Goal: Task Accomplishment & Management: Manage account settings

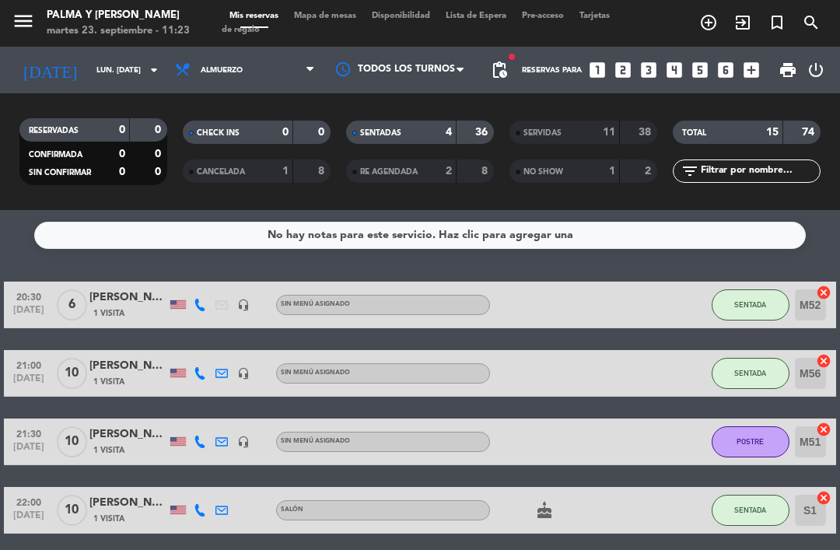
click at [329, 20] on span "Mapa de mesas" at bounding box center [325, 16] width 78 height 9
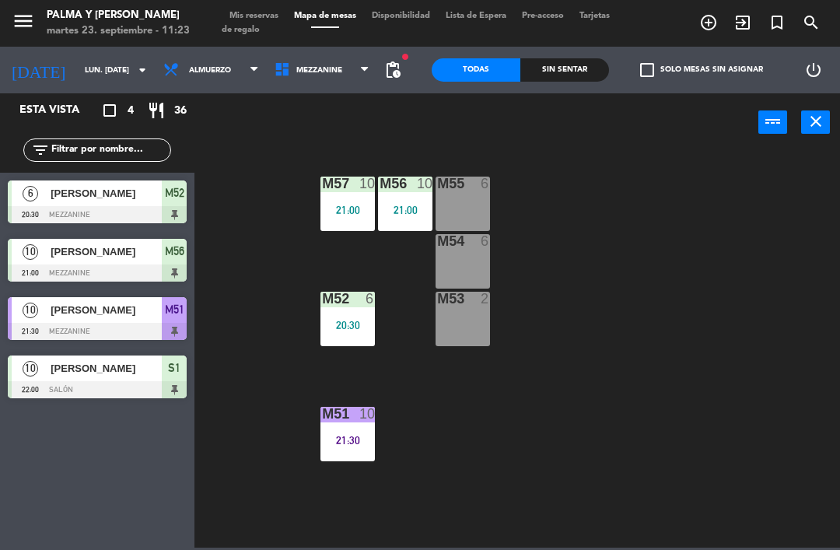
click at [109, 60] on input "lun. [DATE]" at bounding box center [130, 70] width 107 height 24
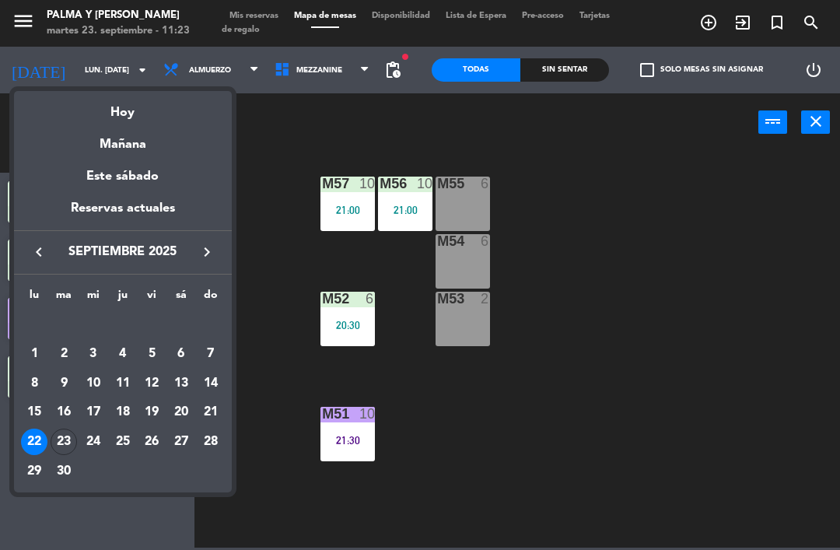
click at [151, 145] on div "Mañana" at bounding box center [123, 139] width 218 height 32
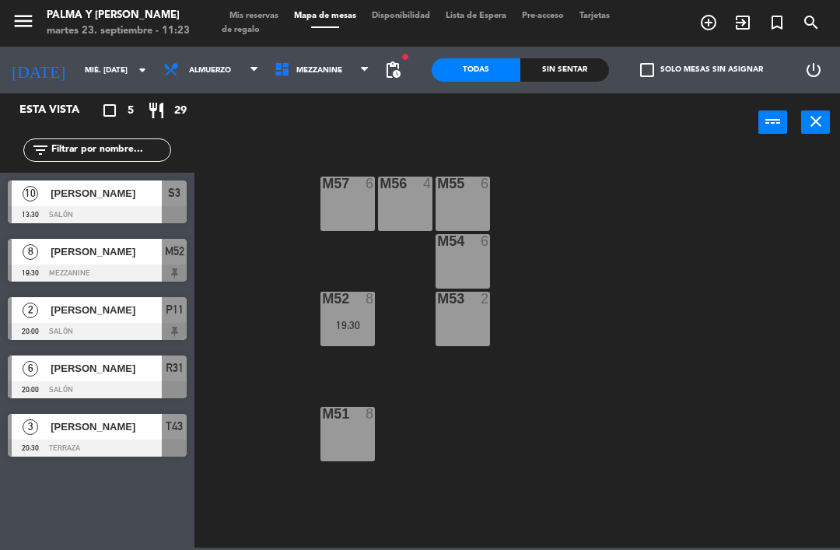
click at [254, 141] on div "power_input close" at bounding box center [476, 122] width 564 height 59
click at [85, 61] on input "mié. [DATE]" at bounding box center [130, 70] width 107 height 24
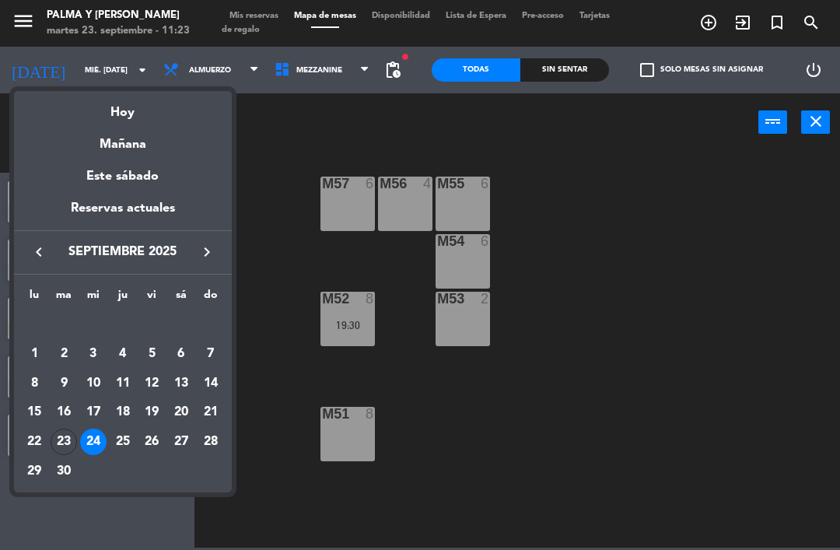
click at [62, 443] on div "23" at bounding box center [64, 441] width 26 height 26
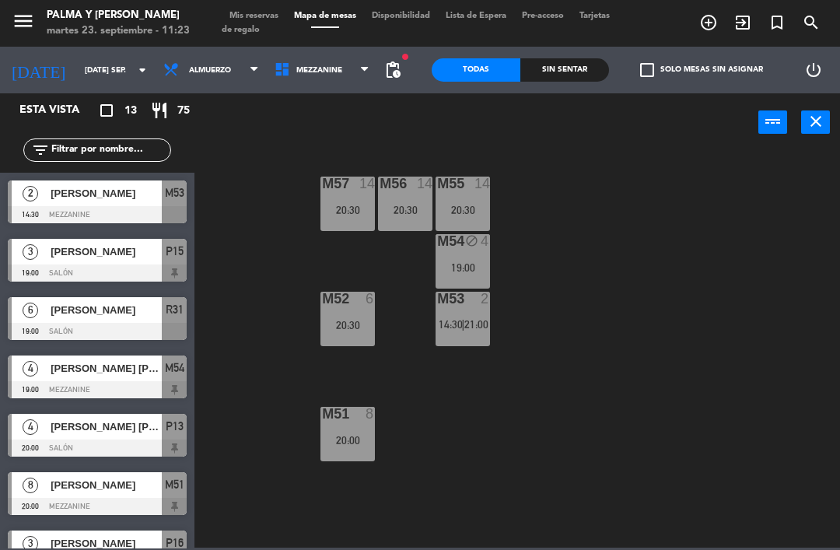
click at [106, 428] on span "[PERSON_NAME] [PERSON_NAME]" at bounding box center [106, 426] width 111 height 16
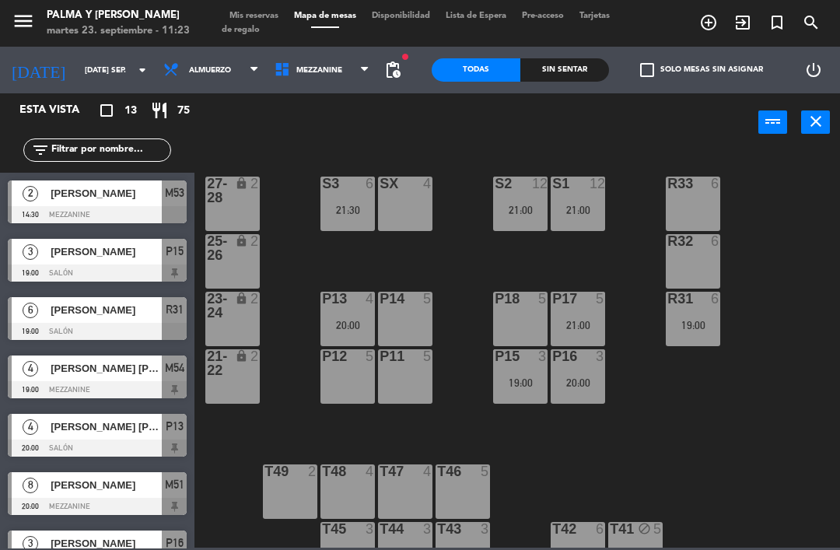
click at [105, 81] on input "[DATE] sep." at bounding box center [130, 70] width 107 height 24
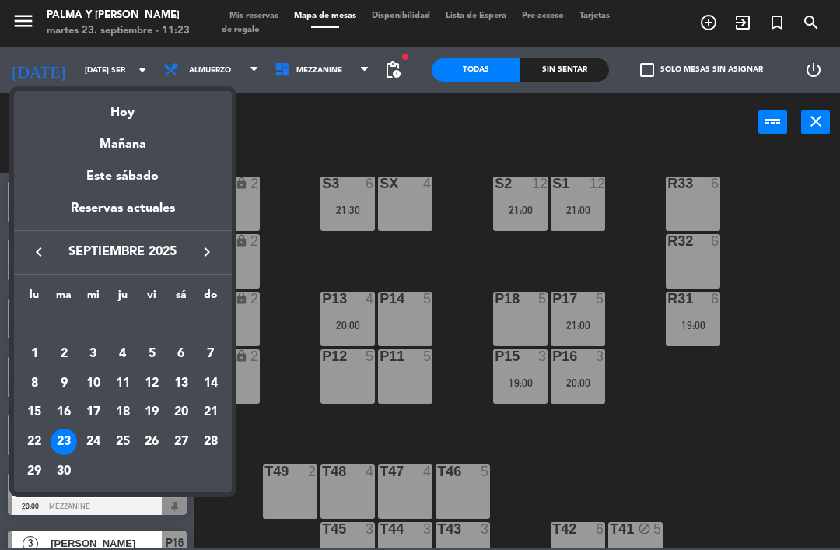
click at [158, 442] on div "26" at bounding box center [151, 441] width 26 height 26
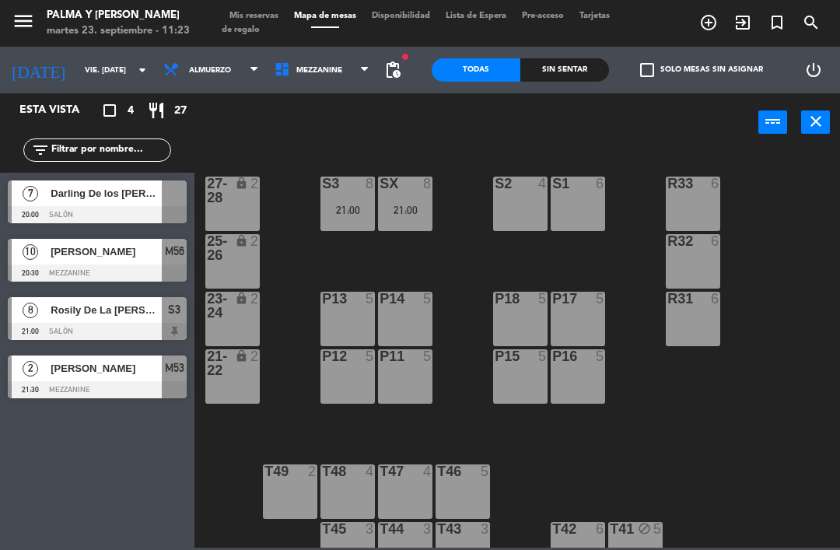
click at [98, 61] on input "vie. [DATE]" at bounding box center [130, 70] width 107 height 24
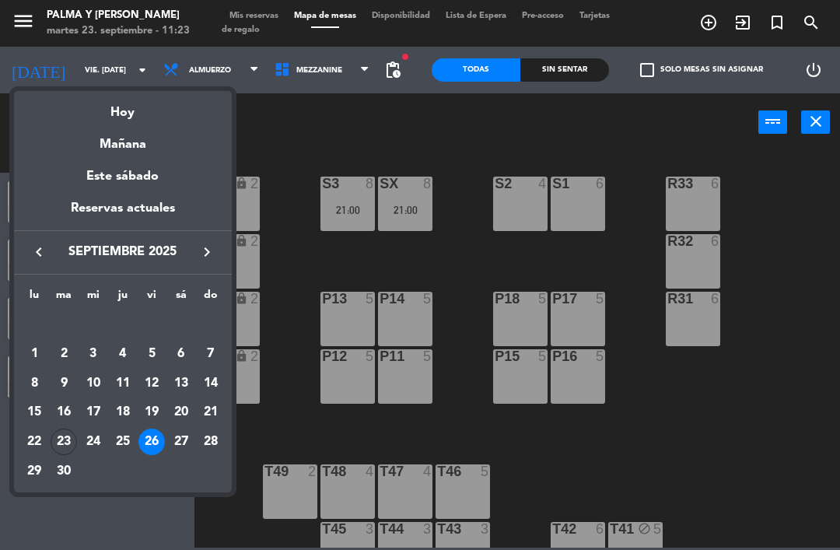
click at [71, 440] on div "23" at bounding box center [64, 441] width 26 height 26
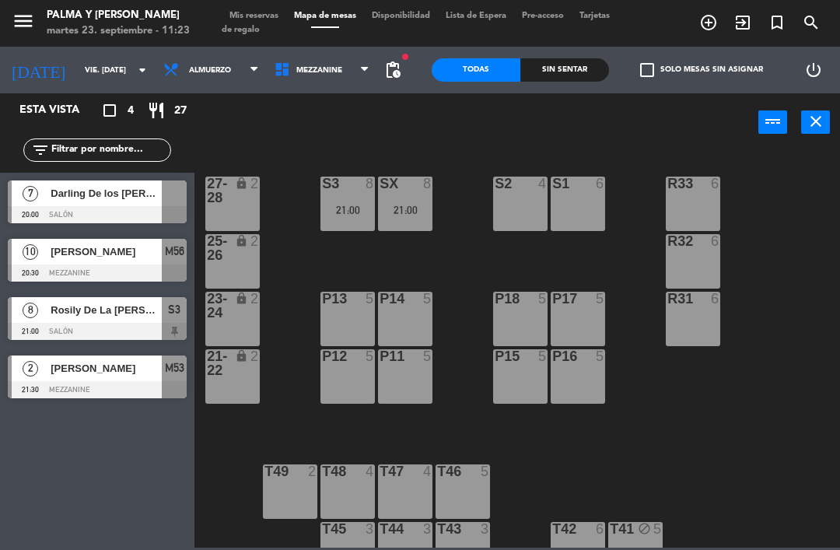
type input "[DATE] sep."
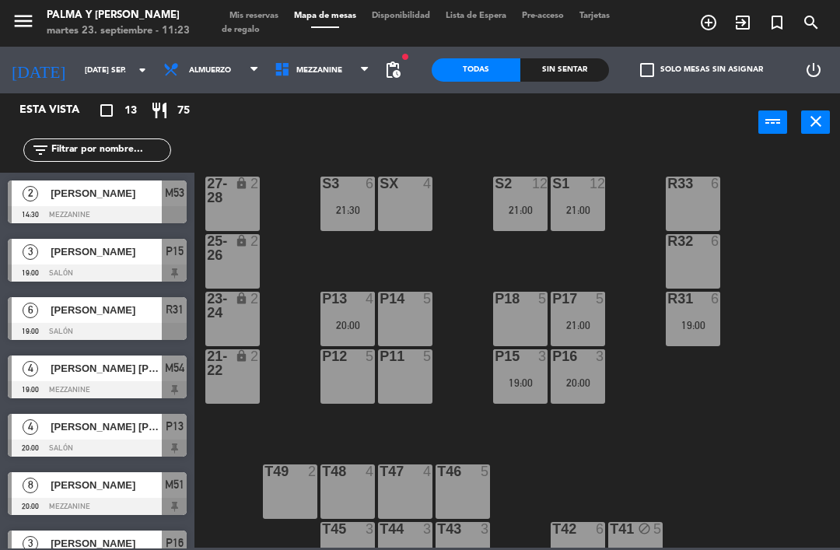
click at [344, 325] on div "20:00" at bounding box center [347, 325] width 54 height 11
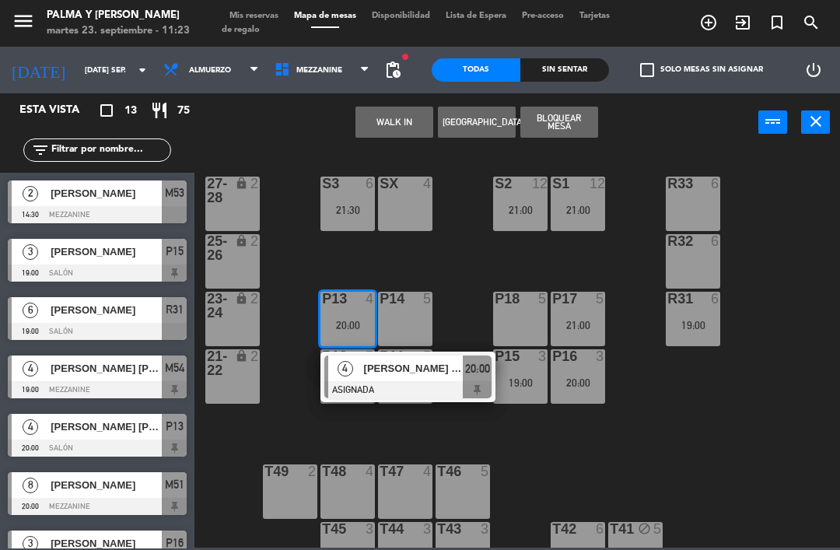
click at [407, 372] on span "[PERSON_NAME] [PERSON_NAME]" at bounding box center [414, 368] width 100 height 16
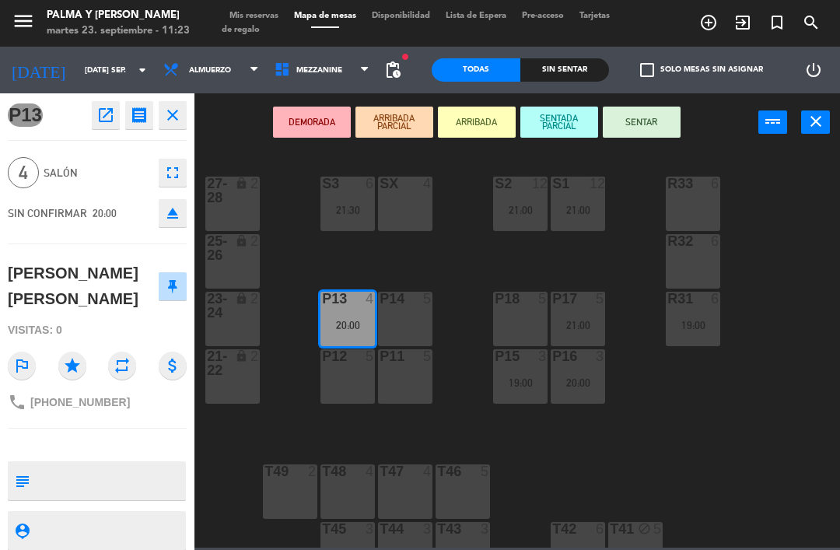
click at [108, 110] on icon "open_in_new" at bounding box center [105, 115] width 19 height 19
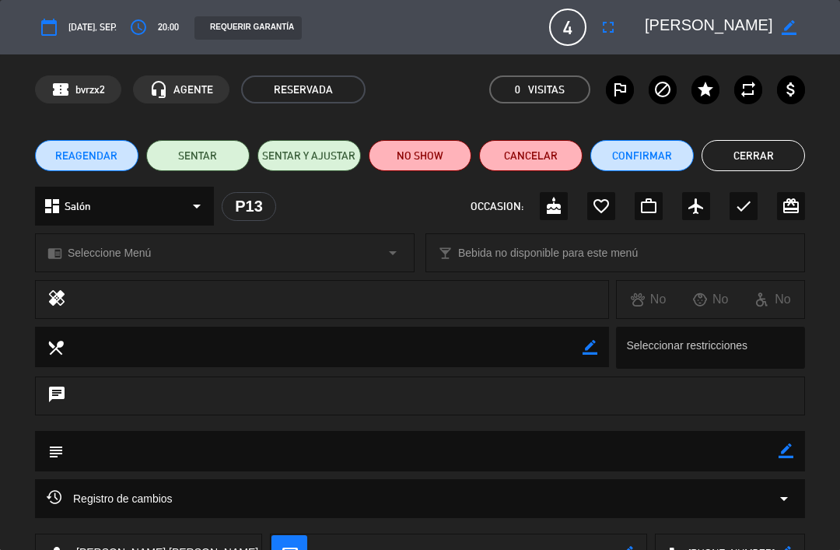
click at [113, 152] on span "REAGENDAR" at bounding box center [86, 156] width 62 height 16
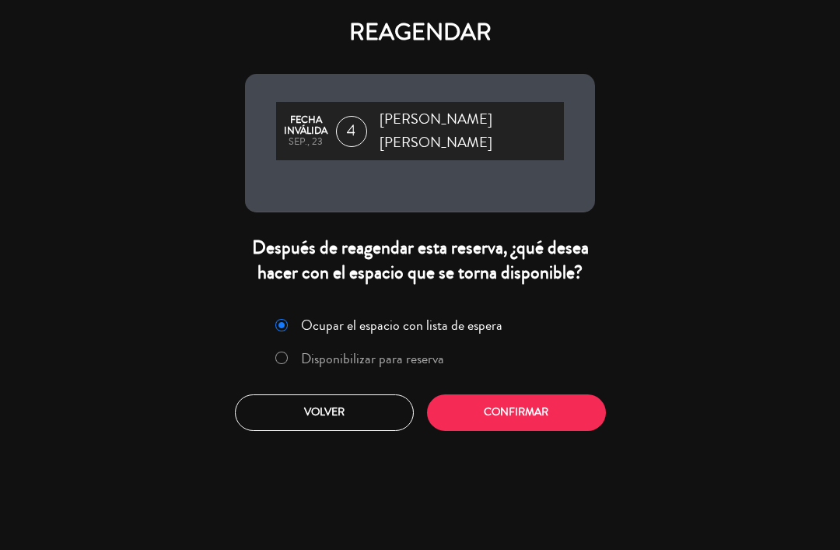
click at [445, 366] on label "Disponibilizar para reserva" at bounding box center [359, 358] width 185 height 28
click at [504, 431] on button "Confirmar" at bounding box center [516, 412] width 179 height 37
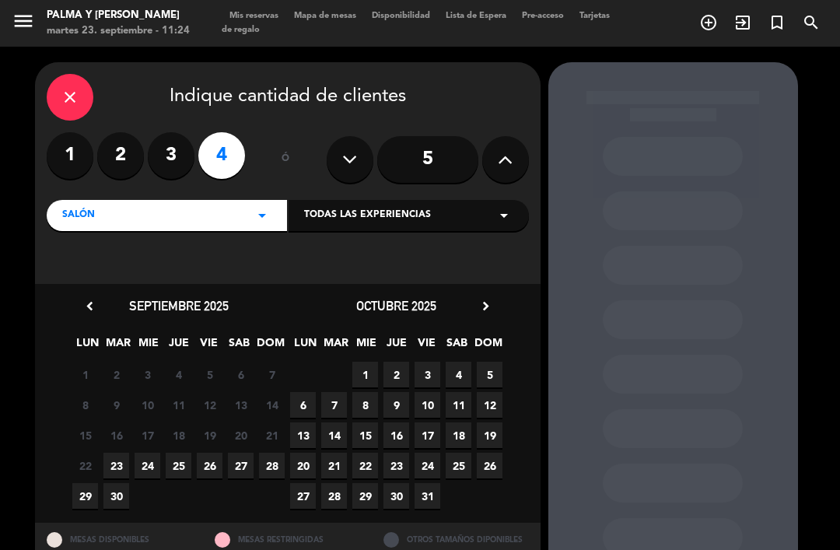
click at [213, 461] on span "26" at bounding box center [210, 466] width 26 height 26
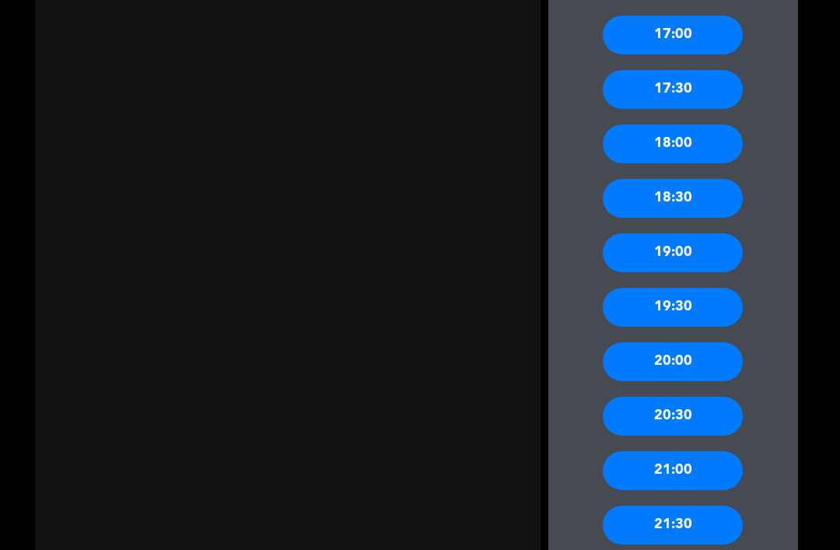
scroll to position [1183, 0]
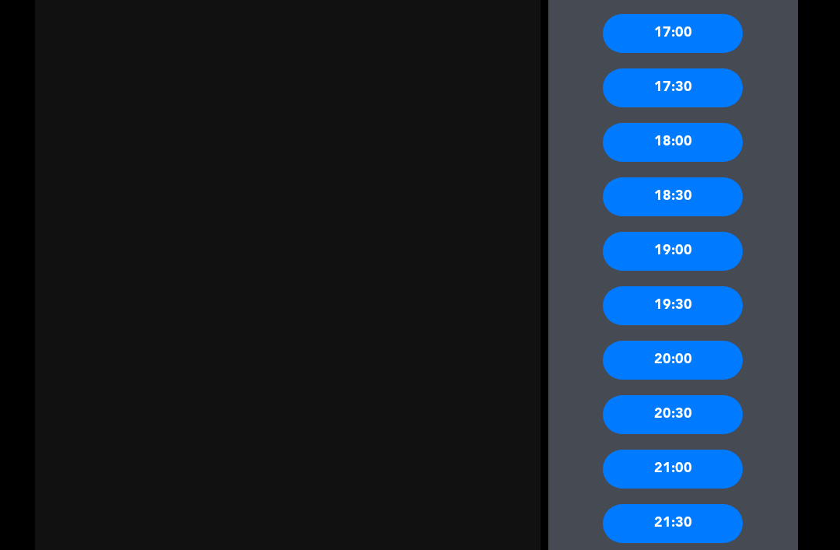
click at [711, 341] on div "20:00" at bounding box center [673, 360] width 140 height 39
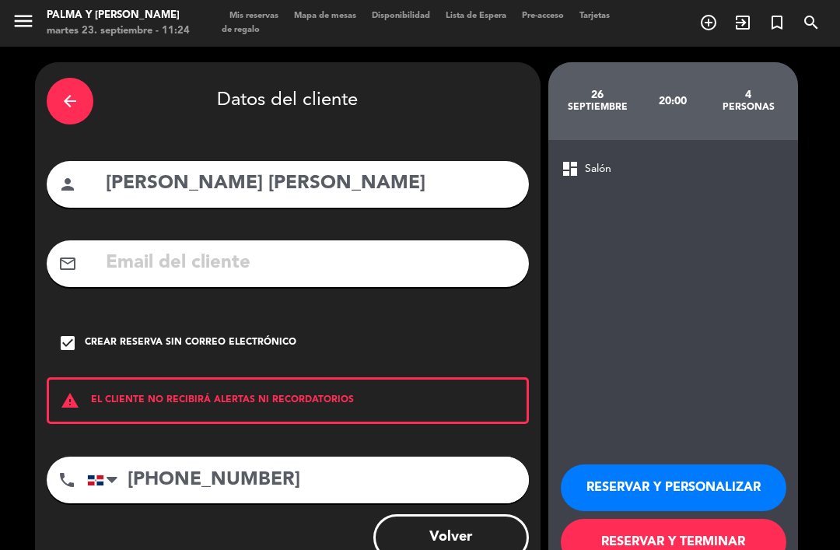
click at [665, 519] on button "RESERVAR Y TERMINAR" at bounding box center [673, 542] width 225 height 47
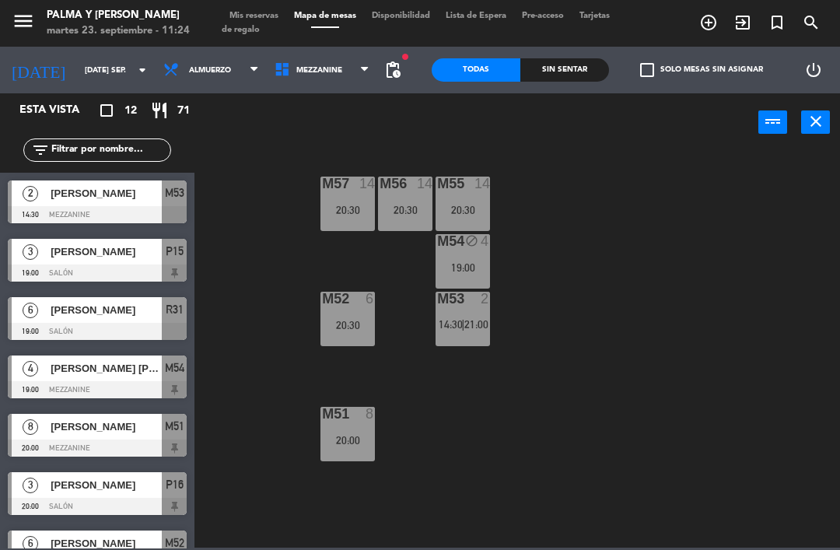
click at [705, 366] on div "M57 14 20:30 M56 14 20:30 M55 14 20:30 M54 block 4 19:00 M52 6 20:30 M53 2 14:3…" at bounding box center [521, 348] width 637 height 398
click at [288, 64] on span "Mezzanine" at bounding box center [322, 70] width 111 height 34
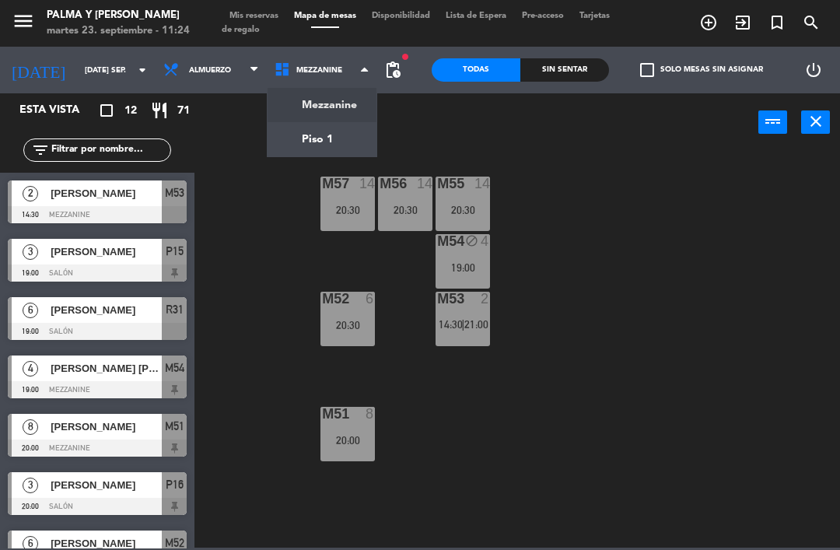
click at [565, 169] on div "M57 14 20:30 M56 14 20:30 M55 14 20:30 M54 block 4 19:00 M52 6 20:30 M53 2 14:3…" at bounding box center [521, 348] width 637 height 398
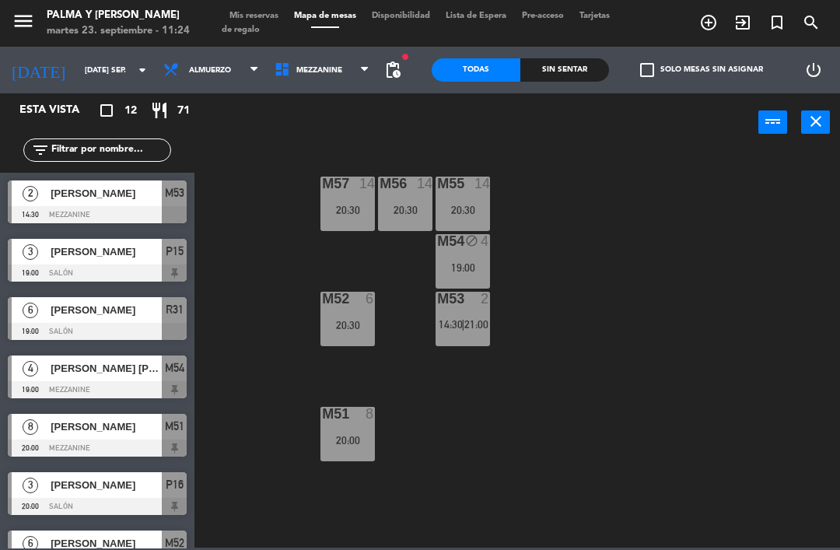
click at [115, 59] on input "[DATE] sep." at bounding box center [130, 70] width 107 height 24
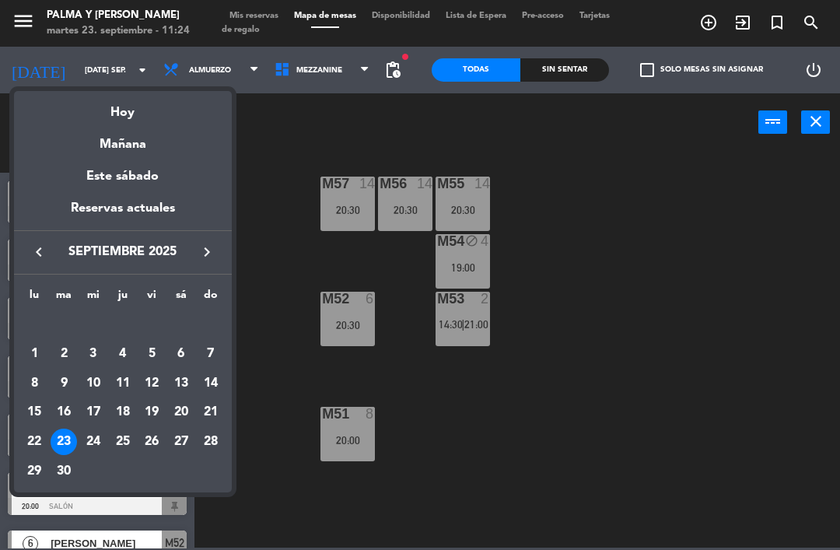
click at [164, 442] on div "26" at bounding box center [151, 441] width 26 height 26
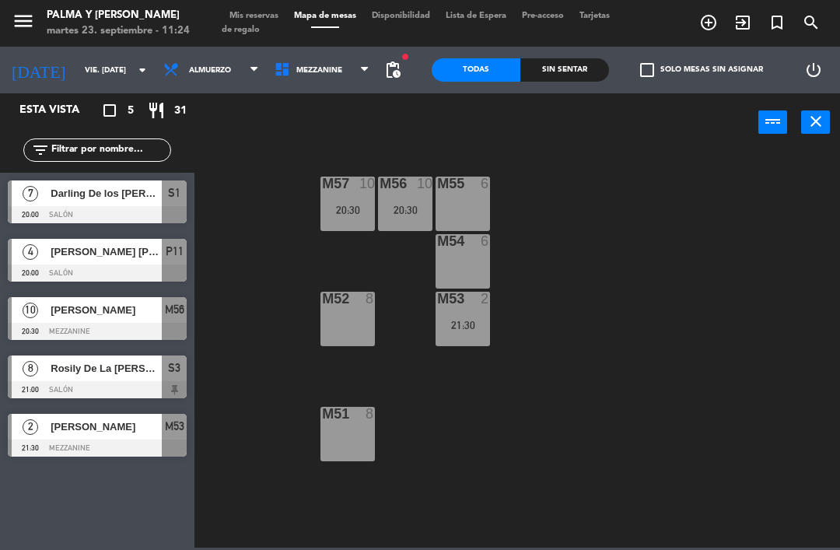
click at [699, 264] on div "M57 10 20:30 M56 10 20:30 M55 6 M54 6 M52 8 M53 2 21:30 M51 8" at bounding box center [521, 348] width 637 height 398
click at [360, 67] on span "Mezzanine" at bounding box center [322, 70] width 111 height 34
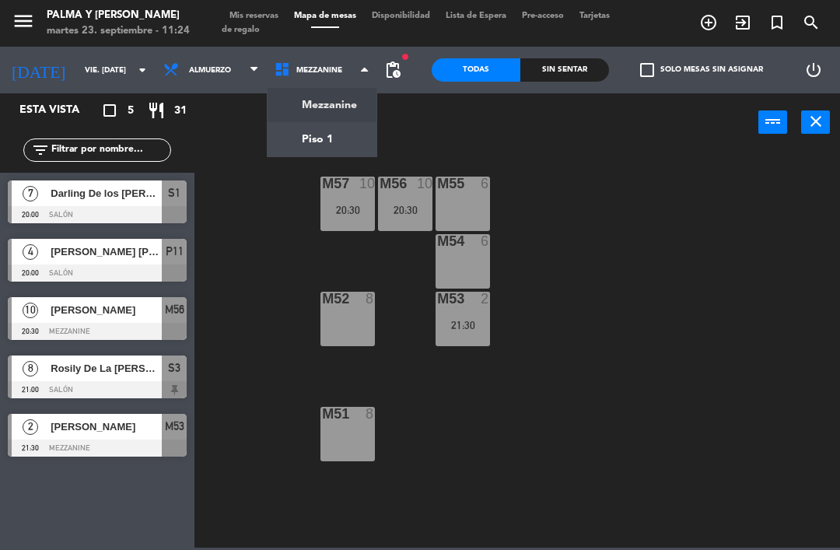
click at [344, 132] on ng-component "menu Palma y [PERSON_NAME] 23. septiembre - 11:24 Mis reservas Mapa de mesas Di…" at bounding box center [420, 273] width 840 height 547
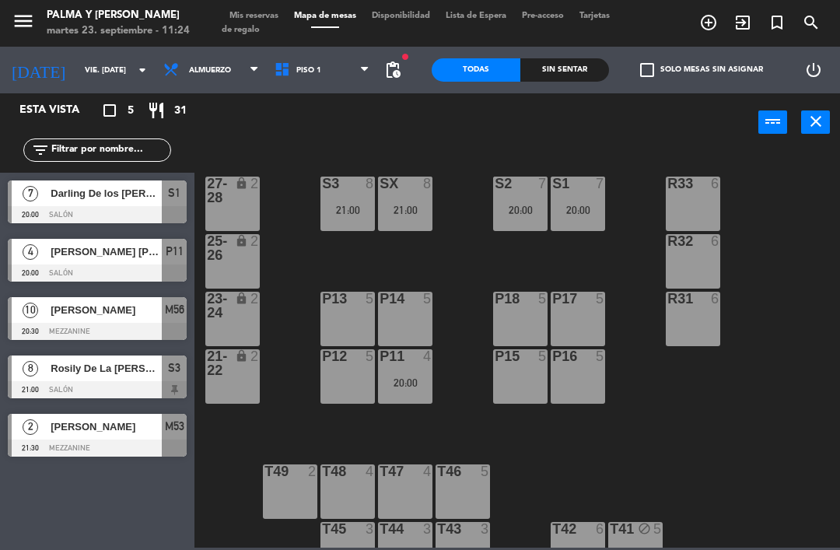
click at [412, 386] on div "20:00" at bounding box center [405, 382] width 54 height 11
click at [707, 376] on div "R33 6 S1 7 20:00 S2 7 20:00 S3 8 21:00 SX 8 21:00 27-28 lock 2 R32 6 25-26 lock…" at bounding box center [521, 348] width 637 height 398
click at [103, 68] on input "vie. [DATE]" at bounding box center [130, 70] width 107 height 24
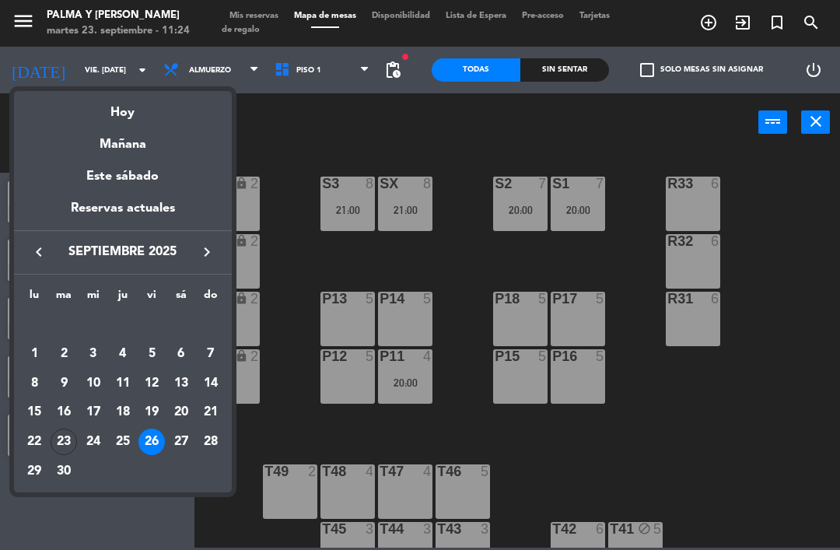
click at [156, 109] on div "Hoy" at bounding box center [123, 107] width 218 height 32
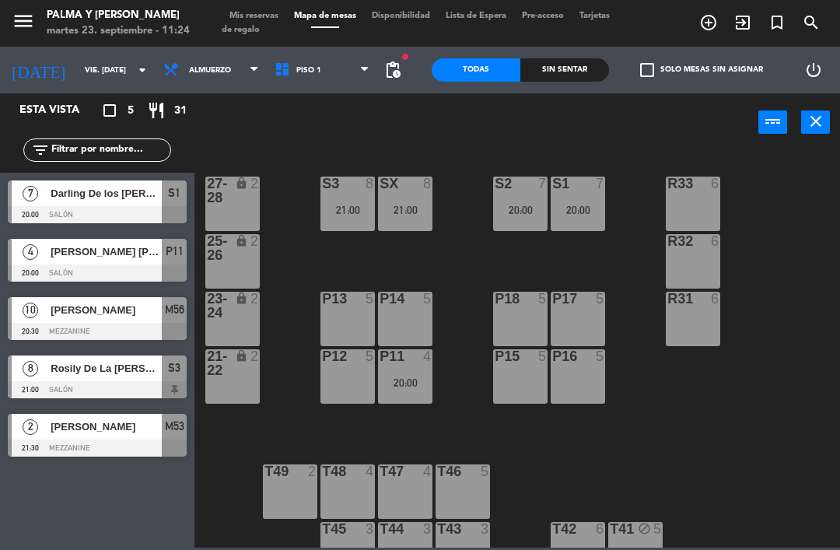
type input "[DATE] sep."
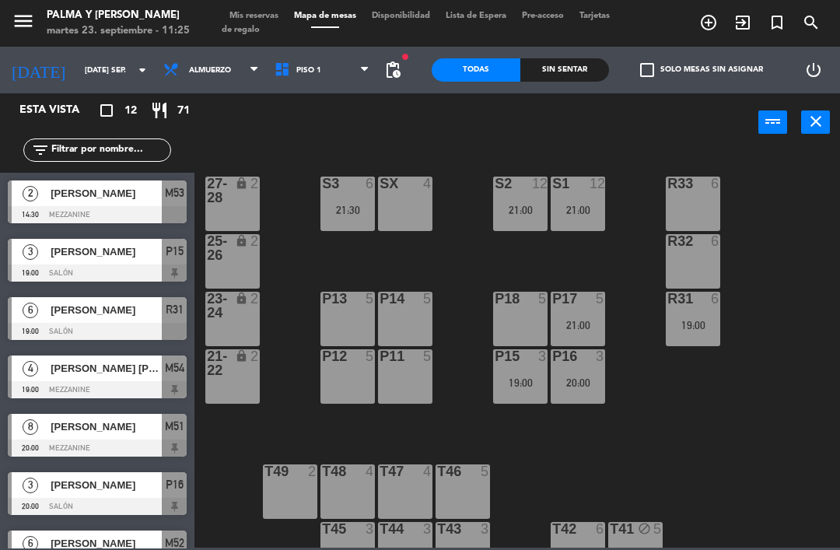
click at [516, 204] on div "21:00" at bounding box center [520, 209] width 54 height 11
click at [638, 450] on div "R33 6 S1 12 21:00 S2 12 21:00 S3 6 21:30 SX 4 27-28 lock 2 R32 6 25-26 lock 2 P…" at bounding box center [521, 348] width 637 height 398
click at [343, 215] on div "21:30" at bounding box center [347, 209] width 54 height 11
click at [659, 469] on div "R33 6 S1 12 21:00 S2 12 21:00 S3 6 21:30 SX 4 27-28 lock 2 R32 6 25-26 lock 2 P…" at bounding box center [521, 348] width 637 height 398
click at [331, 220] on div "S3 6 21:30" at bounding box center [347, 203] width 54 height 54
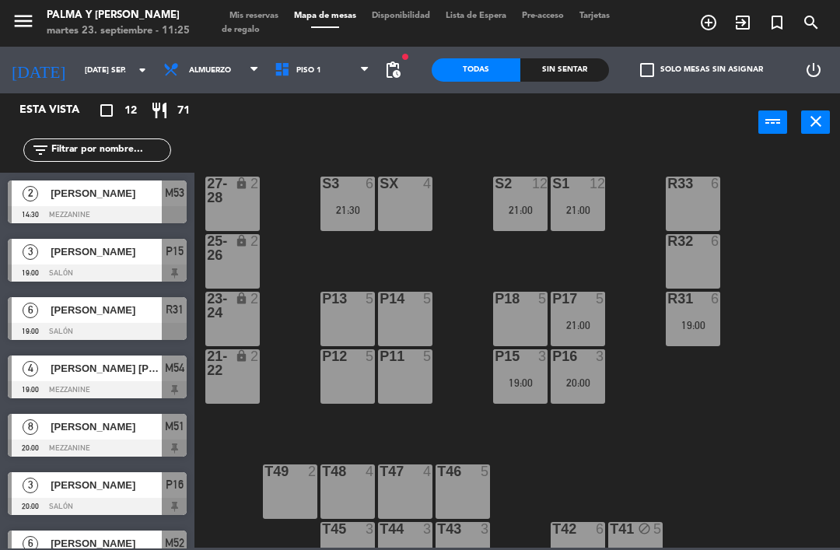
click at [631, 448] on div "R33 6 S1 12 21:00 S2 12 21:00 S3 6 21:30 SX 4 27-28 lock 2 R32 6 25-26 lock 2 P…" at bounding box center [521, 348] width 637 height 398
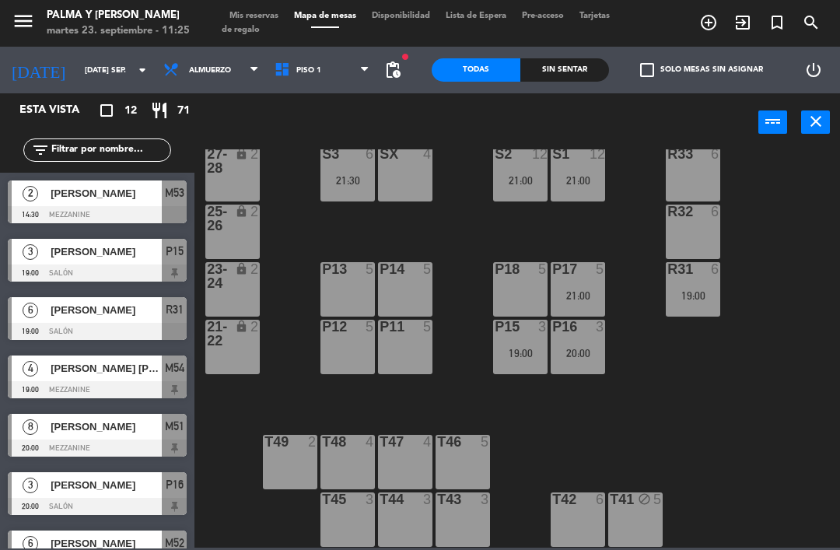
scroll to position [30, 0]
click at [307, 86] on span "Piso 1" at bounding box center [322, 70] width 111 height 34
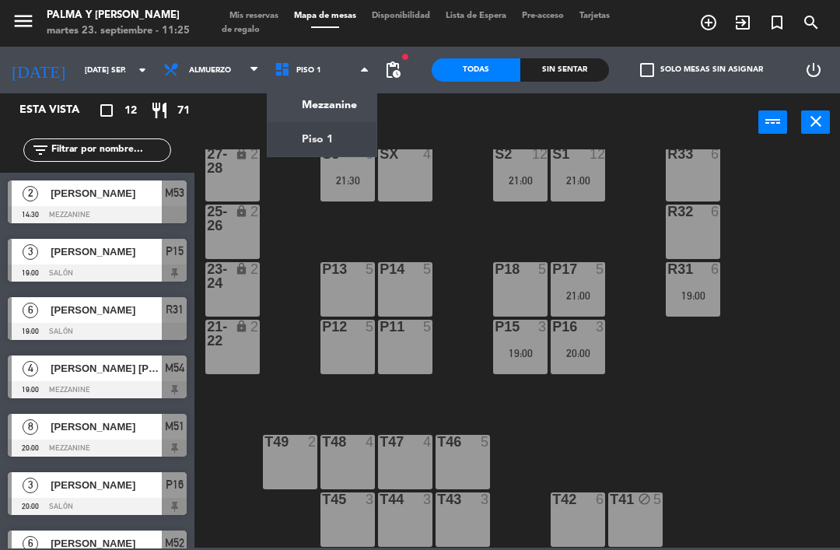
click at [299, 124] on ng-component "menu Palma y [PERSON_NAME] 23. septiembre - 11:25 Mis reservas Mapa de mesas Di…" at bounding box center [420, 273] width 840 height 547
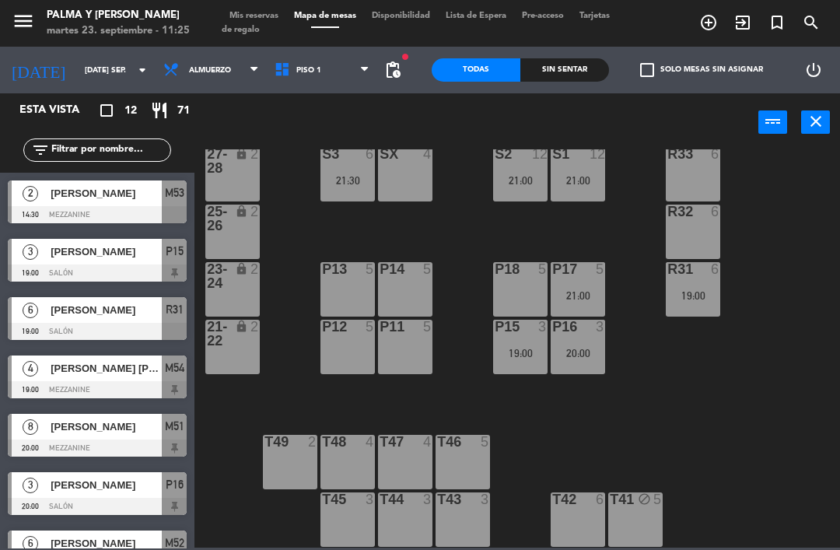
click at [344, 45] on div "menu Palma y [PERSON_NAME] 23. septiembre - 11:25 Mis reservas Mapa de mesas Di…" at bounding box center [420, 23] width 840 height 47
click at [317, 85] on span "Piso 1" at bounding box center [322, 70] width 111 height 34
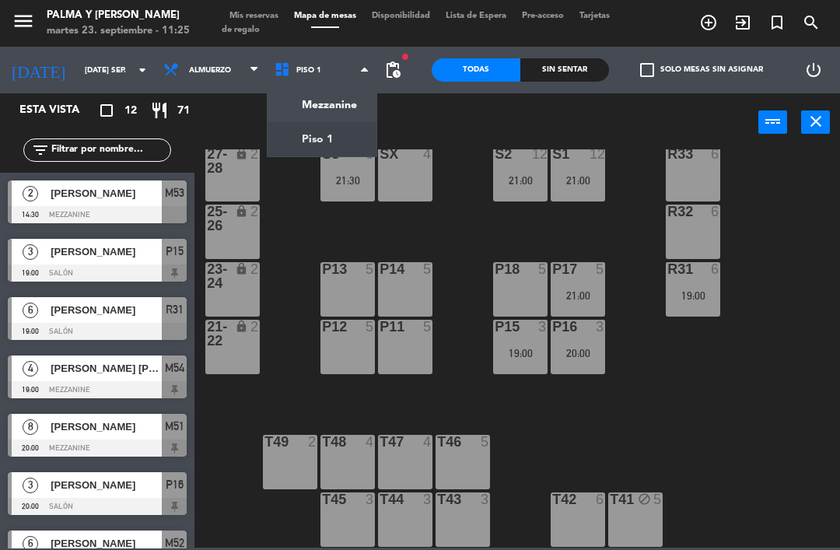
click at [310, 105] on ng-component "menu Palma y [PERSON_NAME] 23. septiembre - 11:25 Mis reservas Mapa de mesas Di…" at bounding box center [420, 273] width 840 height 547
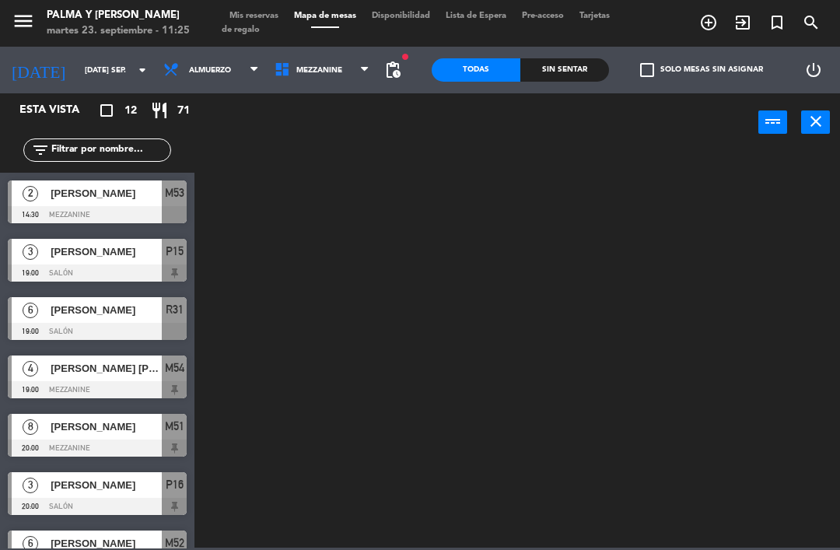
scroll to position [0, 0]
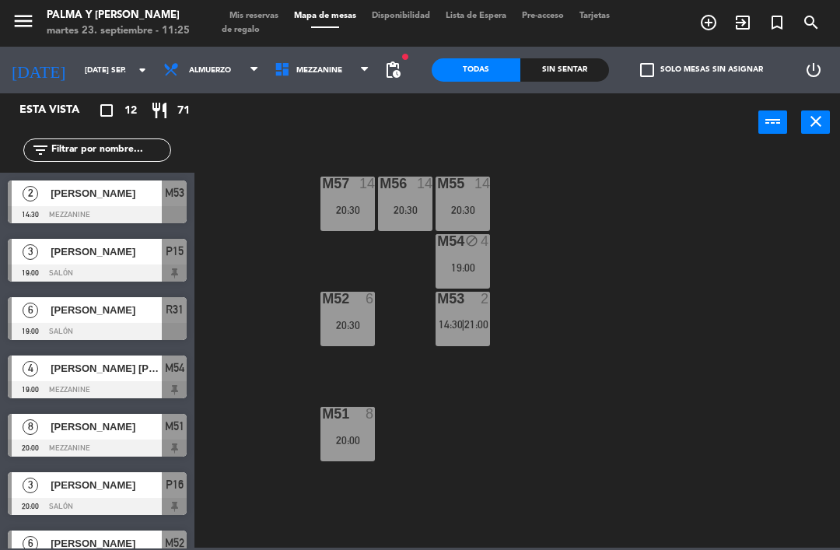
click at [449, 196] on div "M55 14 20:30" at bounding box center [462, 203] width 54 height 54
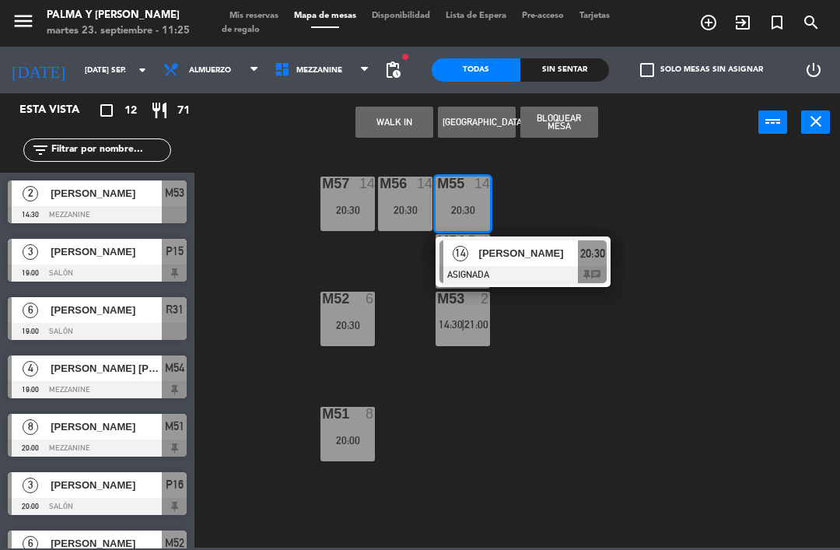
click at [520, 271] on div at bounding box center [522, 274] width 167 height 17
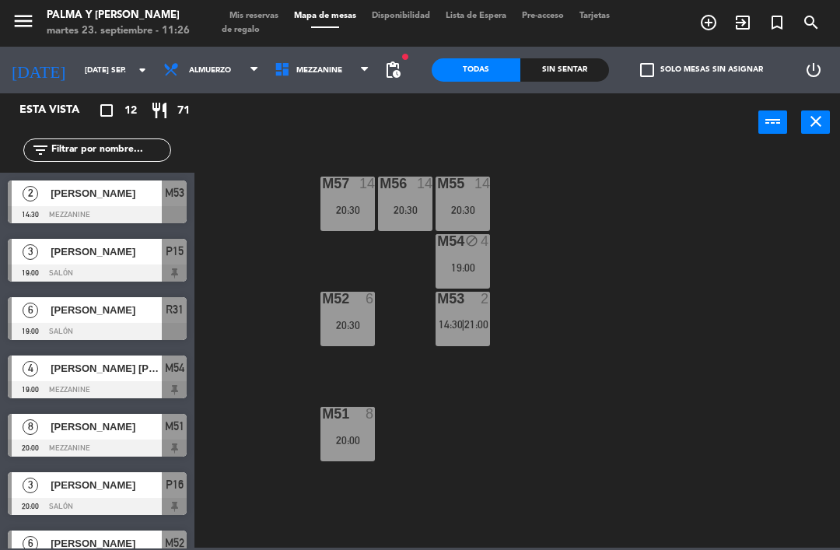
click at [364, 313] on div "M52 6 20:30" at bounding box center [347, 319] width 54 height 54
click at [566, 180] on div "M57 14 20:30 M56 14 20:30 M55 14 20:30 M54 block 4 19:00 M52 6 20:30 M53 2 14:3…" at bounding box center [521, 348] width 637 height 398
click at [363, 428] on div "M51 8 20:00" at bounding box center [347, 434] width 54 height 54
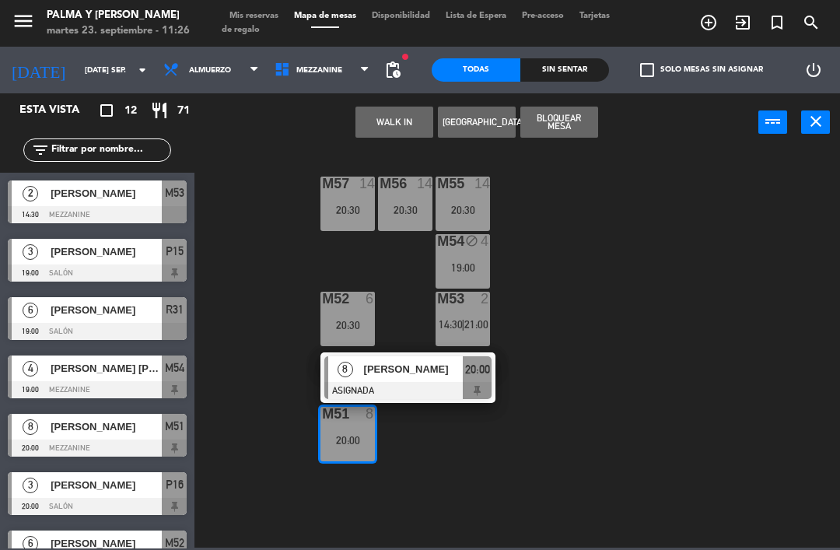
click at [411, 375] on span "[PERSON_NAME]" at bounding box center [414, 369] width 100 height 16
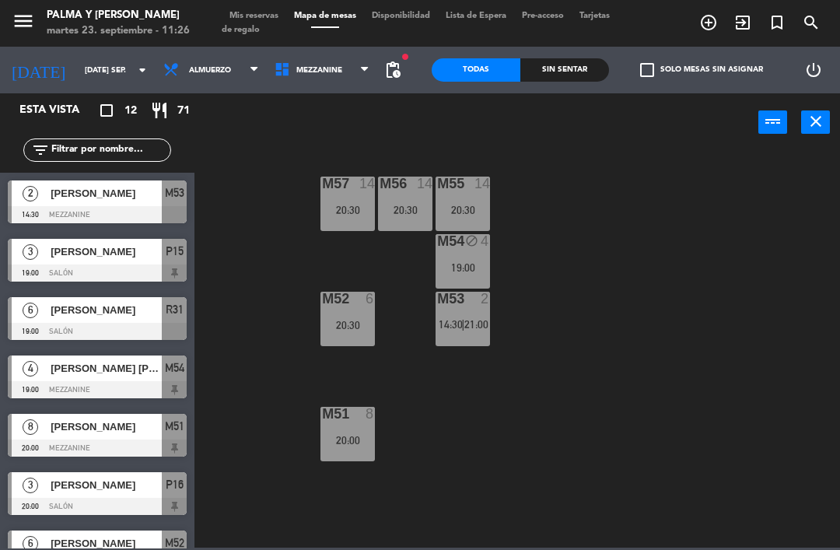
click at [369, 421] on div "8" at bounding box center [369, 414] width 9 height 14
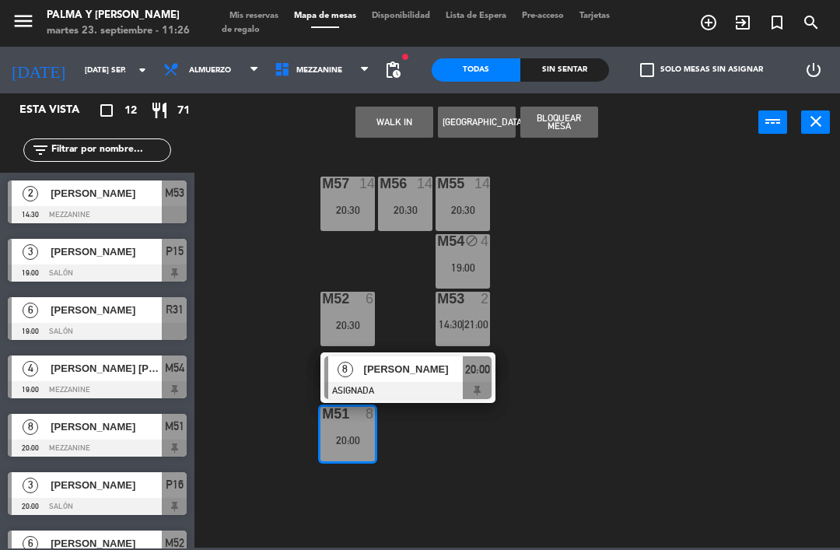
click at [404, 381] on div "[PERSON_NAME]" at bounding box center [412, 369] width 101 height 26
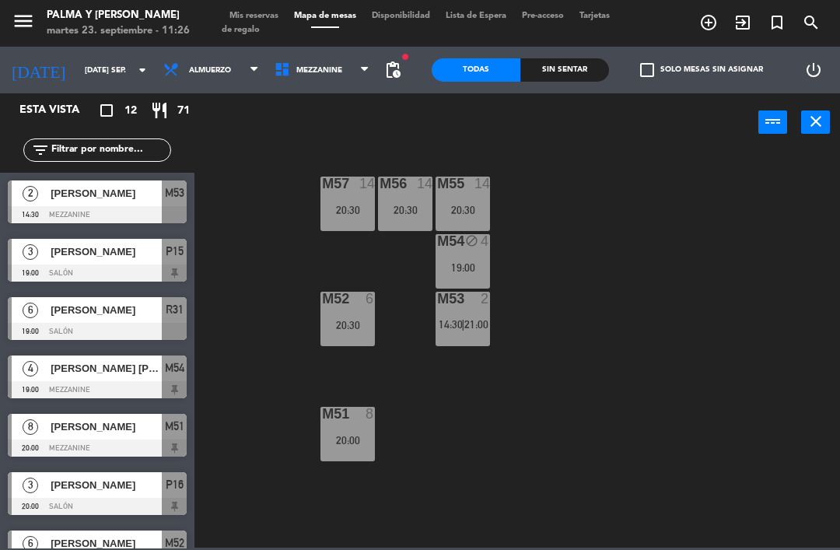
click at [470, 265] on div "19:00" at bounding box center [462, 267] width 54 height 11
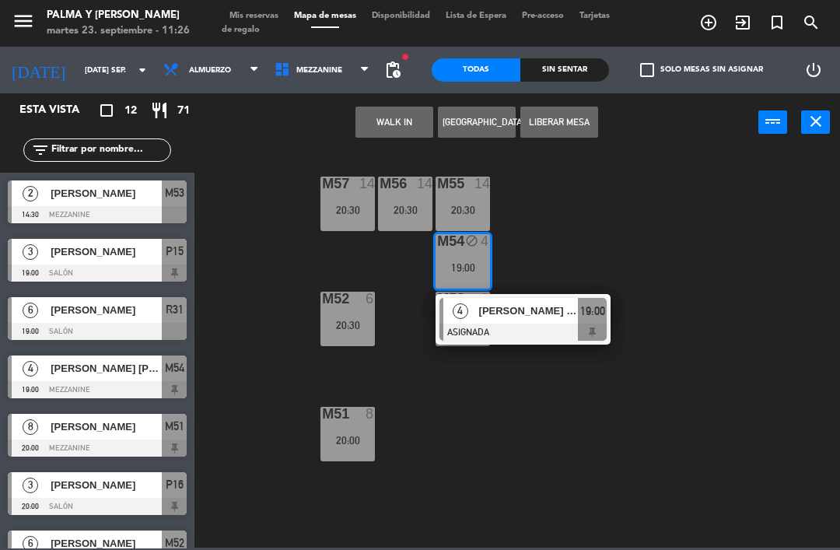
click at [492, 326] on div at bounding box center [522, 331] width 167 height 17
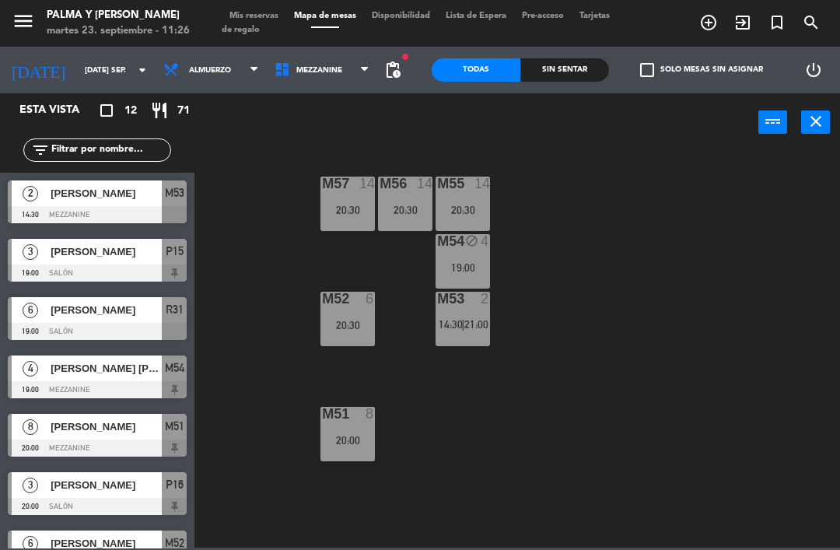
click at [461, 325] on span "14:30" at bounding box center [451, 324] width 24 height 12
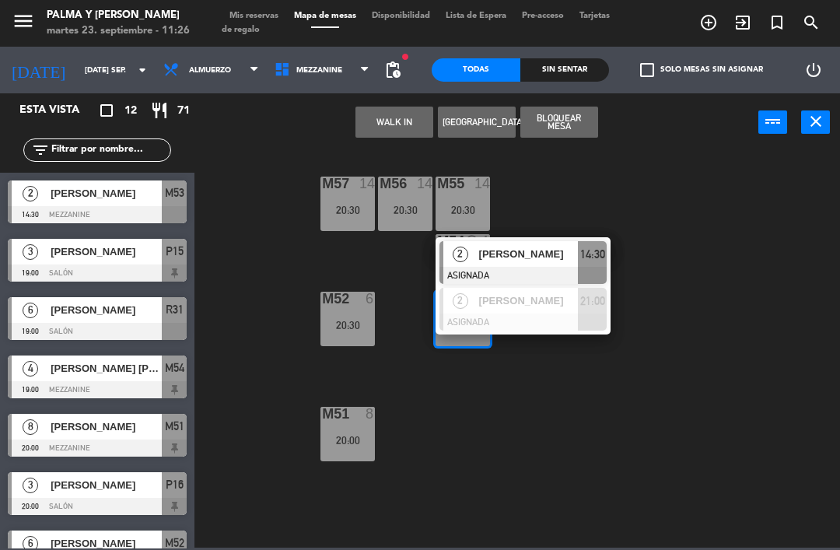
click at [670, 186] on div "M57 14 20:30 M56 14 20:30 M55 14 20:30 M54 block 4 19:00 M52 6 20:30 M53 2 14:3…" at bounding box center [521, 348] width 637 height 398
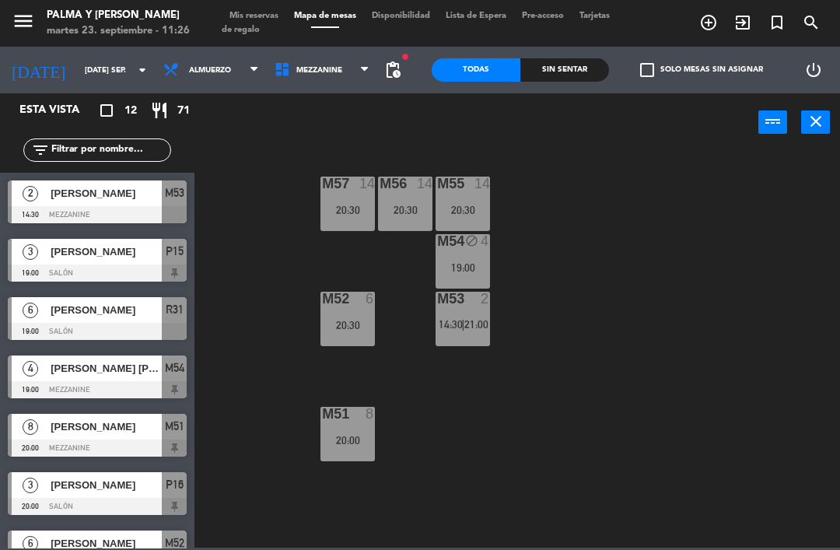
click at [473, 320] on span "21:00" at bounding box center [476, 324] width 24 height 12
click at [636, 183] on div "M57 14 20:30 M56 14 20:30 M55 14 20:30 M54 block 4 19:00 M52 6 20:30 M53 2 14:3…" at bounding box center [521, 348] width 637 height 398
click at [302, 85] on span "Mezzanine" at bounding box center [322, 70] width 111 height 34
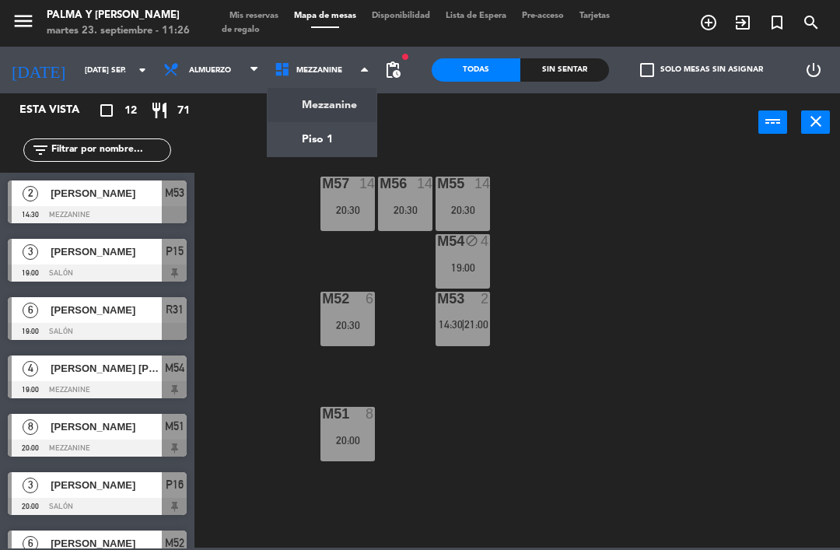
click at [322, 135] on ng-component "menu Palma y [PERSON_NAME] 23. septiembre - 11:26 Mis reservas Mapa de mesas Di…" at bounding box center [420, 273] width 840 height 547
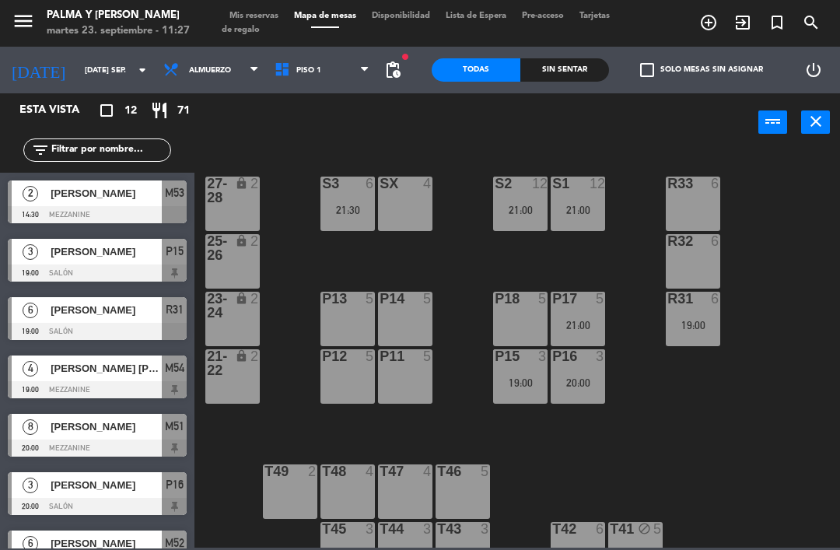
click at [375, 194] on div "S3 6 21:30" at bounding box center [347, 203] width 54 height 54
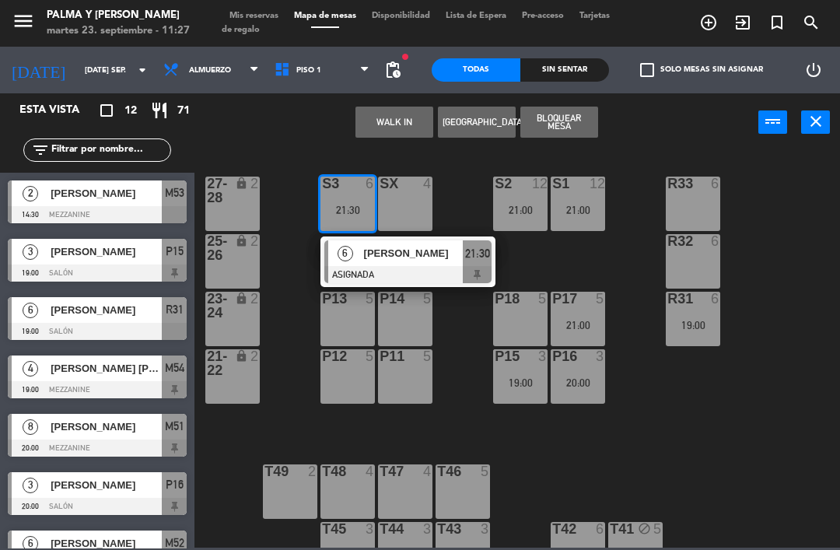
click at [431, 251] on span "[PERSON_NAME]" at bounding box center [414, 253] width 100 height 16
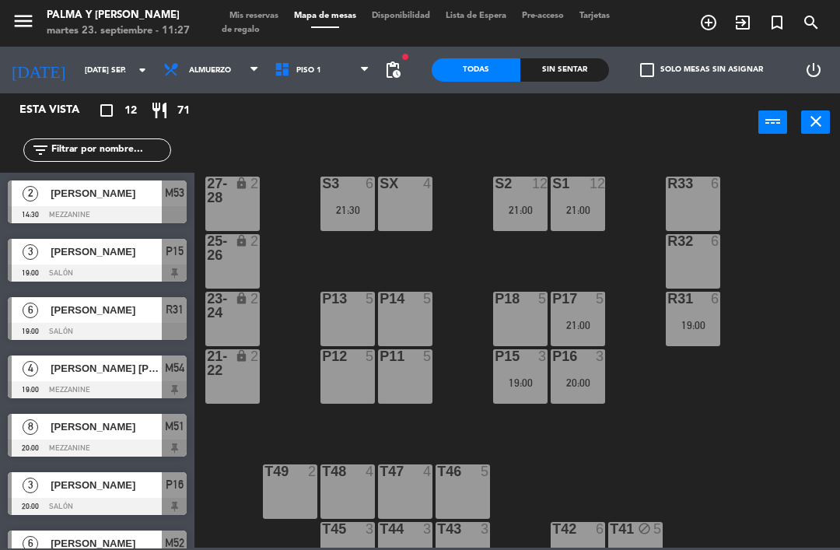
click at [340, 79] on span "Piso 1" at bounding box center [322, 70] width 111 height 34
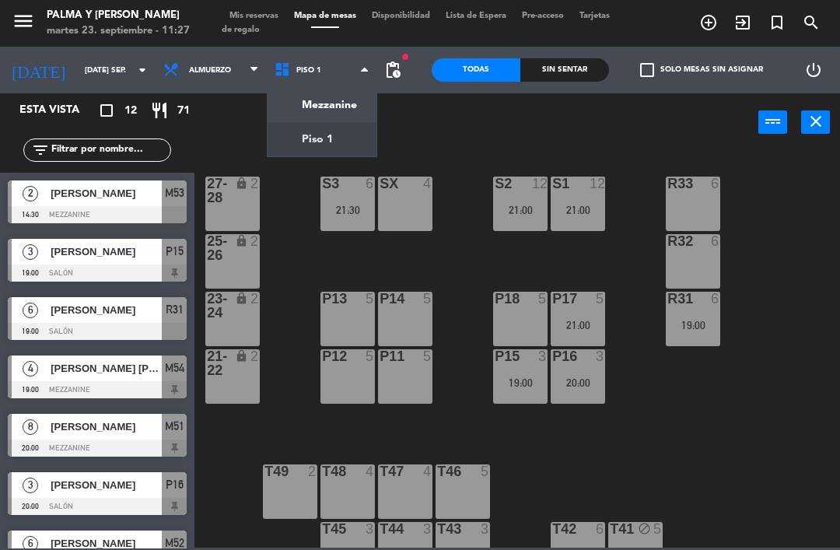
click at [293, 134] on ng-component "menu Palma y [PERSON_NAME] 23. septiembre - 11:27 Mis reservas Mapa de mesas Di…" at bounding box center [420, 273] width 840 height 547
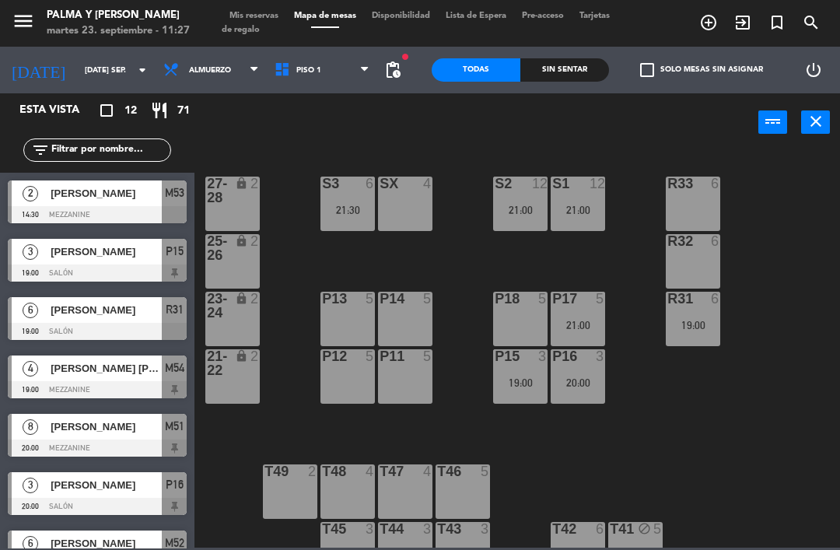
click at [346, 69] on span "Piso 1" at bounding box center [322, 70] width 111 height 34
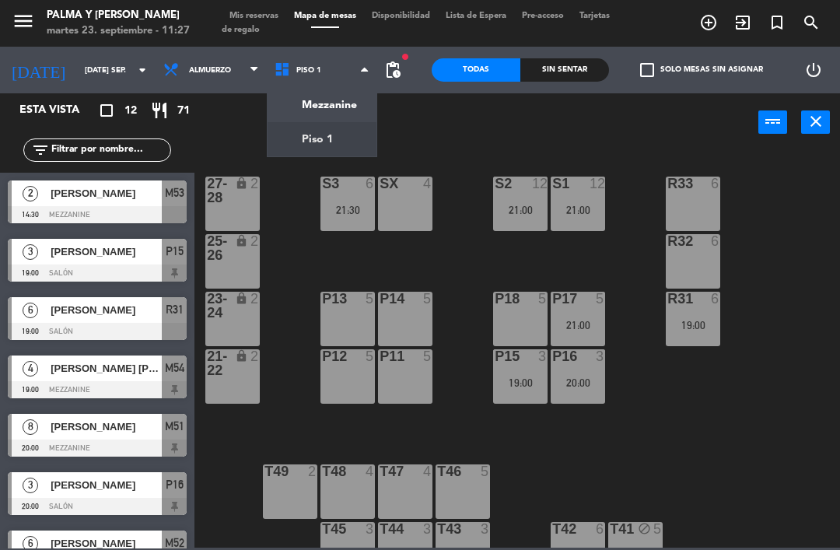
click at [294, 120] on ng-component "menu Palma y [PERSON_NAME] 23. septiembre - 11:27 Mis reservas Mapa de mesas Di…" at bounding box center [420, 273] width 840 height 547
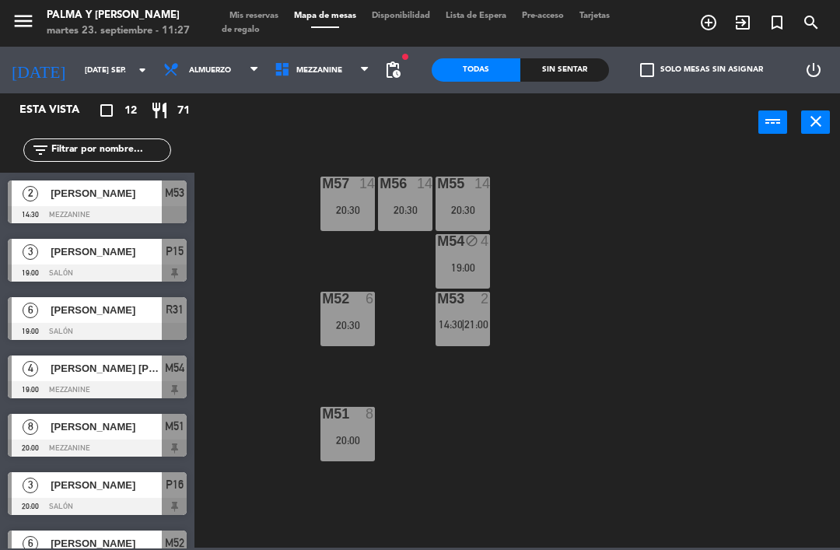
click at [310, 427] on div "M57 14 20:30 M56 14 20:30 M55 14 20:30 M54 block 4 19:00 M52 6 20:30 M53 2 14:3…" at bounding box center [521, 348] width 637 height 398
click at [353, 436] on div "20:00" at bounding box center [347, 440] width 54 height 11
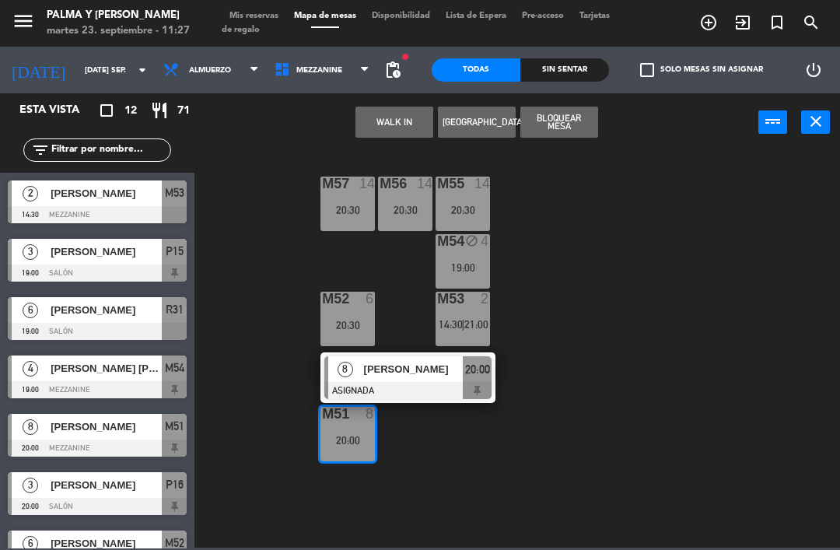
click at [355, 382] on div at bounding box center [407, 390] width 167 height 17
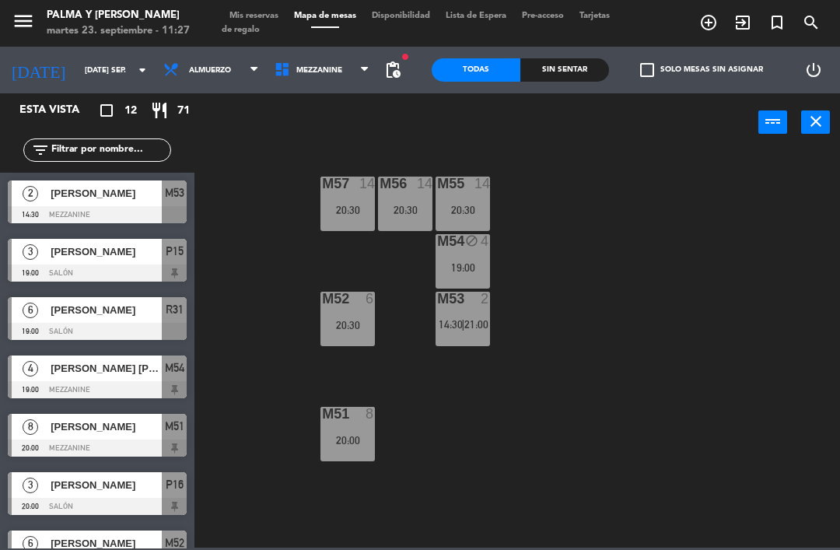
click at [322, 75] on span "Mezzanine" at bounding box center [322, 70] width 111 height 34
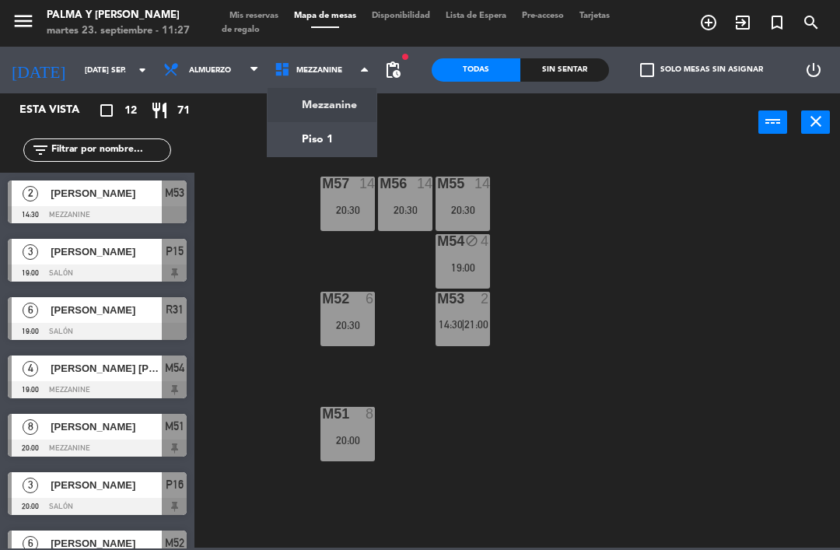
click at [306, 137] on ng-component "menu Palma y [PERSON_NAME] 23. septiembre - 11:27 Mis reservas Mapa de mesas Di…" at bounding box center [420, 273] width 840 height 547
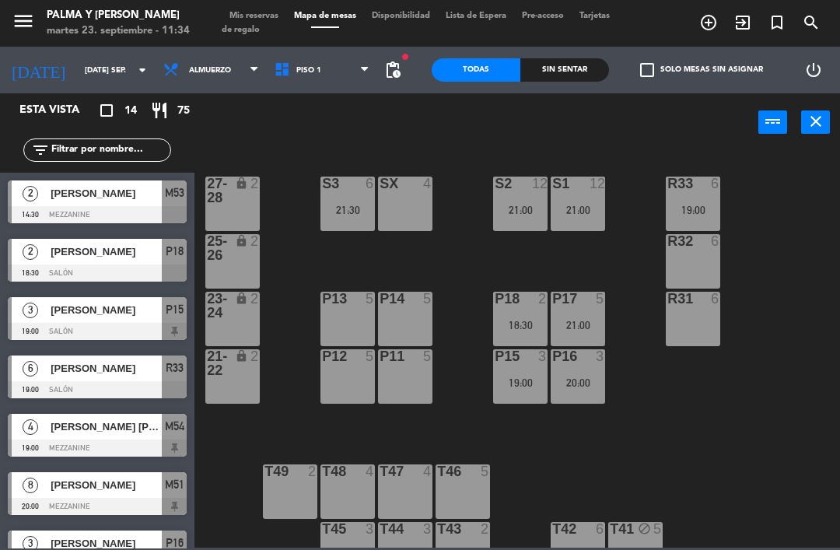
click at [264, 12] on span "Mis reservas" at bounding box center [254, 16] width 65 height 9
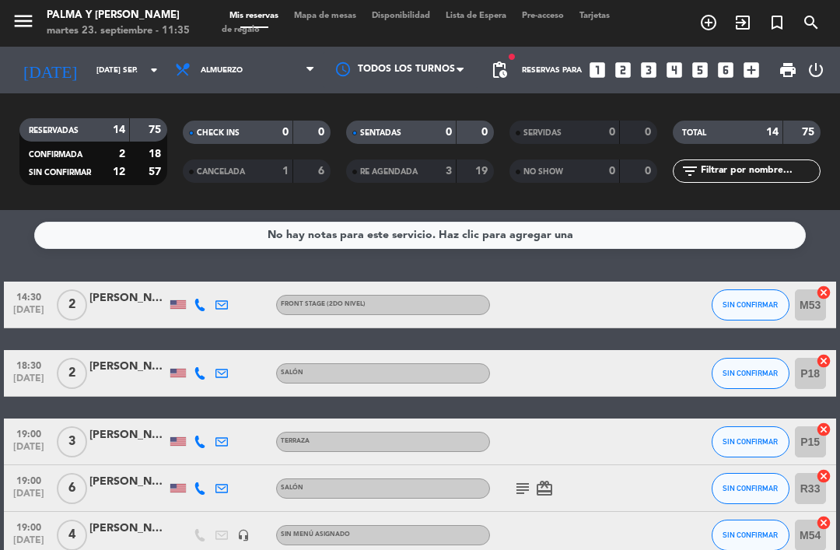
click at [200, 299] on icon at bounding box center [200, 305] width 12 height 12
click at [342, 20] on span "Mapa de mesas" at bounding box center [325, 16] width 78 height 9
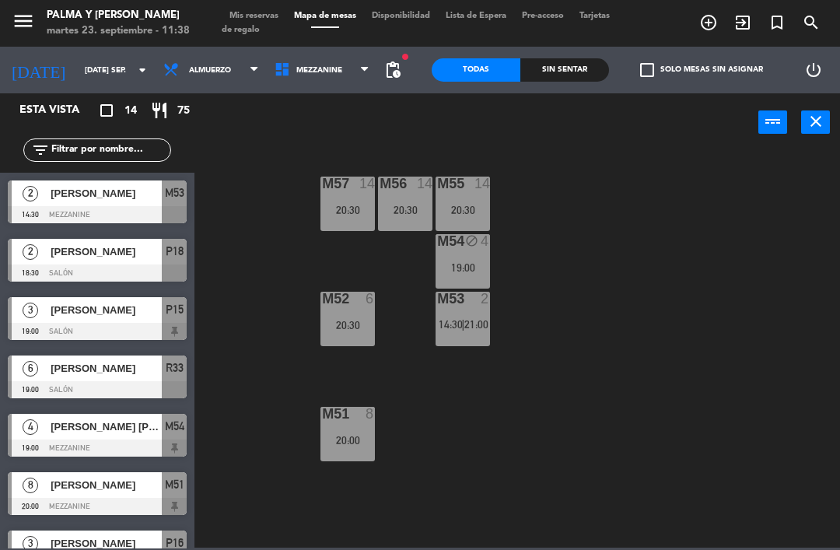
click at [322, 84] on span "Mezzanine" at bounding box center [322, 70] width 111 height 34
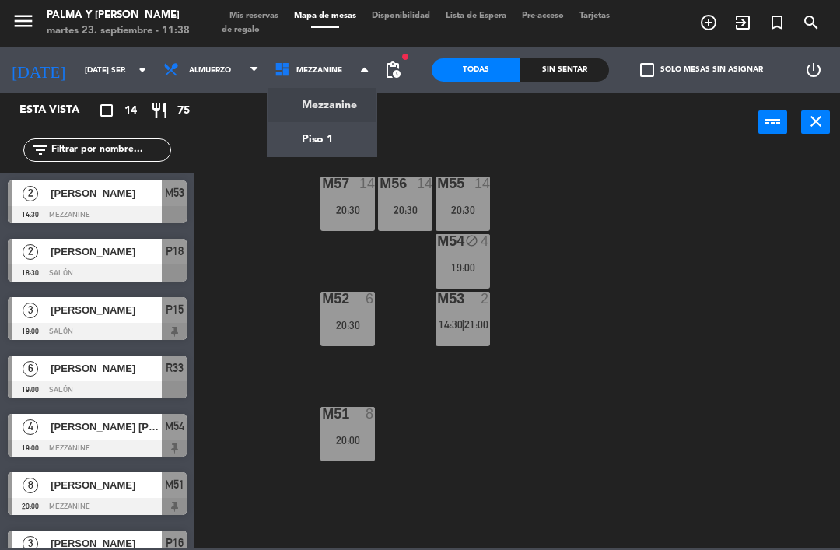
click at [315, 137] on ng-component "menu Palma y [PERSON_NAME] 23. septiembre - 11:38 Mis reservas Mapa de mesas Di…" at bounding box center [420, 273] width 840 height 547
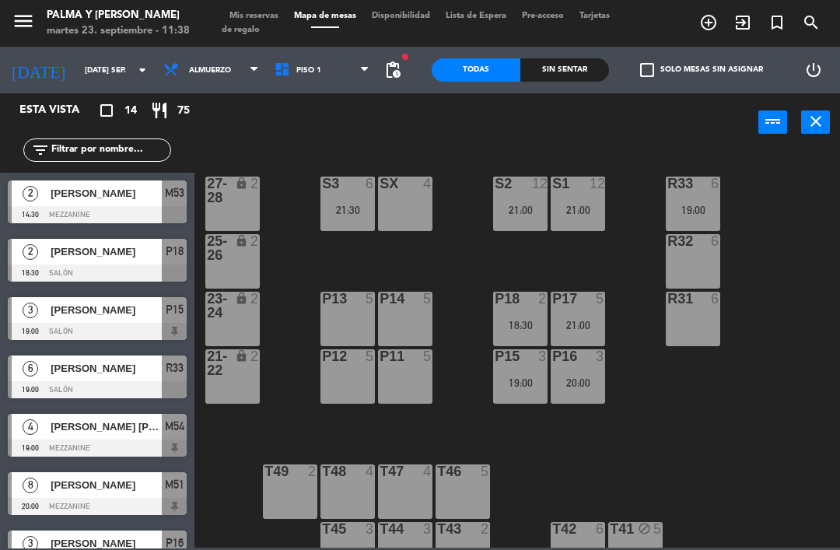
click at [283, 12] on span "Mis reservas" at bounding box center [254, 16] width 65 height 9
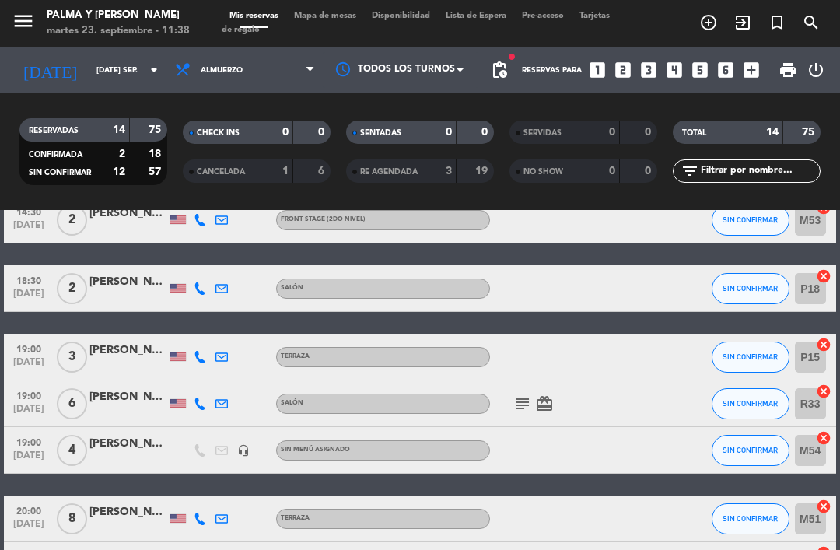
scroll to position [72, 0]
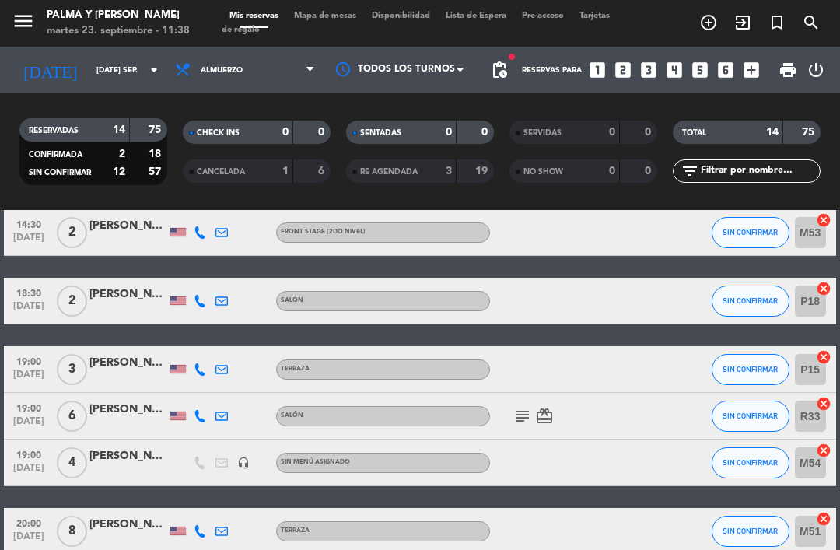
click at [198, 305] on icon at bounding box center [200, 301] width 12 height 12
click at [140, 298] on div "[PERSON_NAME]" at bounding box center [128, 294] width 78 height 18
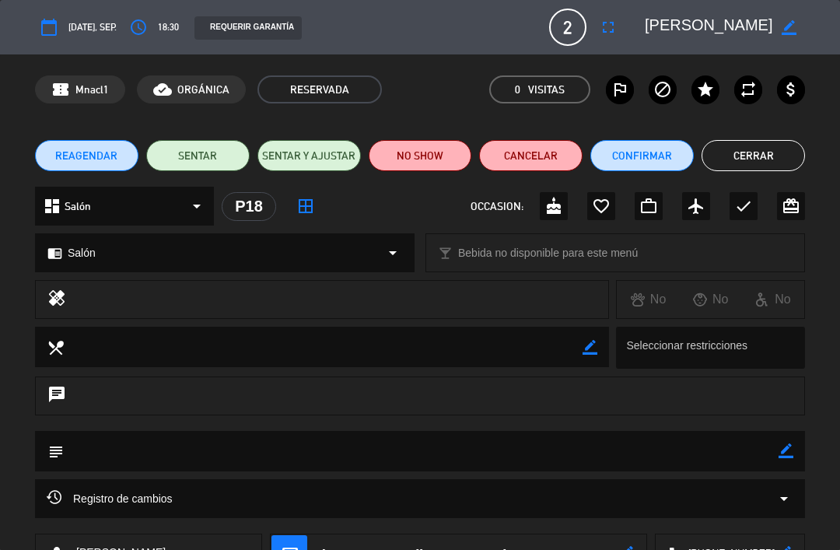
click at [770, 162] on button "Cerrar" at bounding box center [752, 155] width 103 height 31
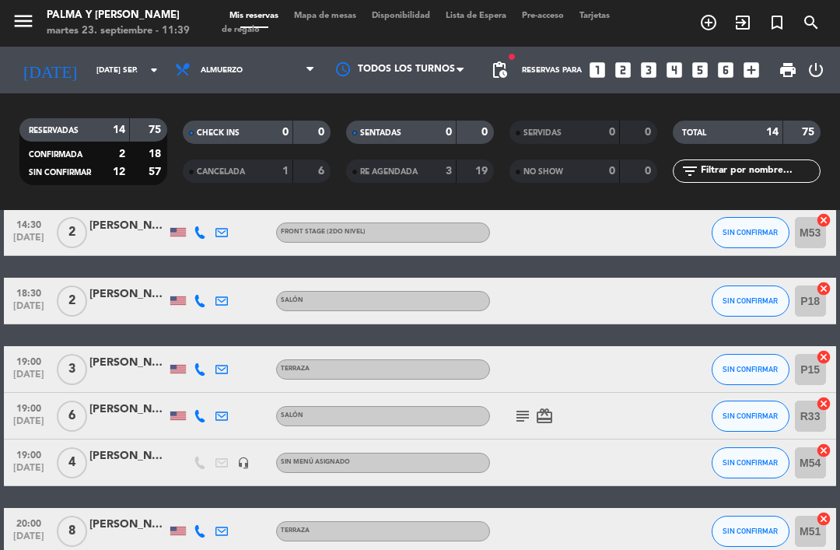
click at [206, 364] on icon at bounding box center [200, 369] width 12 height 12
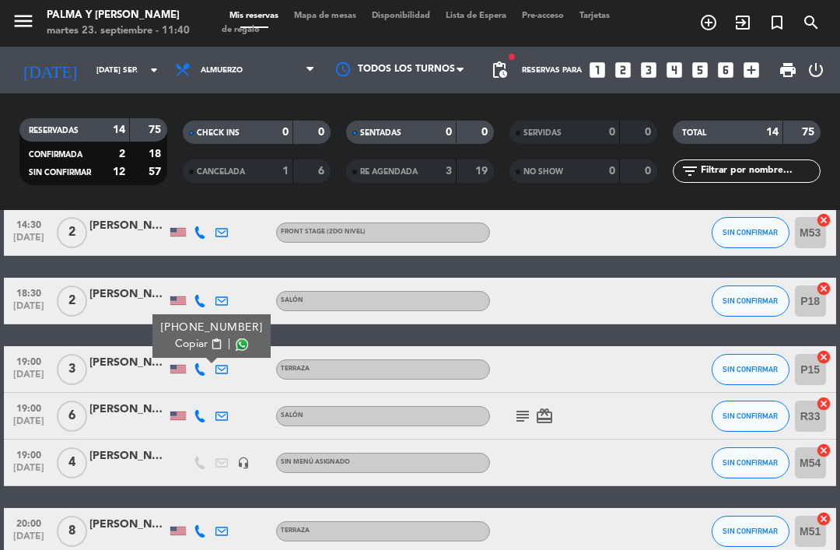
click at [132, 374] on div at bounding box center [128, 378] width 78 height 12
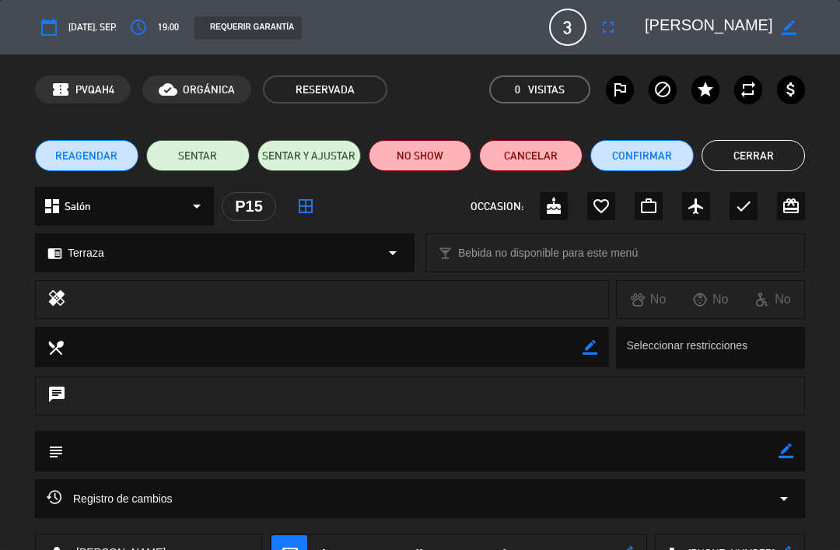
click at [306, 240] on div "chrome_reader_mode Terraza arrow_drop_down" at bounding box center [225, 252] width 378 height 37
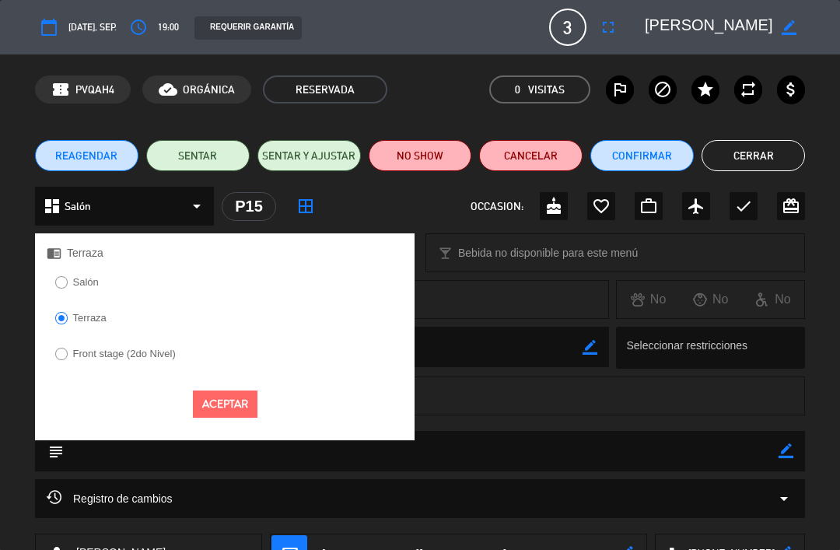
click at [234, 404] on button "Aceptar" at bounding box center [225, 403] width 65 height 27
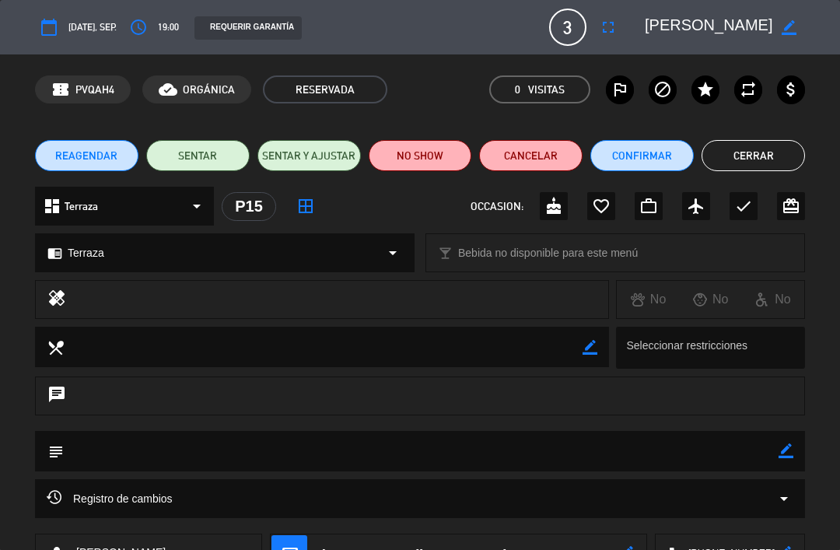
click at [784, 140] on button "Cerrar" at bounding box center [752, 155] width 103 height 31
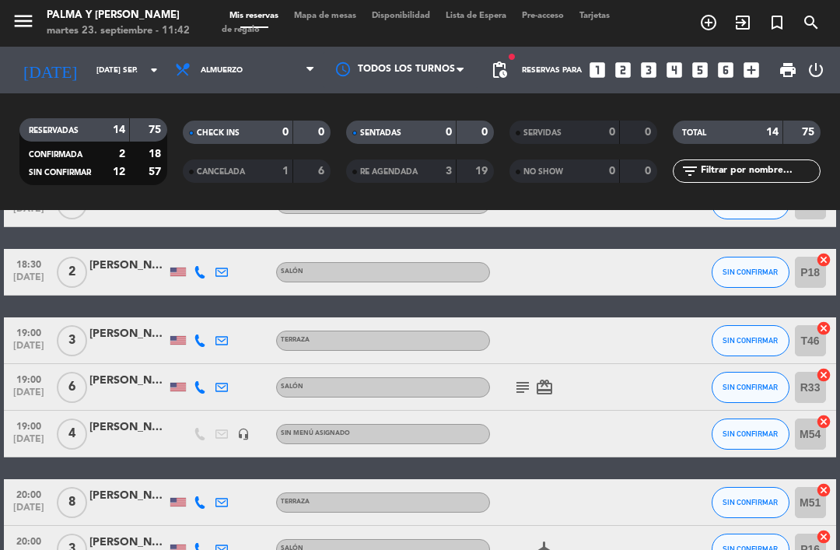
scroll to position [103, 0]
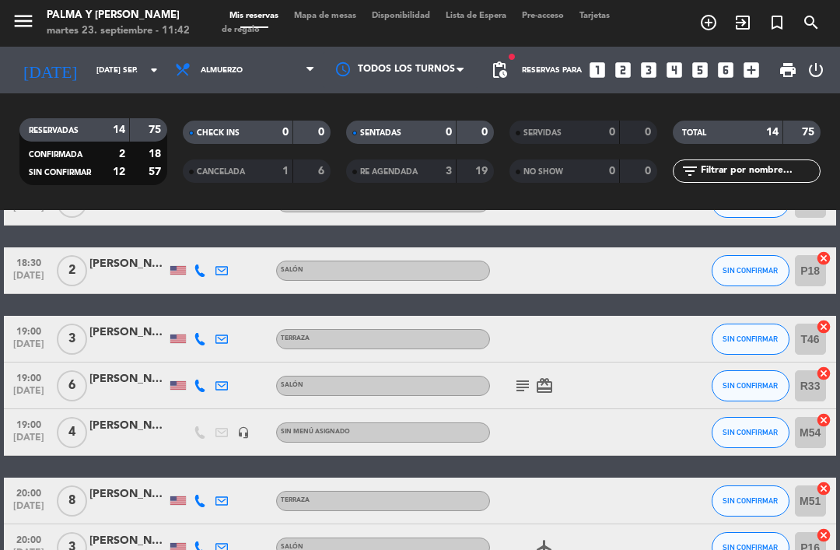
click at [330, 12] on span "Mapa de mesas" at bounding box center [325, 16] width 78 height 9
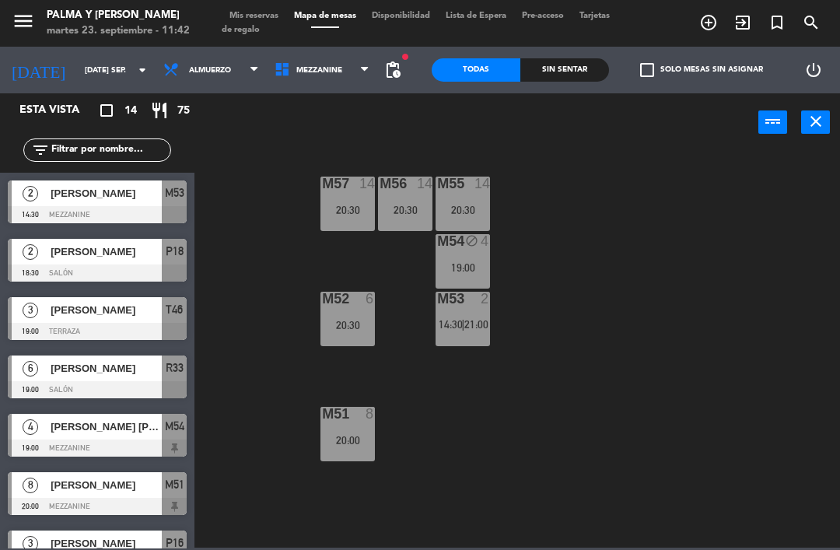
click at [298, 82] on span "Mezzanine" at bounding box center [322, 70] width 111 height 34
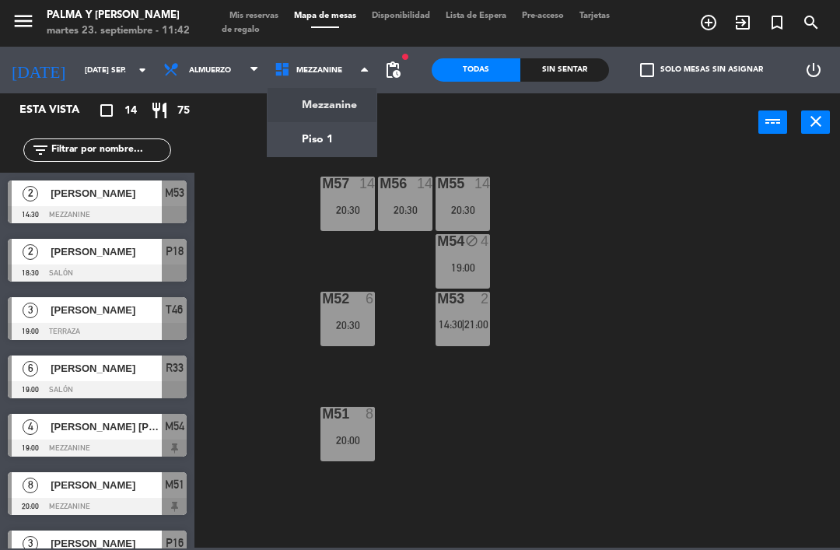
click at [309, 131] on ng-component "menu Palma y [PERSON_NAME] 23. septiembre - 11:42 Mis reservas Mapa de mesas Di…" at bounding box center [420, 273] width 840 height 547
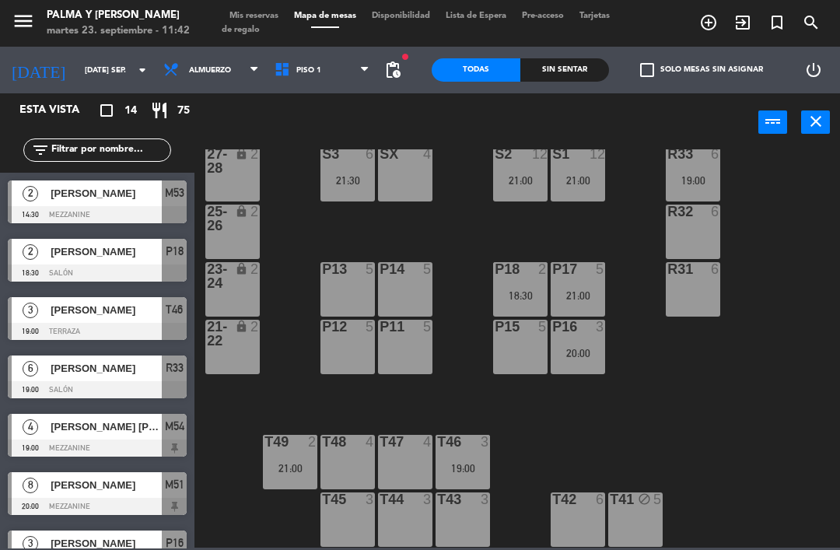
scroll to position [30, 0]
click at [474, 482] on div "T46 3 19:00" at bounding box center [462, 462] width 54 height 54
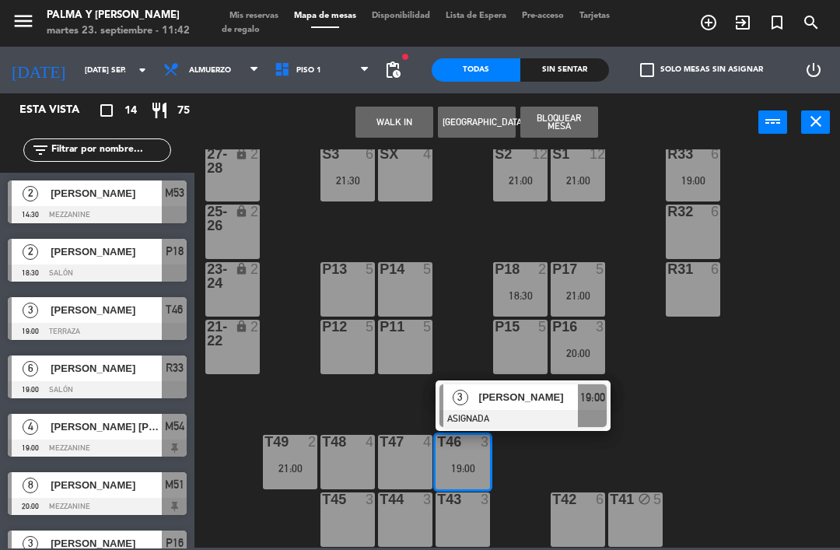
click at [791, 432] on div "R33 6 19:00 S1 12 21:00 S2 12 21:00 S3 6 21:30 SX 4 27-28 lock 2 R32 6 25-26 lo…" at bounding box center [521, 348] width 637 height 398
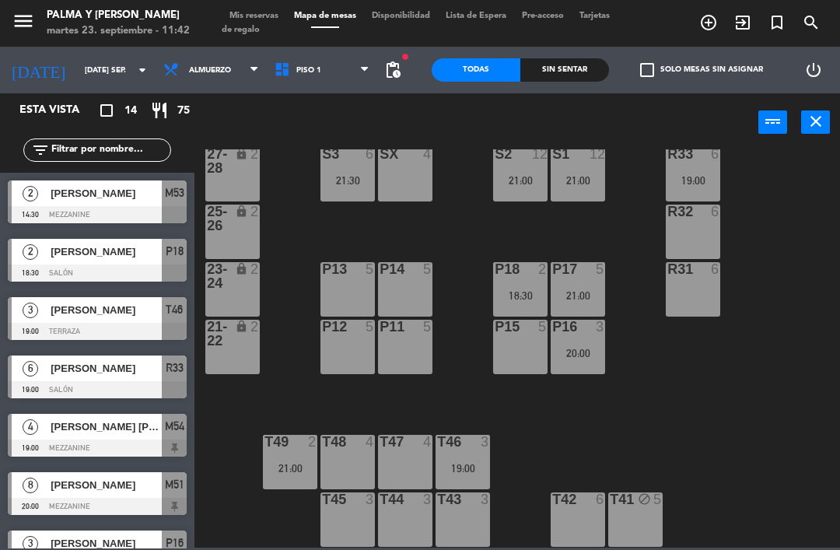
click at [322, 449] on div "2" at bounding box center [316, 442] width 26 height 14
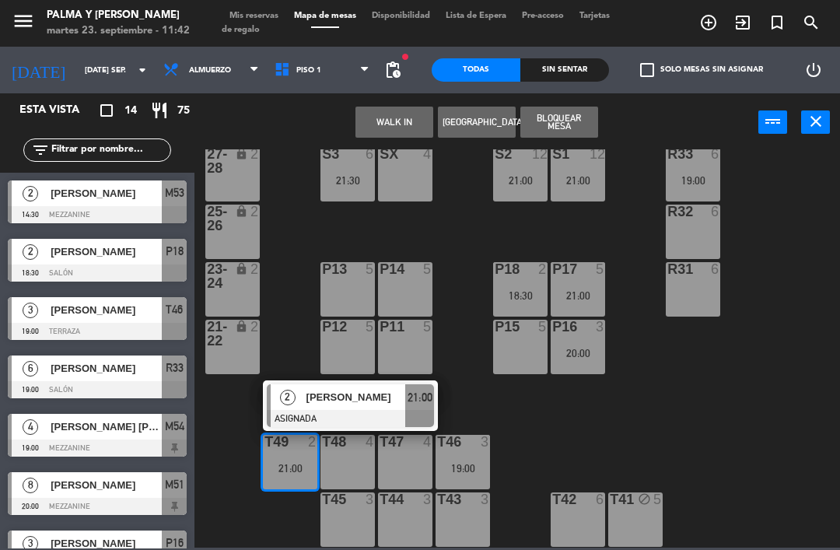
click at [676, 439] on div "R33 6 19:00 S1 12 21:00 S2 12 21:00 S3 6 21:30 SX 4 27-28 lock 2 R32 6 25-26 lo…" at bounding box center [521, 348] width 637 height 398
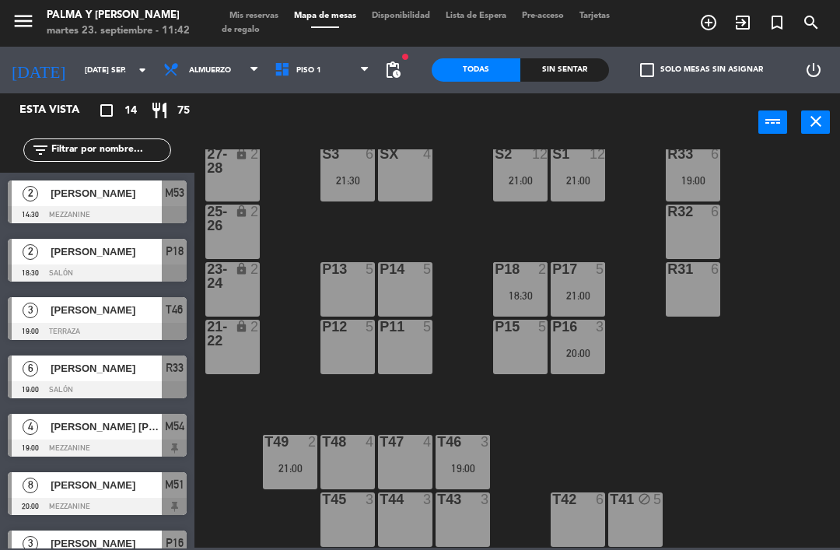
click at [264, 20] on span "Mis reservas" at bounding box center [254, 16] width 65 height 9
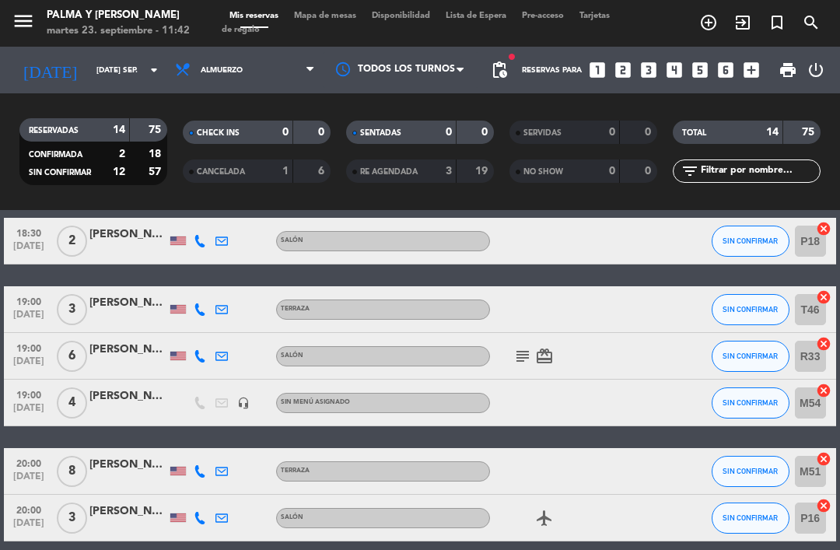
scroll to position [135, 0]
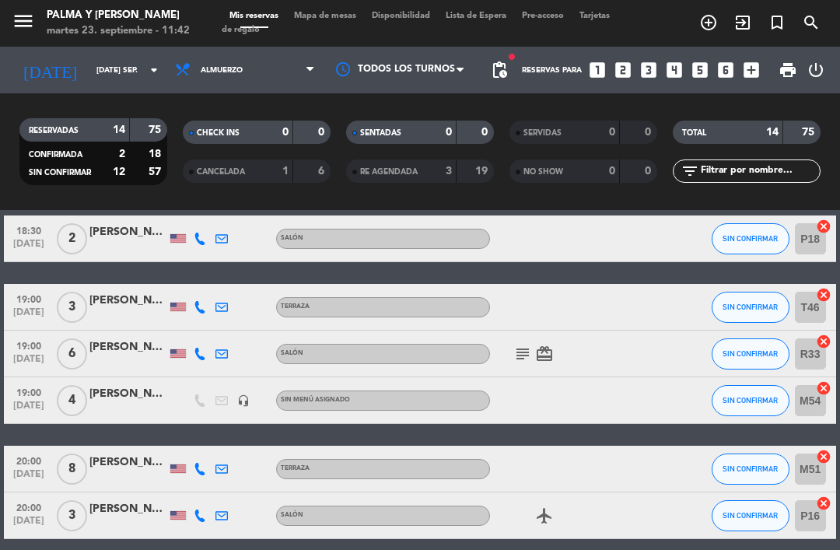
click at [113, 299] on div "[PERSON_NAME]" at bounding box center [128, 301] width 78 height 18
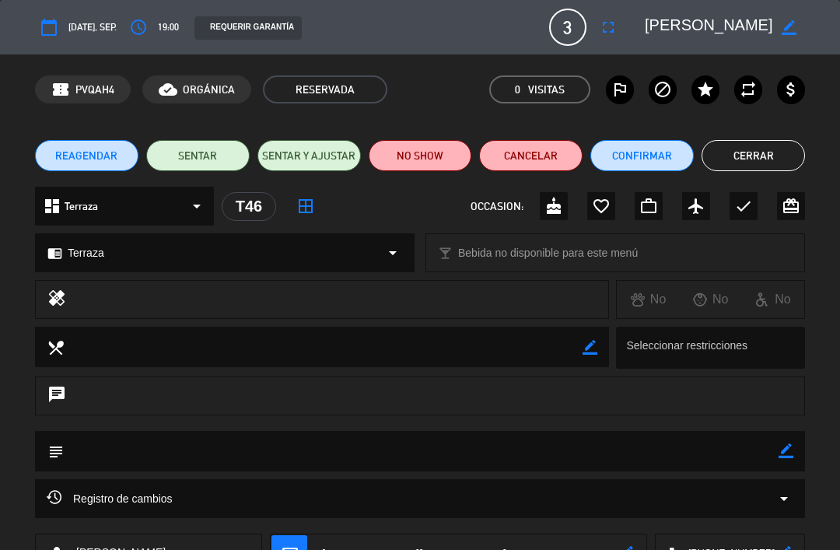
click at [131, 444] on textarea at bounding box center [421, 451] width 715 height 40
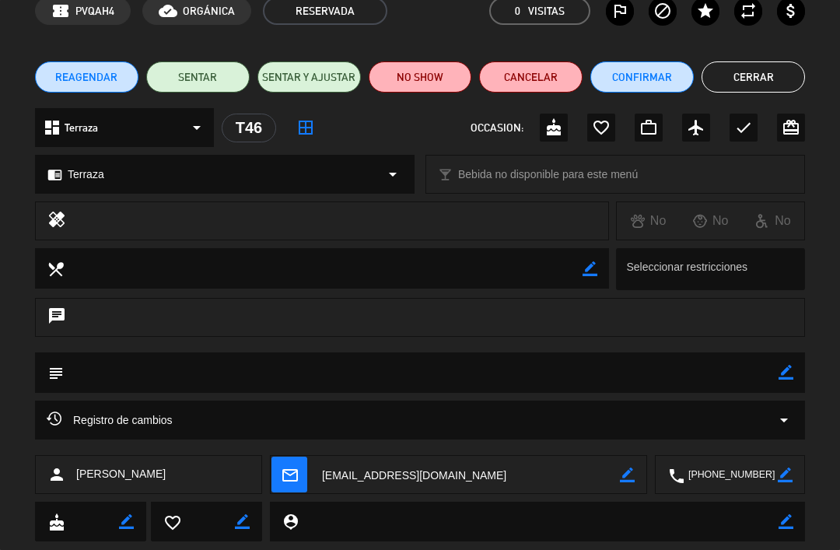
scroll to position [79, 0]
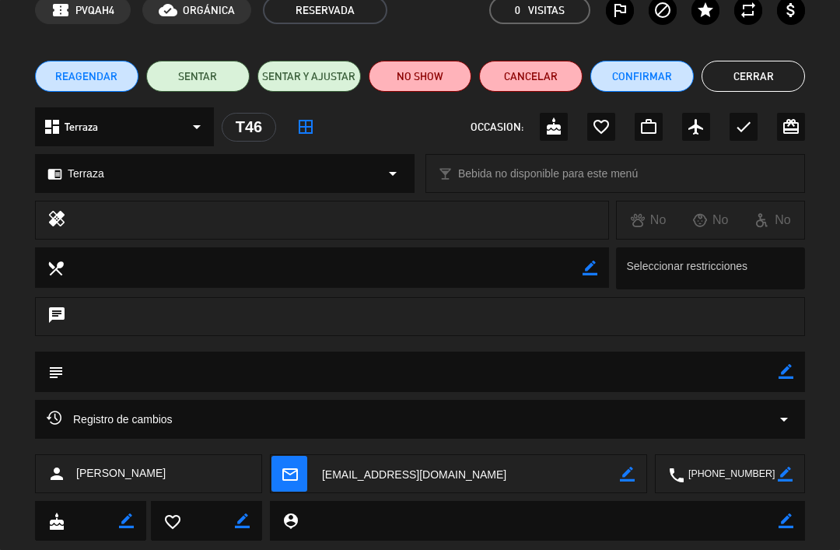
click at [134, 404] on div "Registro de cambios arrow_drop_down" at bounding box center [420, 419] width 770 height 39
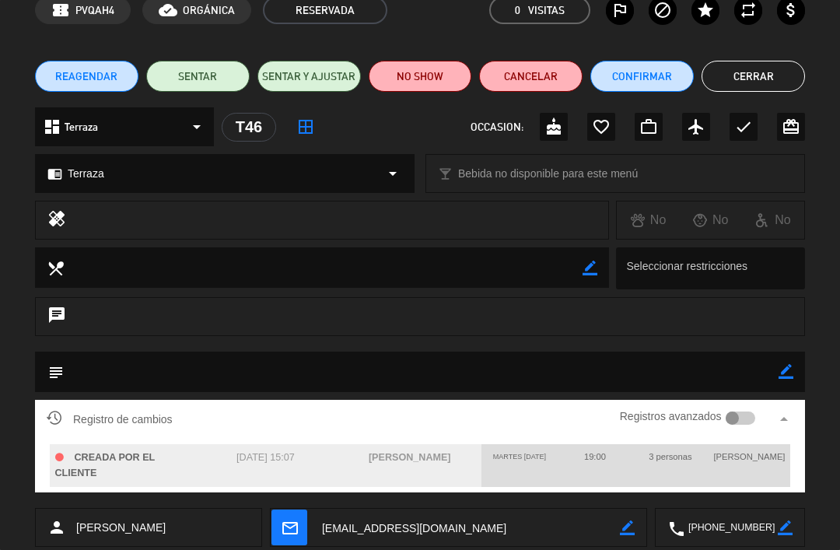
click at [740, 79] on button "Cerrar" at bounding box center [752, 76] width 103 height 31
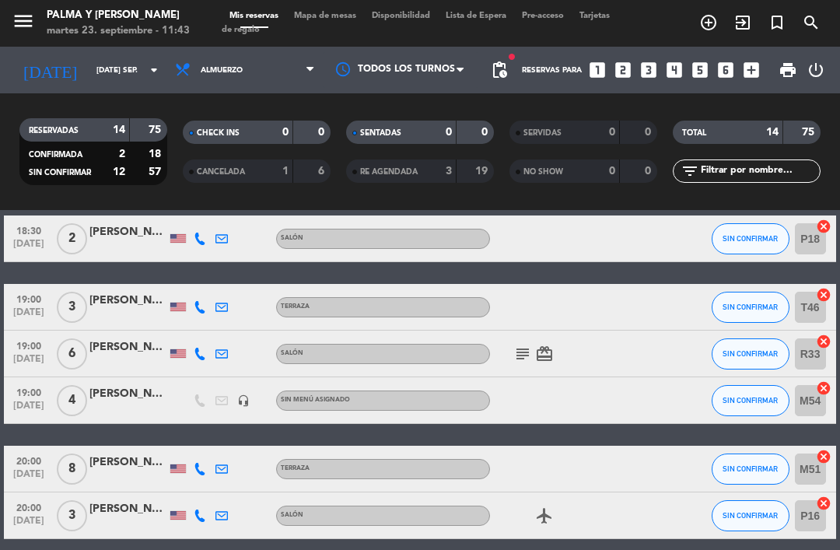
scroll to position [145, 0]
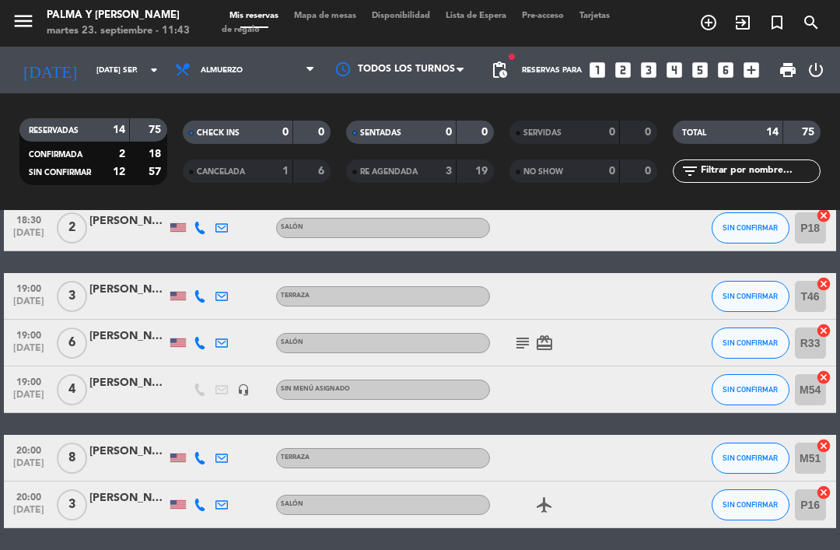
click at [217, 354] on div at bounding box center [222, 343] width 22 height 46
click at [181, 339] on div at bounding box center [178, 342] width 16 height 9
click at [201, 346] on icon at bounding box center [200, 343] width 12 height 12
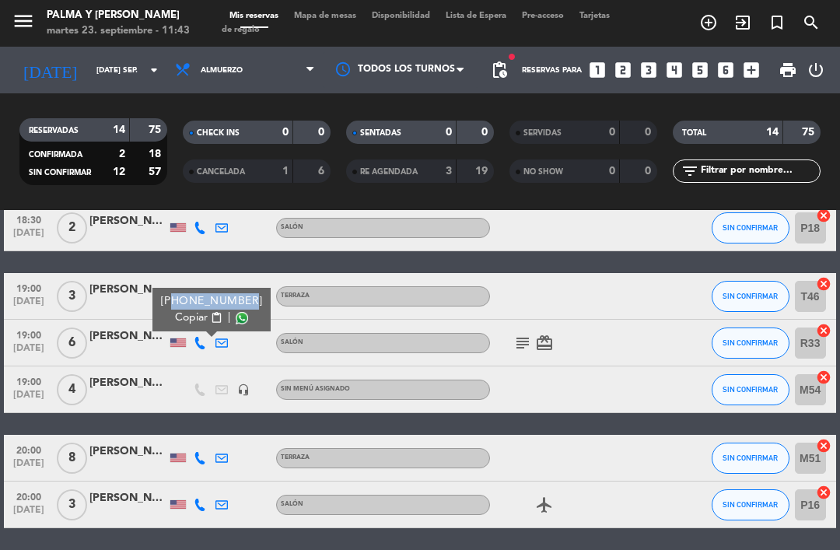
click at [128, 339] on div "[PERSON_NAME]" at bounding box center [128, 336] width 78 height 18
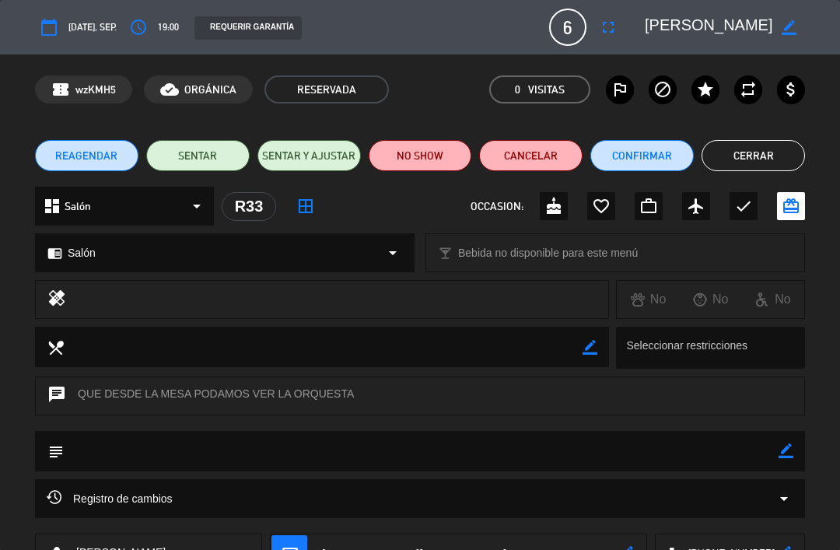
click at [771, 155] on button "Cerrar" at bounding box center [752, 155] width 103 height 31
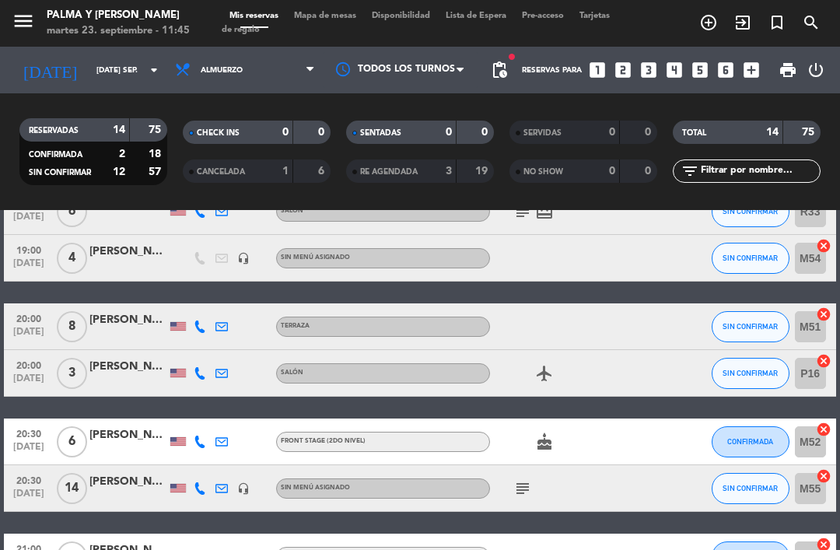
scroll to position [279, 0]
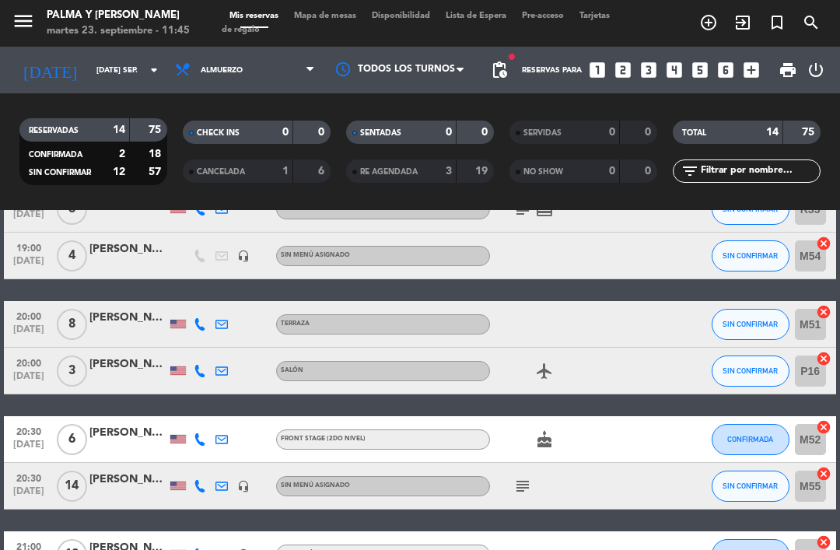
click at [197, 326] on icon at bounding box center [200, 324] width 12 height 12
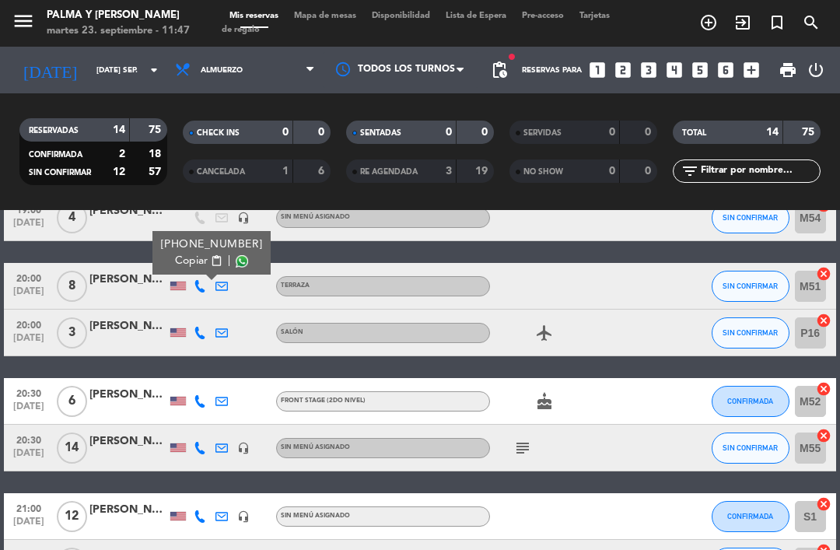
scroll to position [316, 0]
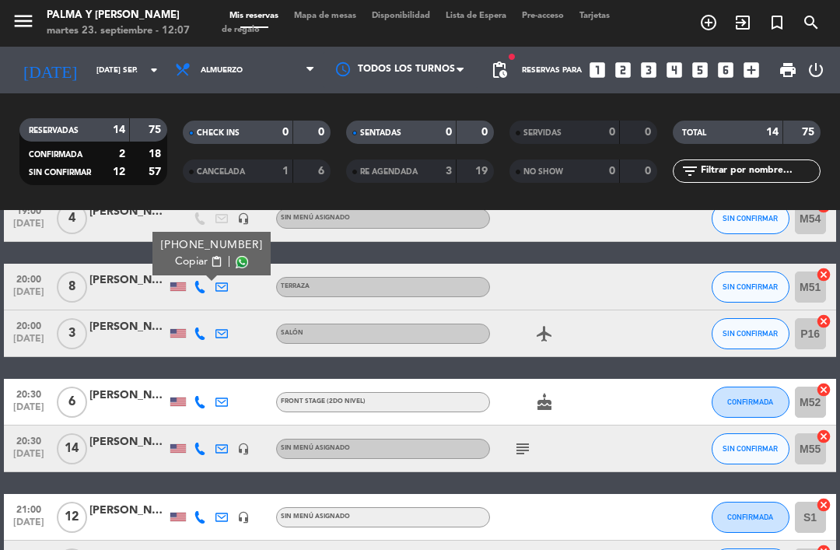
click at [199, 334] on icon at bounding box center [200, 333] width 12 height 12
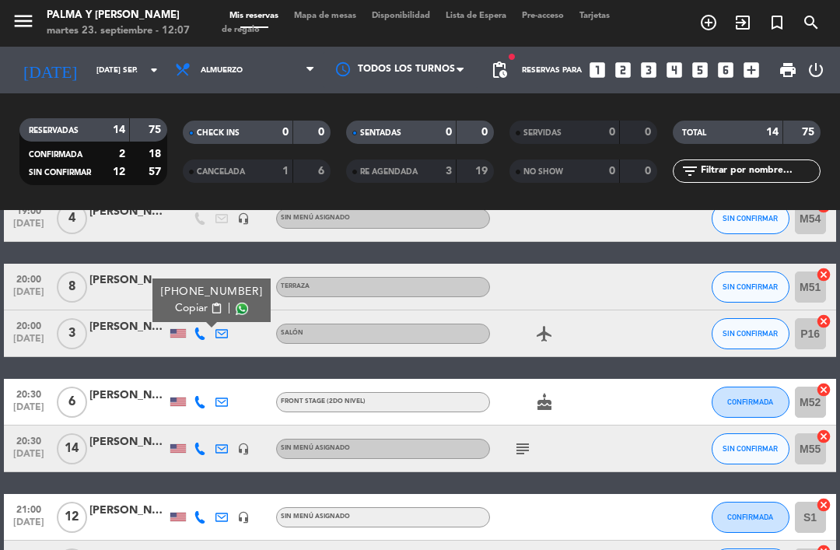
click at [579, 299] on div at bounding box center [555, 287] width 131 height 46
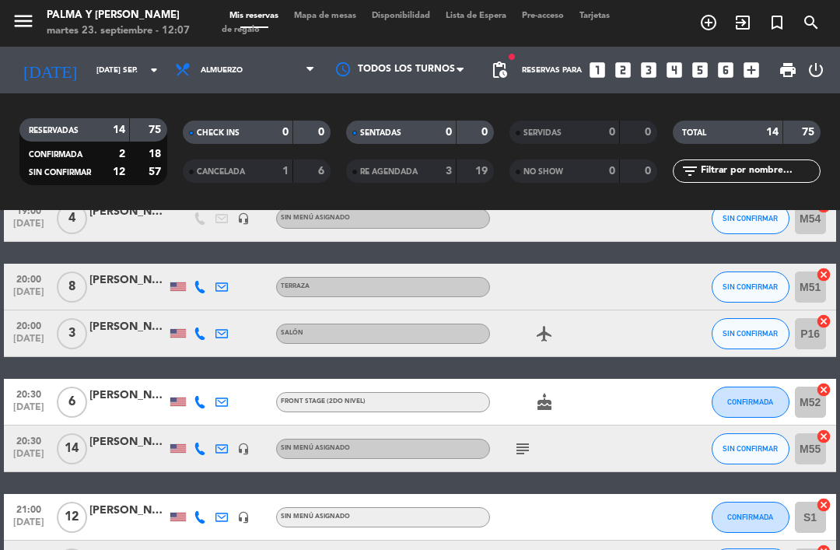
click at [213, 276] on div at bounding box center [222, 287] width 22 height 46
click at [200, 292] on icon at bounding box center [200, 287] width 12 height 12
click at [201, 330] on icon at bounding box center [200, 333] width 12 height 12
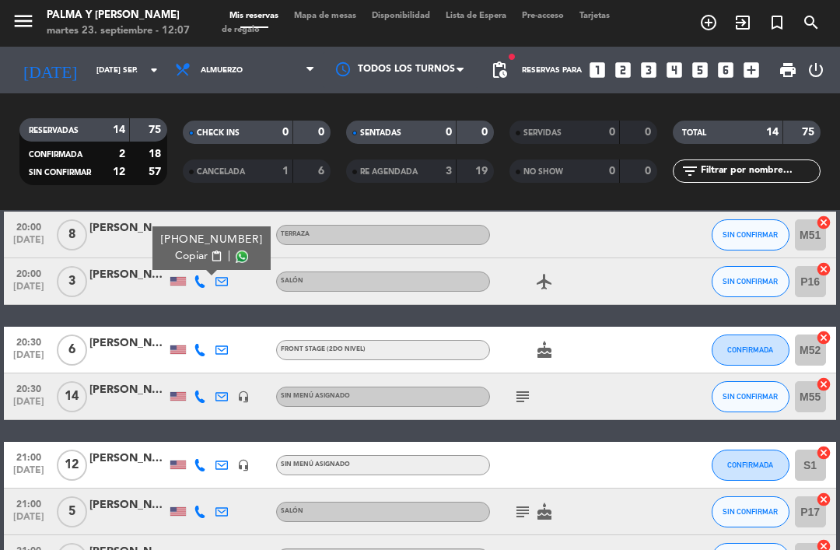
scroll to position [348, 0]
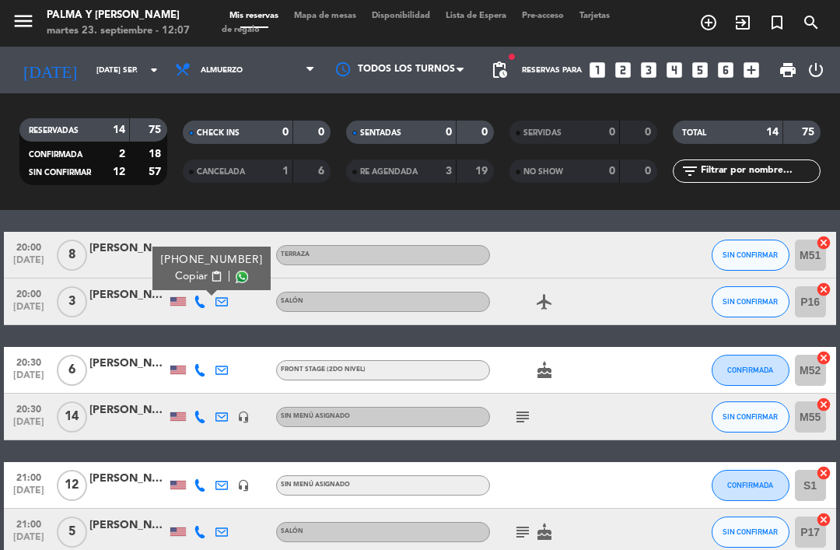
click at [183, 278] on span "Copiar" at bounding box center [191, 276] width 33 height 16
click at [197, 296] on icon at bounding box center [200, 301] width 12 height 12
click at [114, 298] on div "[PERSON_NAME]" at bounding box center [128, 295] width 78 height 18
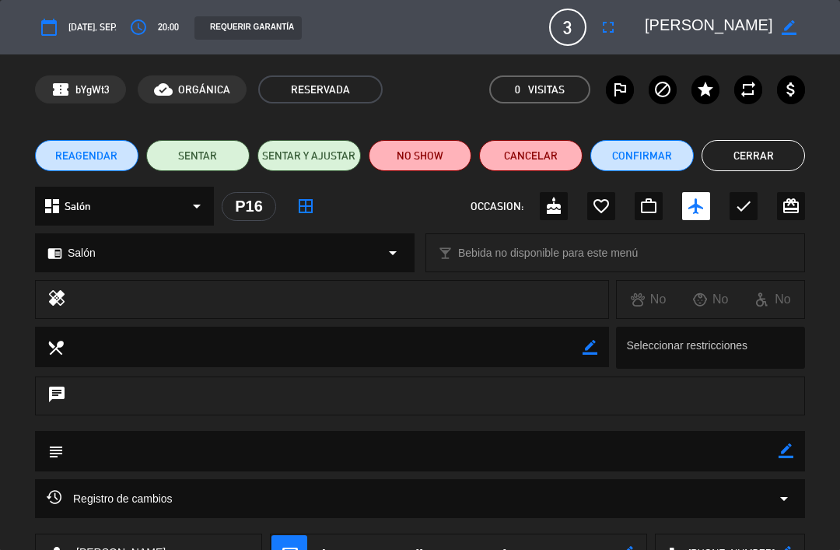
click at [760, 165] on button "Cerrar" at bounding box center [752, 155] width 103 height 31
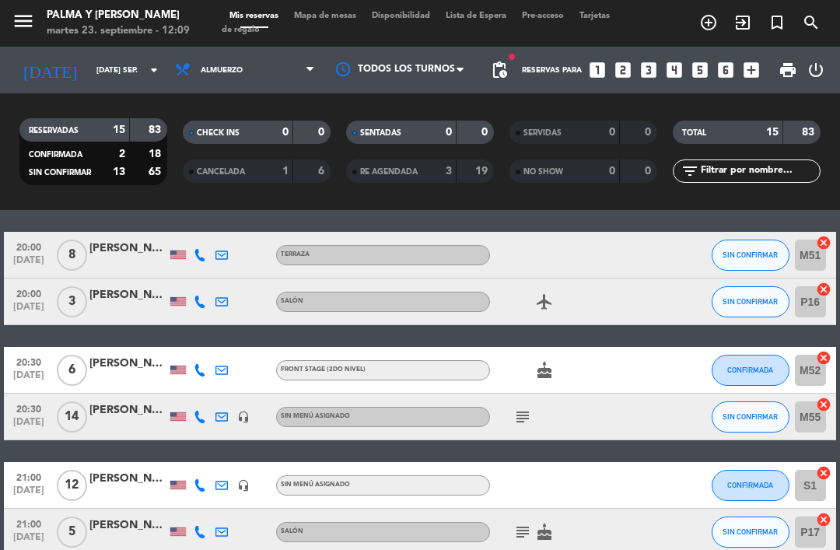
click at [202, 365] on icon at bounding box center [200, 370] width 12 height 12
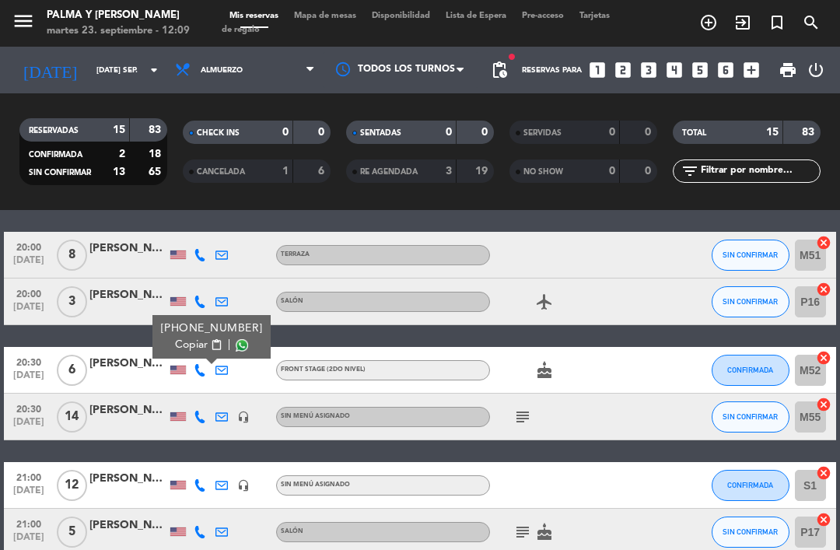
click at [119, 350] on div "20:30 [DATE] 6 [PERSON_NAME] [PHONE_NUMBER] Copiar content_paste | ⁠⁠Front stag…" at bounding box center [419, 370] width 831 height 47
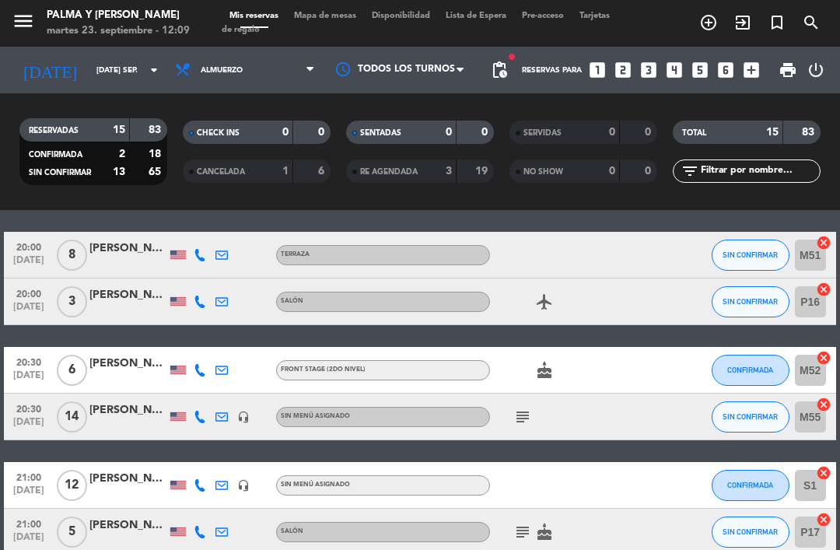
click at [145, 376] on div at bounding box center [128, 378] width 78 height 12
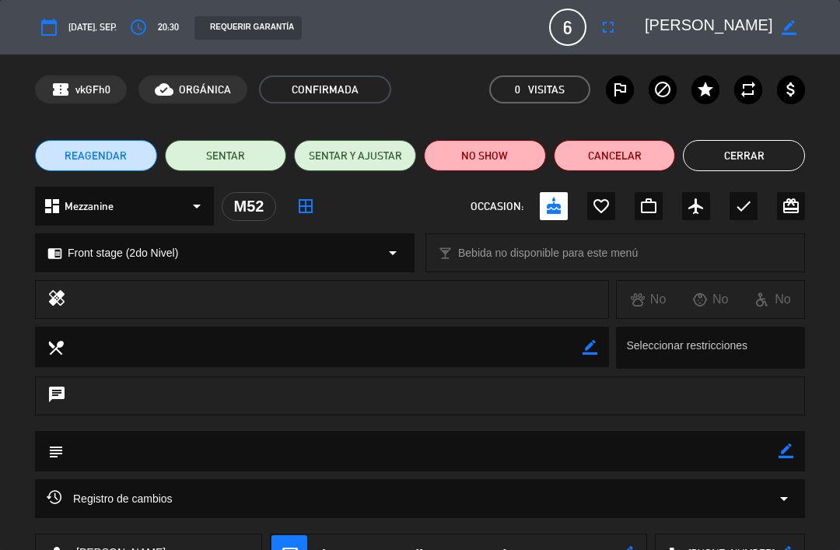
click at [753, 153] on button "Cerrar" at bounding box center [744, 155] width 122 height 31
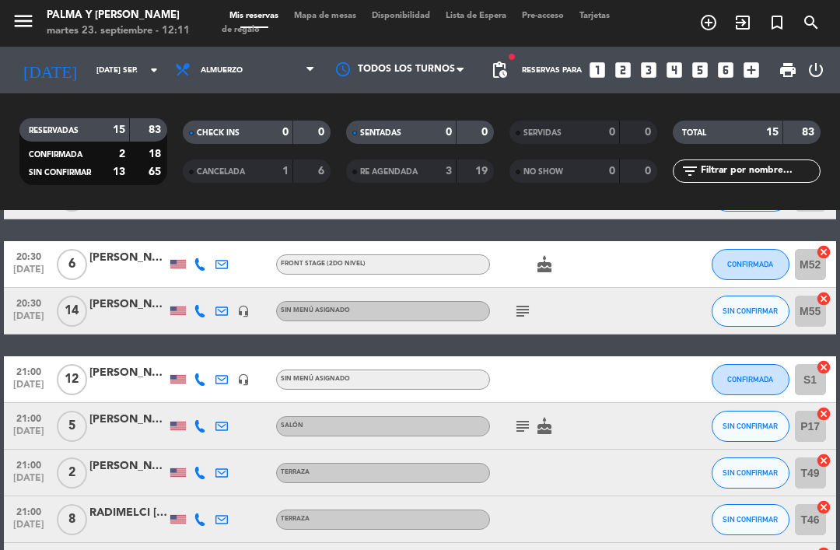
scroll to position [456, 0]
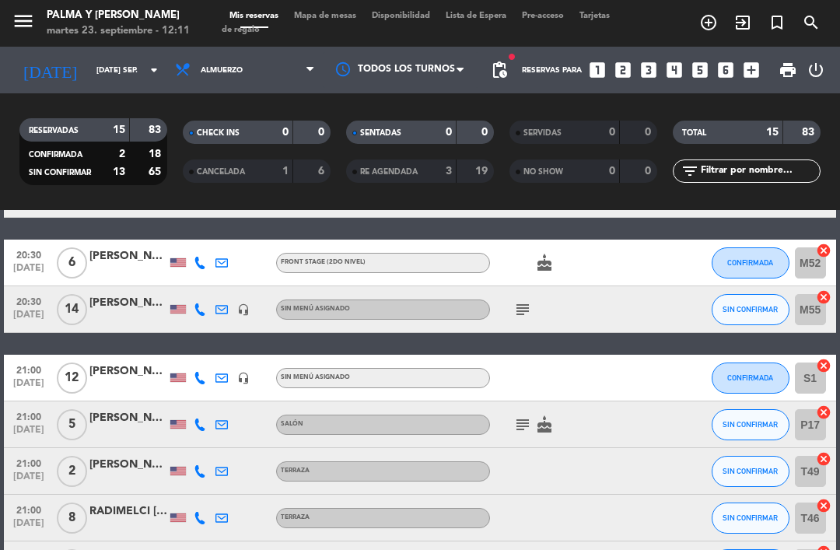
click at [195, 311] on icon at bounding box center [200, 309] width 12 height 12
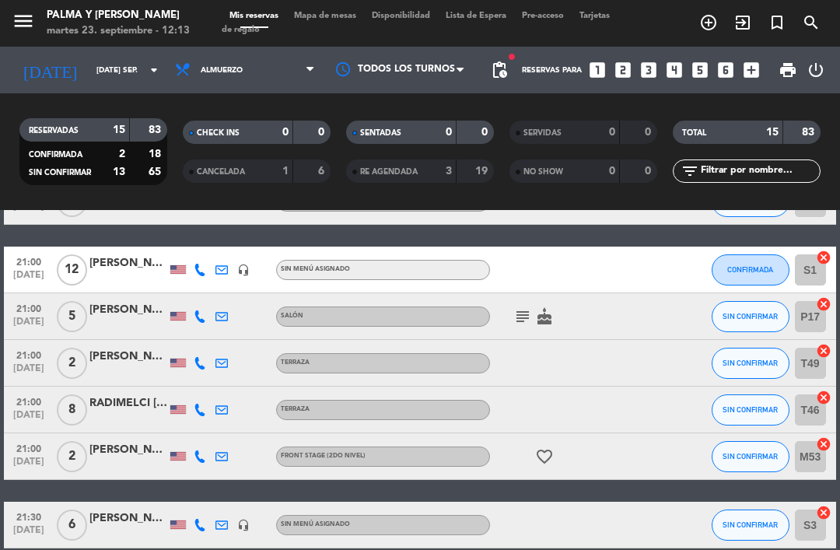
scroll to position [562, 0]
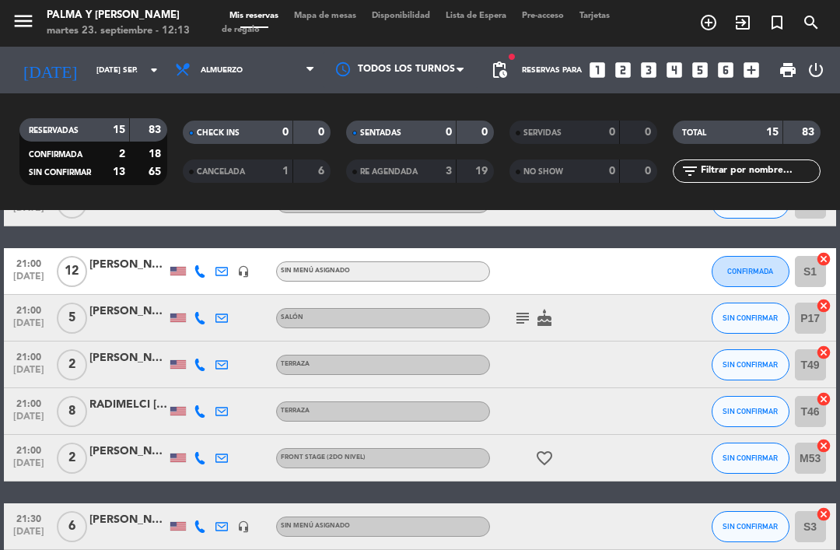
click at [194, 274] on icon at bounding box center [200, 271] width 12 height 12
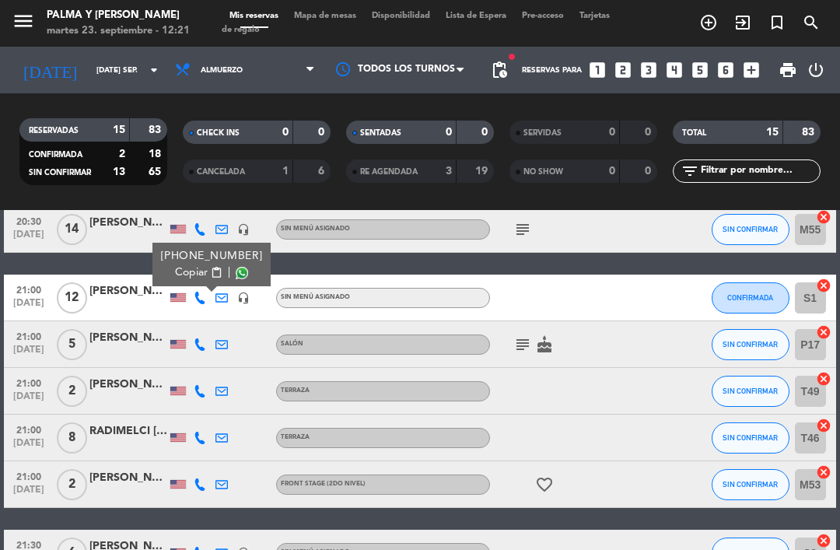
scroll to position [532, 0]
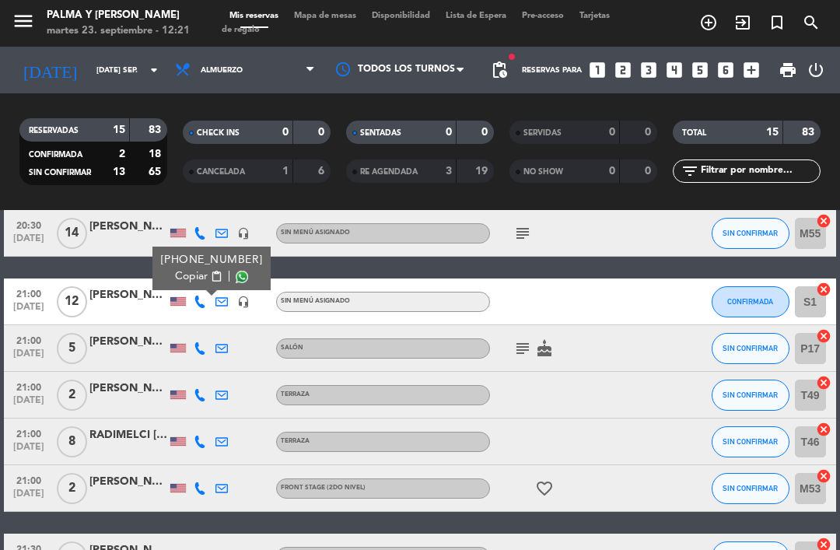
click at [801, 402] on input "T49" at bounding box center [810, 394] width 31 height 31
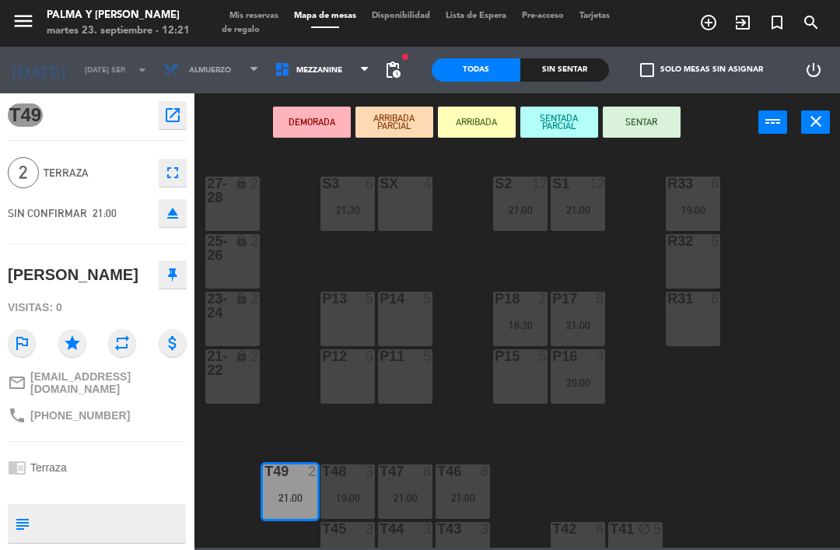
click at [778, 330] on div "R33 6 19:00 S1 12 21:00 S2 12 21:00 S3 6 21:30 SX 4 27-28 lock 2 R32 6 25-26 lo…" at bounding box center [521, 348] width 637 height 398
click at [259, 12] on span "Mis reservas" at bounding box center [254, 16] width 65 height 9
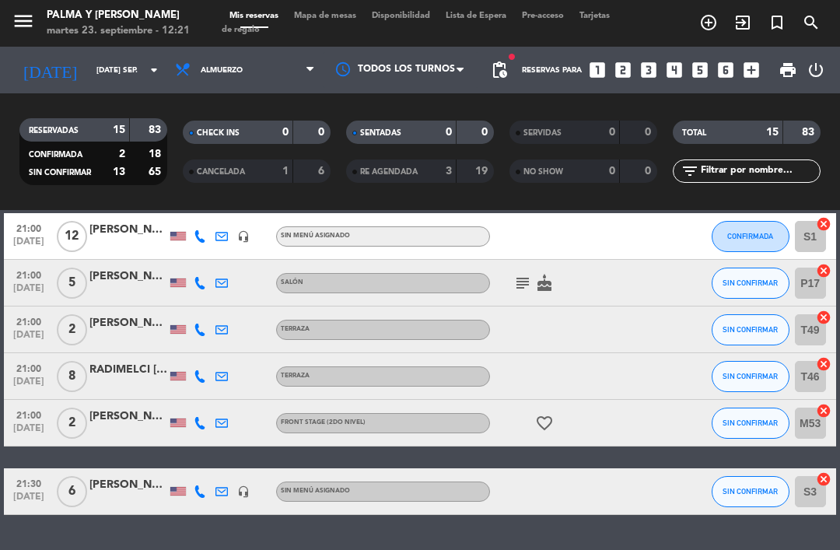
scroll to position [590, 0]
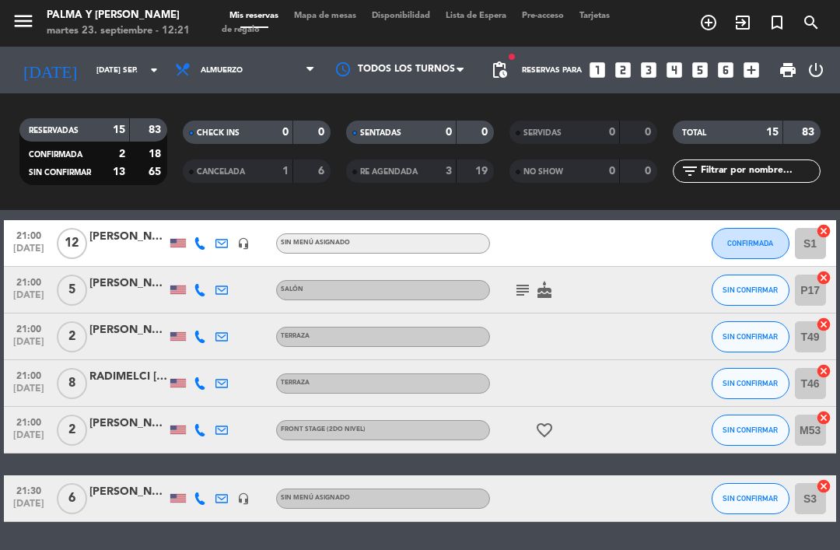
click at [201, 238] on icon at bounding box center [200, 243] width 12 height 12
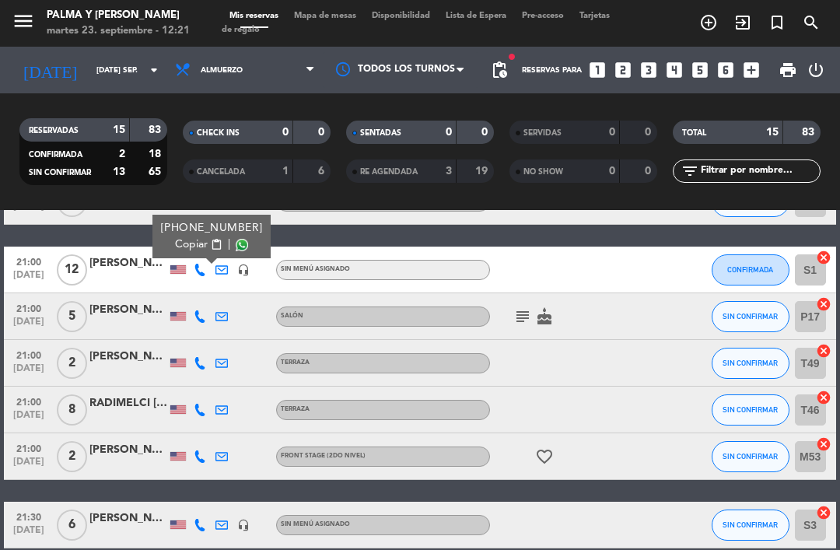
scroll to position [564, 0]
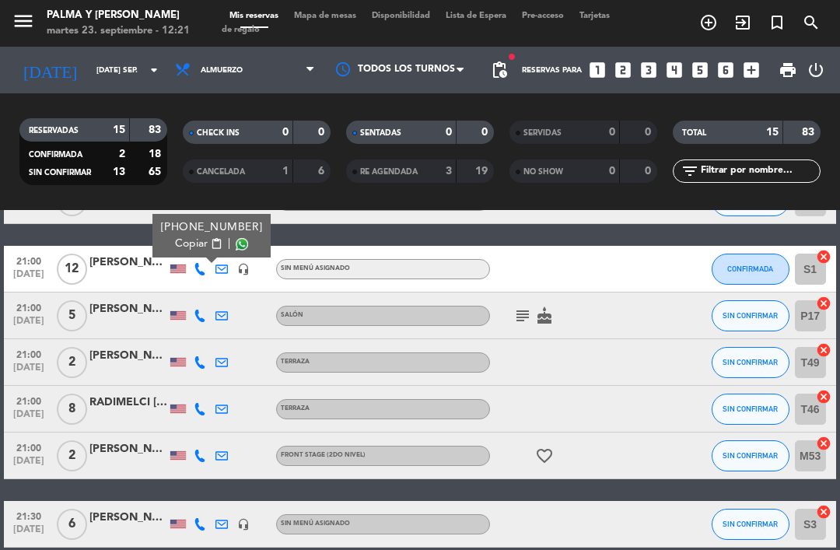
click at [204, 315] on icon at bounding box center [200, 315] width 12 height 12
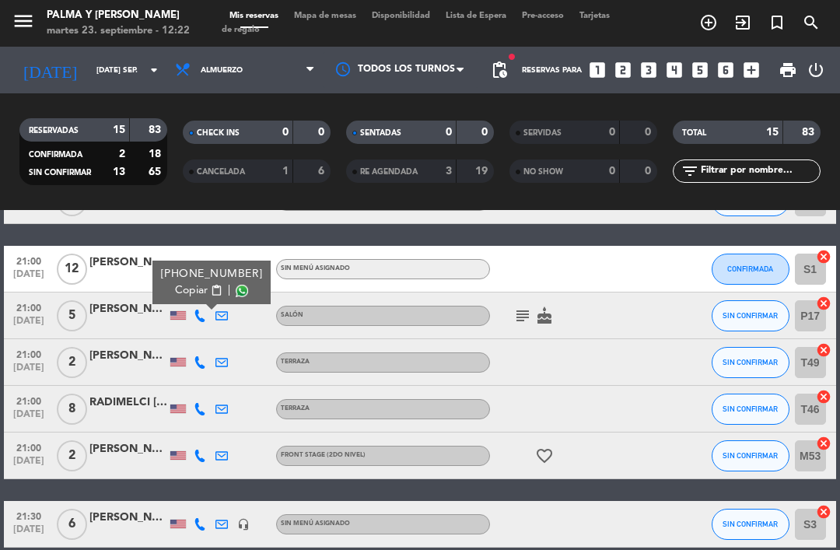
click at [200, 366] on icon at bounding box center [200, 362] width 12 height 12
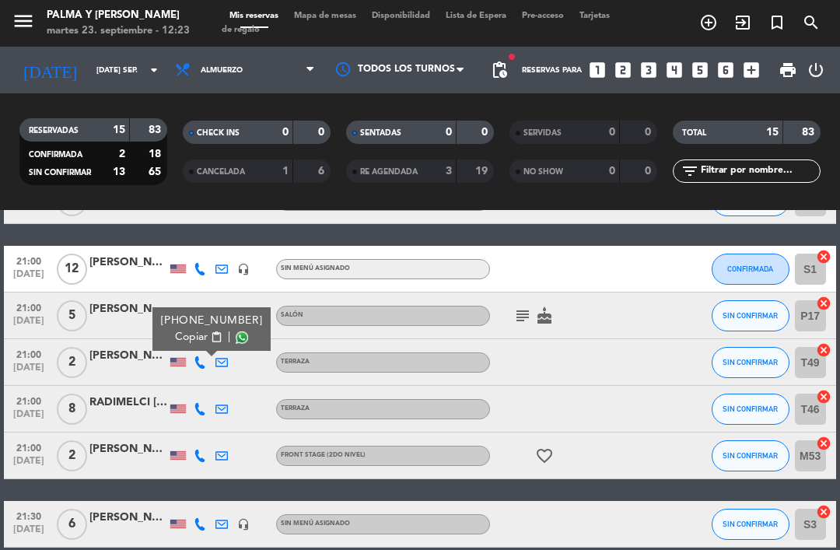
click at [201, 410] on icon at bounding box center [200, 409] width 12 height 12
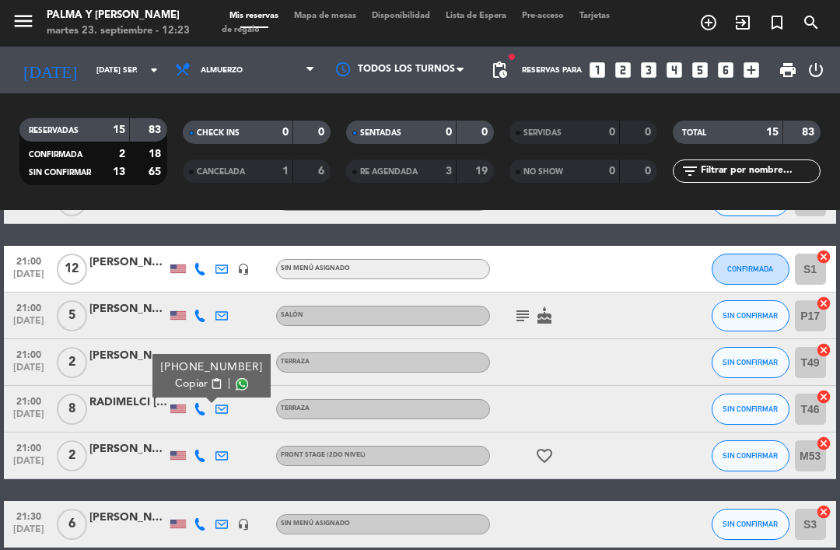
click at [114, 406] on div "RADIMELCI [PERSON_NAME]" at bounding box center [128, 402] width 78 height 18
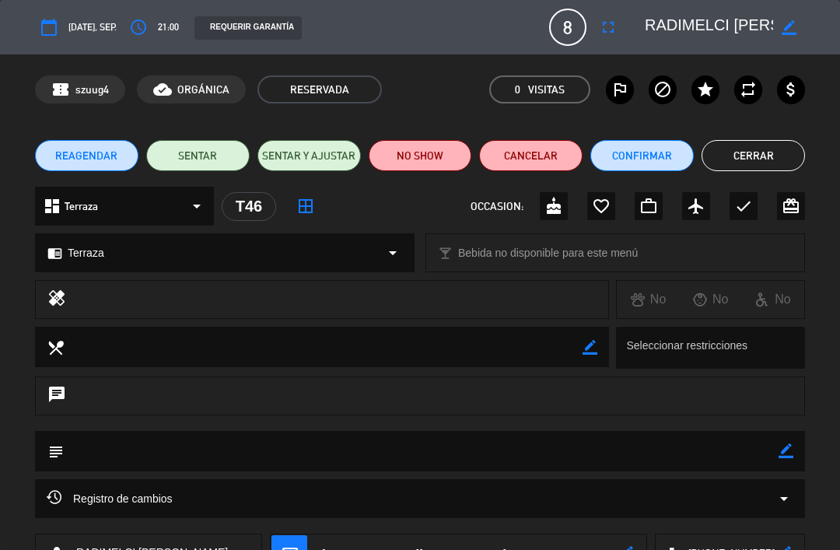
click at [787, 33] on icon "border_color" at bounding box center [788, 27] width 15 height 15
click at [716, 410] on div "chat" at bounding box center [420, 395] width 770 height 39
click at [796, 161] on button "Cerrar" at bounding box center [752, 155] width 103 height 31
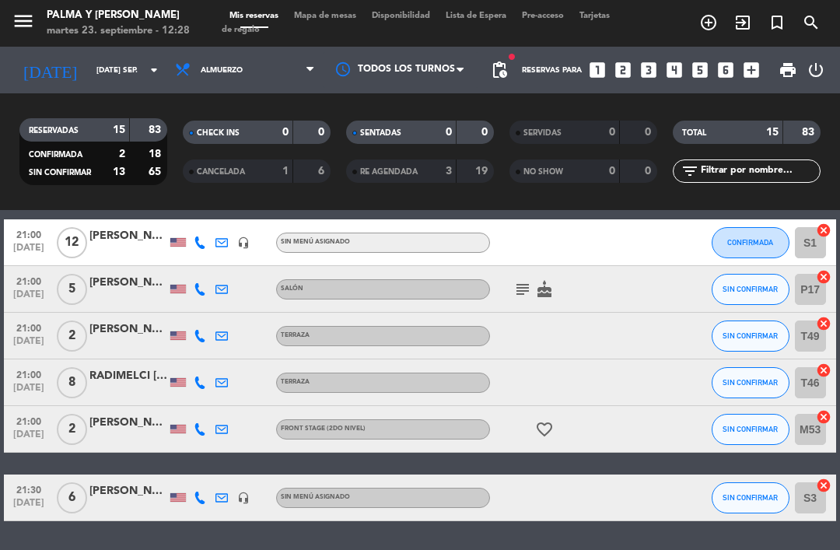
scroll to position [590, 0]
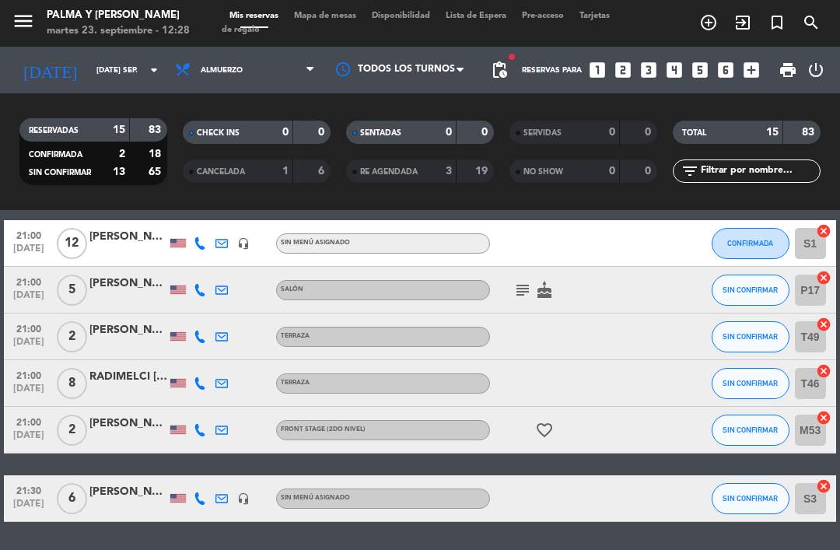
click at [206, 435] on icon at bounding box center [200, 430] width 12 height 12
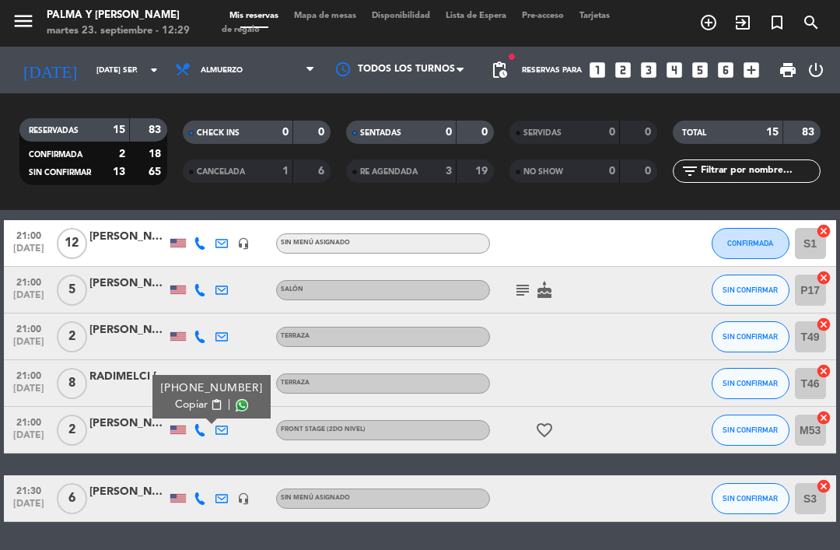
click at [203, 504] on icon at bounding box center [200, 498] width 12 height 12
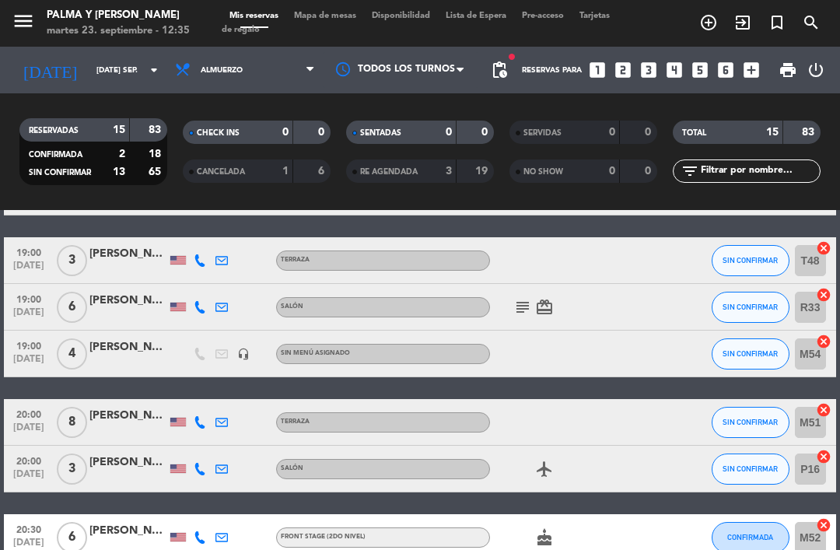
scroll to position [258, 0]
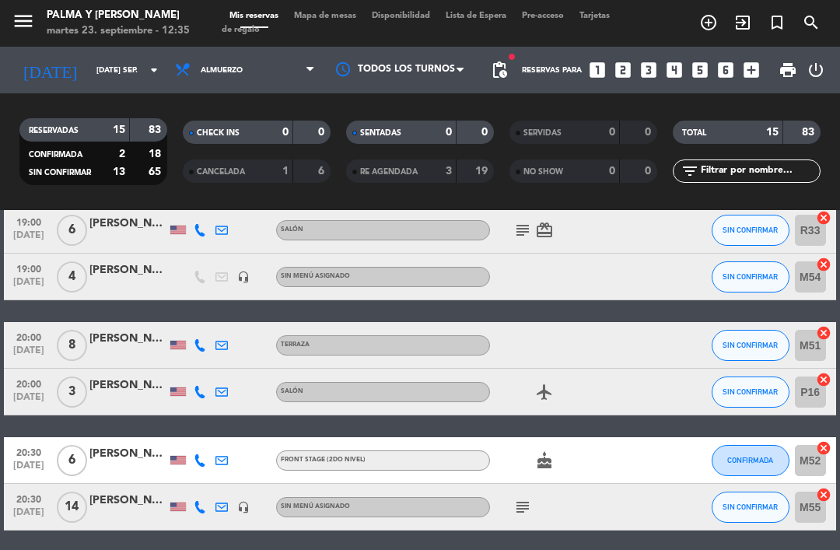
click at [137, 338] on div "[PERSON_NAME]" at bounding box center [128, 339] width 78 height 18
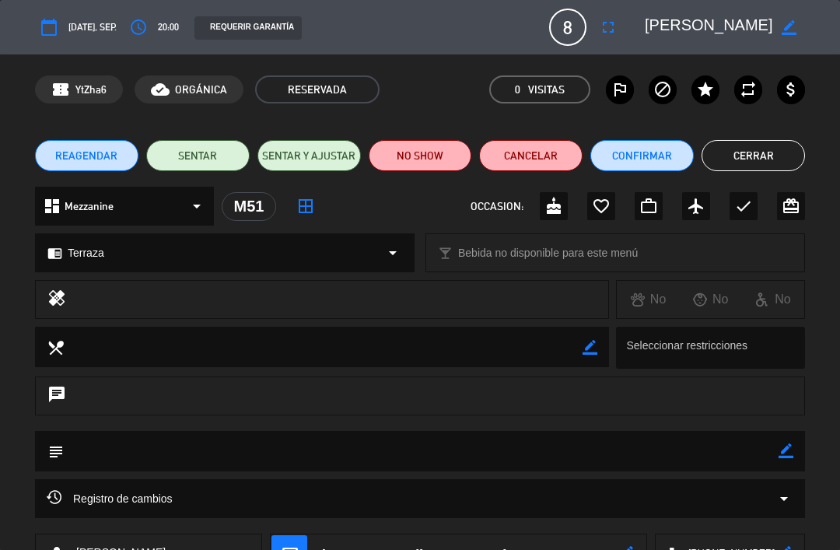
click at [771, 162] on button "Cerrar" at bounding box center [752, 155] width 103 height 31
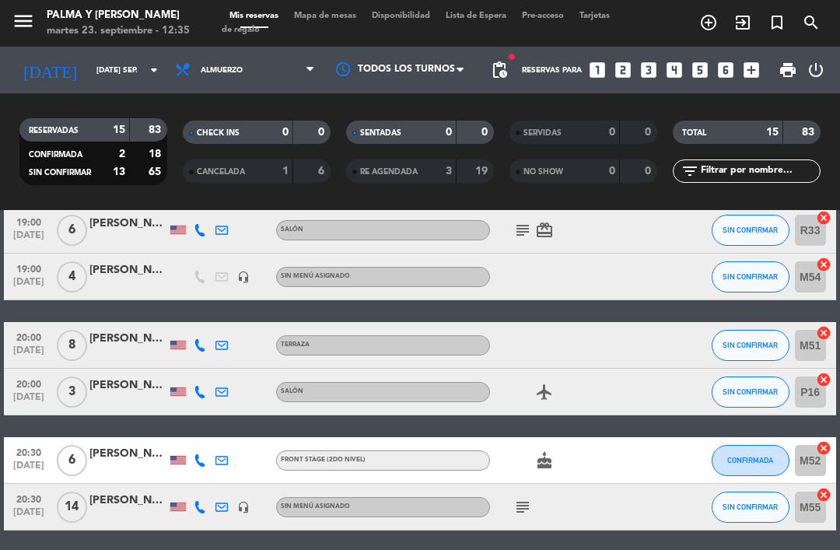
click at [329, 18] on span "Mapa de mesas" at bounding box center [325, 16] width 78 height 9
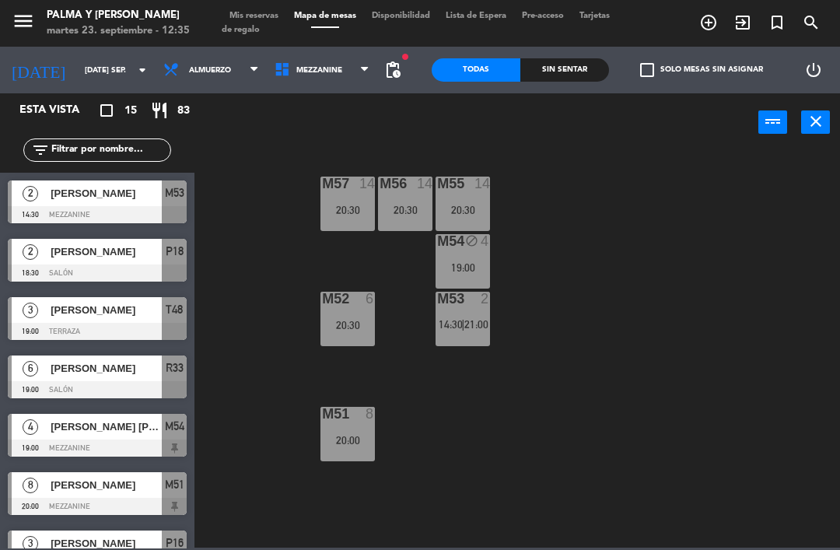
click at [127, 142] on input "text" at bounding box center [110, 150] width 121 height 17
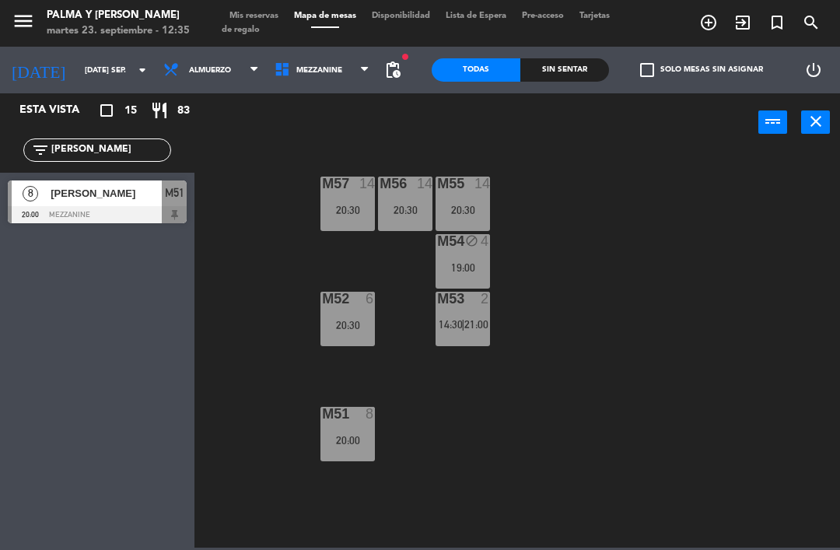
type input "[PERSON_NAME]"
click at [742, 201] on div "M57 14 20:30 M56 14 20:30 M55 14 20:30 M54 block 4 19:00 M52 6 20:30 M53 2 14:3…" at bounding box center [521, 348] width 637 height 398
click at [65, 197] on span "[PERSON_NAME]" at bounding box center [106, 193] width 111 height 16
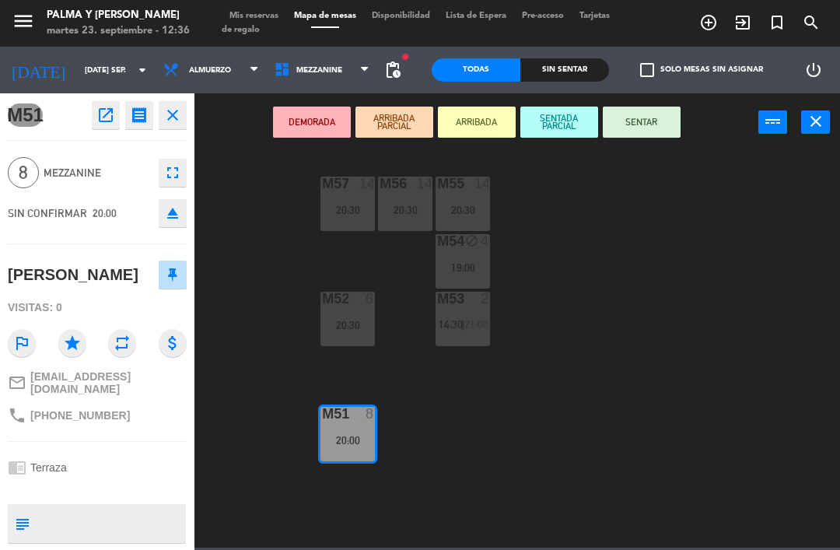
click at [99, 113] on icon "open_in_new" at bounding box center [105, 115] width 19 height 19
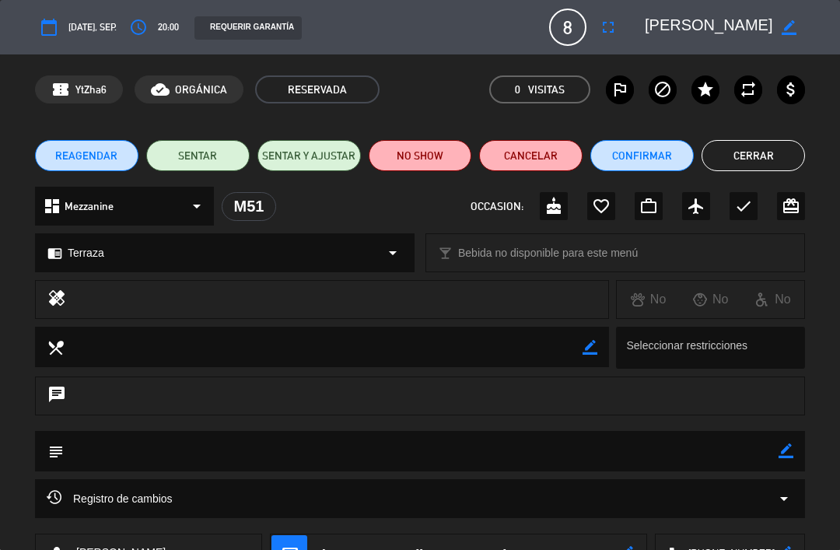
click at [142, 20] on icon "access_time" at bounding box center [138, 27] width 19 height 19
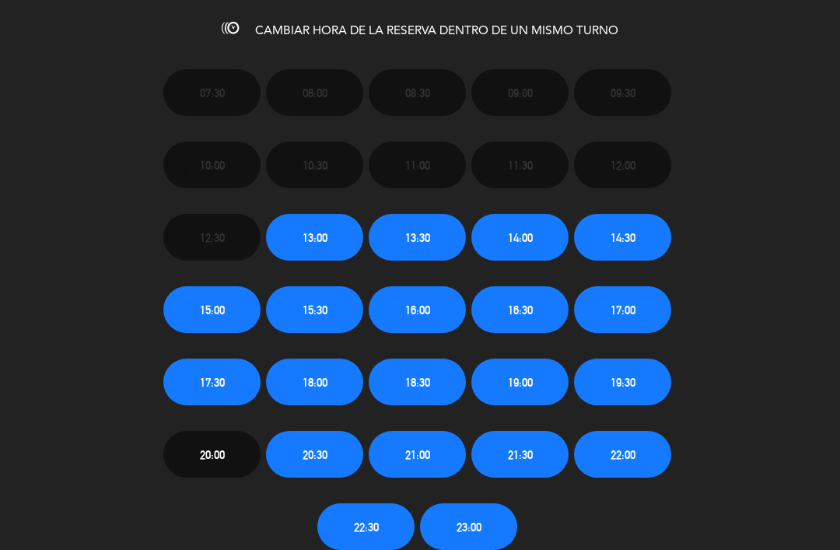
click at [336, 460] on button "20:30" at bounding box center [314, 454] width 97 height 47
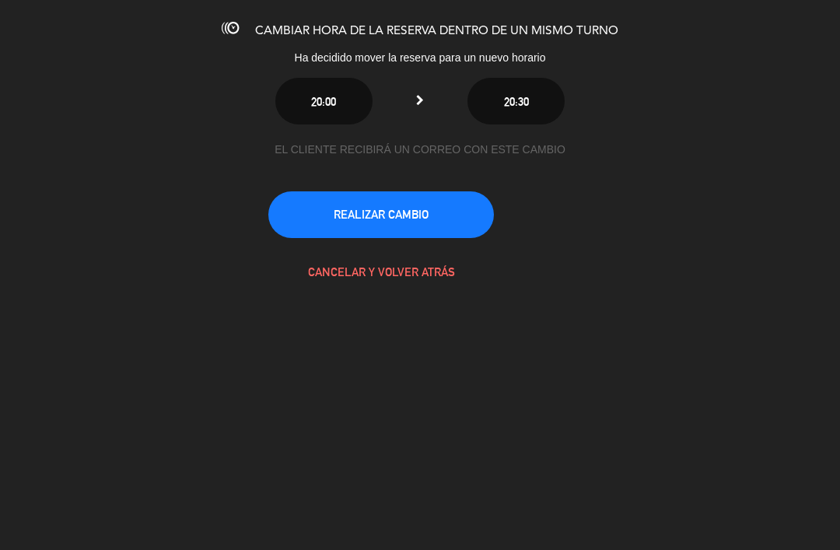
click at [459, 218] on button "REALIZAR CAMBIO" at bounding box center [380, 214] width 225 height 47
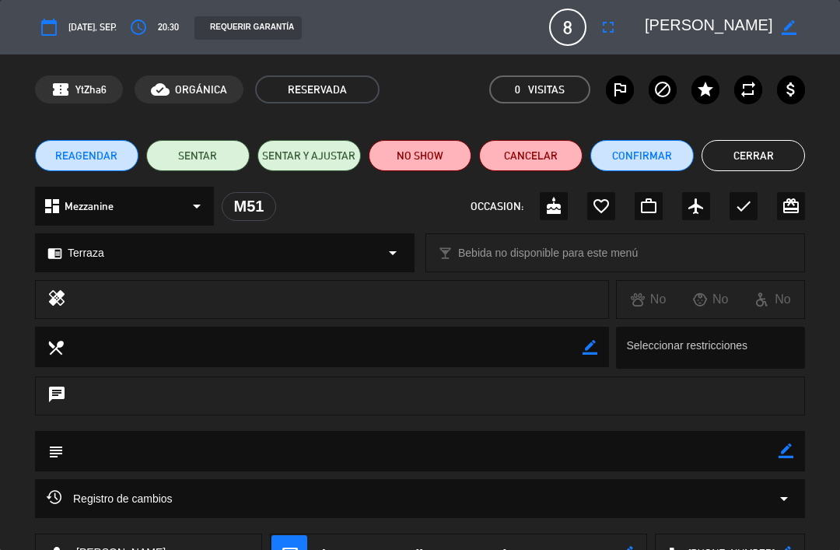
click at [769, 147] on button "Cerrar" at bounding box center [752, 155] width 103 height 31
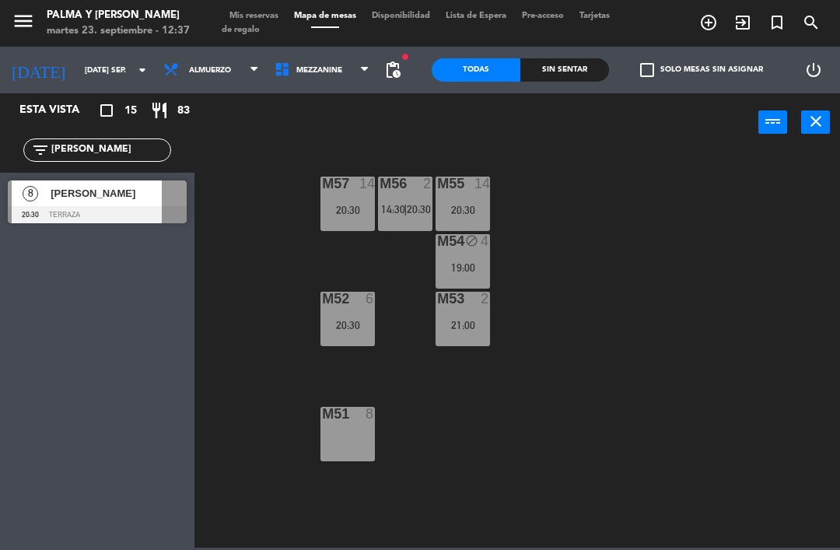
click at [59, 206] on div at bounding box center [97, 214] width 179 height 17
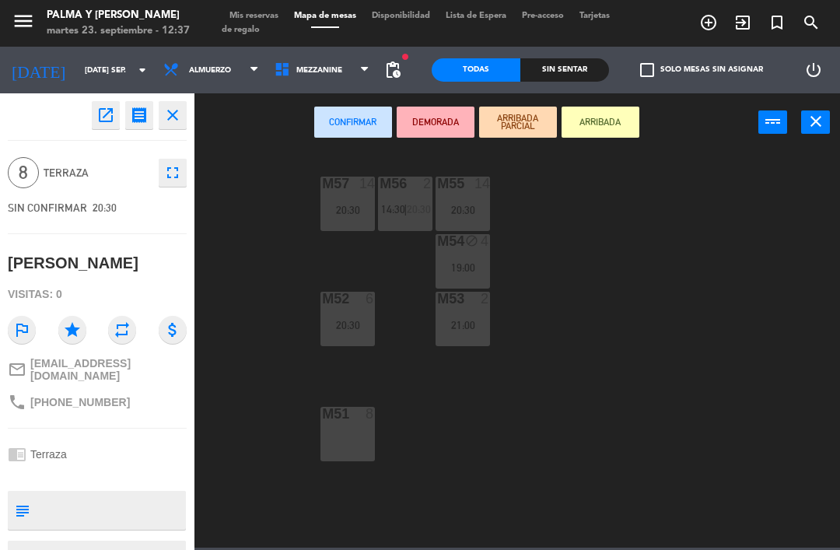
click at [355, 459] on div "M51 8" at bounding box center [347, 434] width 54 height 54
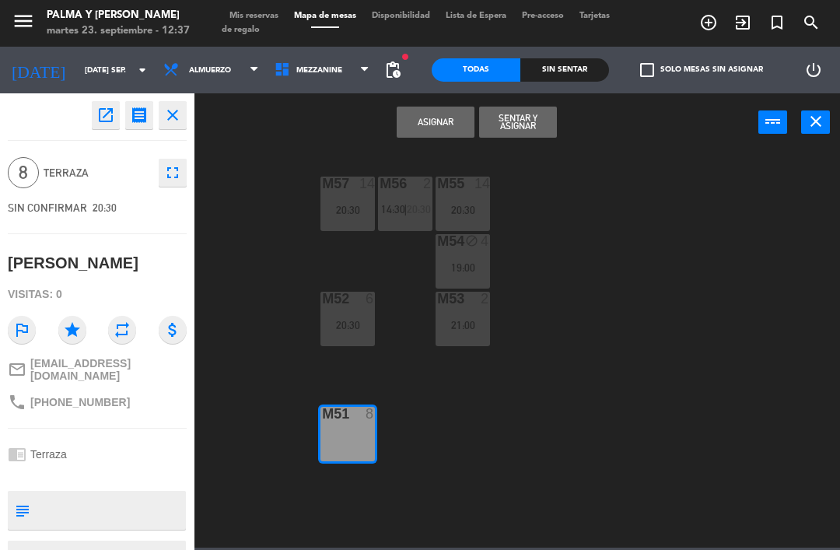
click at [447, 107] on button "Asignar" at bounding box center [436, 122] width 78 height 31
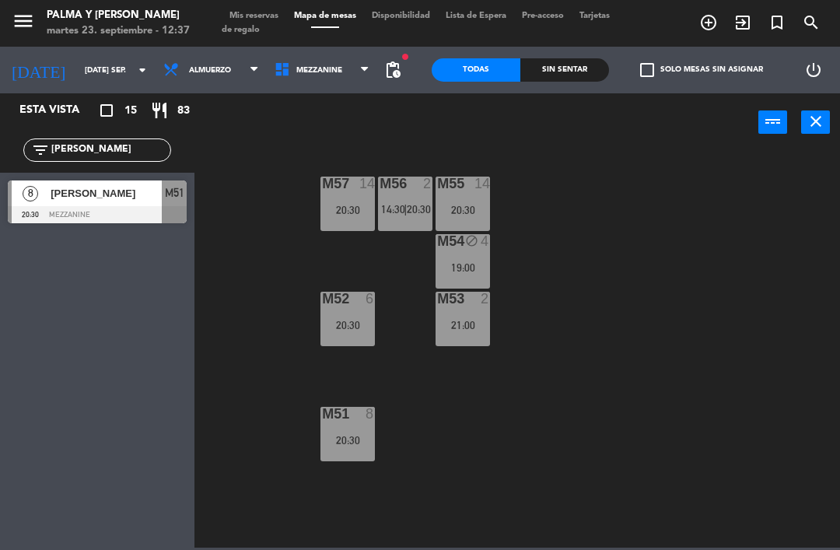
click at [629, 364] on div "M57 14 20:30 M56 2 14:30 | 20:30 M55 14 20:30 M54 block 4 19:00 M52 6 20:30 M53…" at bounding box center [521, 348] width 637 height 398
click at [630, 393] on div "M57 14 20:30 M56 2 14:30 | 20:30 M55 14 20:30 M54 block 4 19:00 M52 6 20:30 M53…" at bounding box center [521, 348] width 637 height 398
click at [347, 207] on div "20:30" at bounding box center [347, 209] width 54 height 11
click at [725, 298] on div "M57 14 20:30 M56 2 14:30 | 20:30 M55 14 20:30 M54 block 4 19:00 M52 6 20:30 M53…" at bounding box center [521, 348] width 637 height 398
click at [411, 215] on span "20:30" at bounding box center [419, 209] width 24 height 12
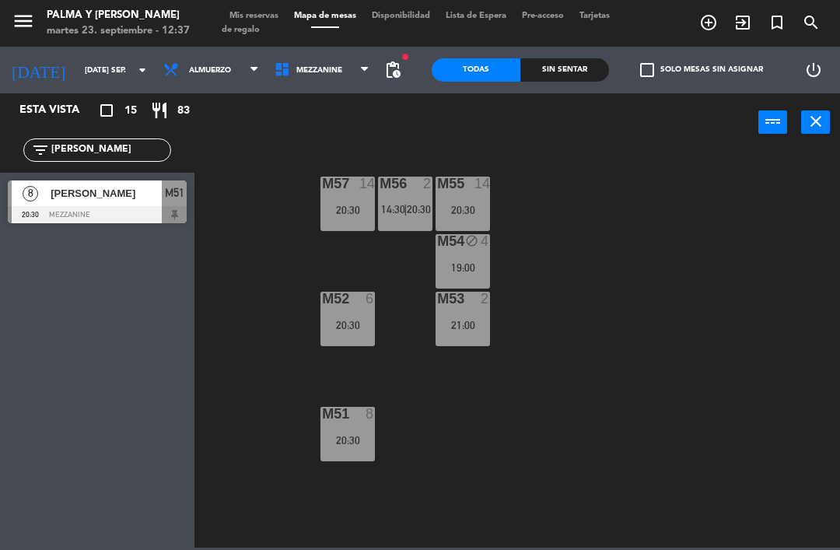
click at [575, 440] on div "M57 14 20:30 M56 2 14:30 | 20:30 M55 14 20:30 M54 block 4 19:00 M52 6 20:30 M53…" at bounding box center [521, 348] width 637 height 398
click at [106, 155] on input "[PERSON_NAME]" at bounding box center [110, 150] width 121 height 17
type input "K"
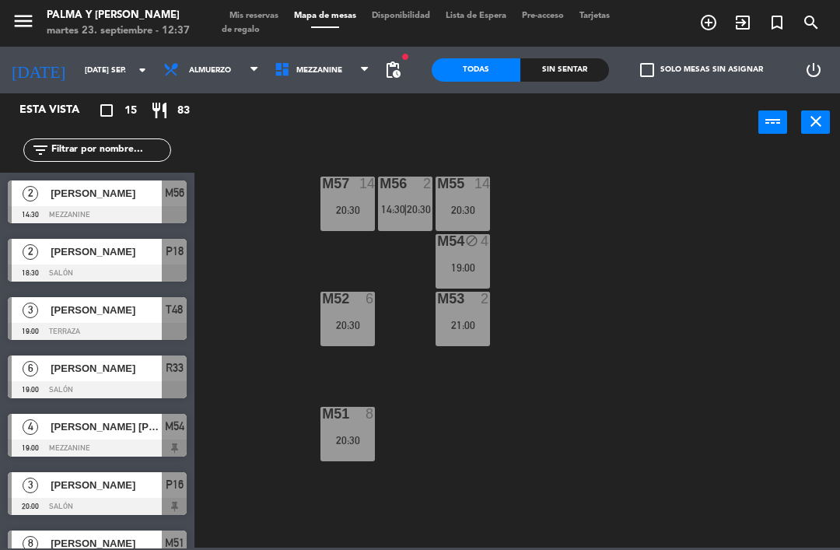
click at [832, 224] on div "M57 14 20:30 M56 2 14:30 | 20:30 M55 14 20:30 M54 block 4 19:00 M52 6 20:30 M53…" at bounding box center [521, 348] width 637 height 398
click at [339, 419] on div at bounding box center [348, 414] width 26 height 14
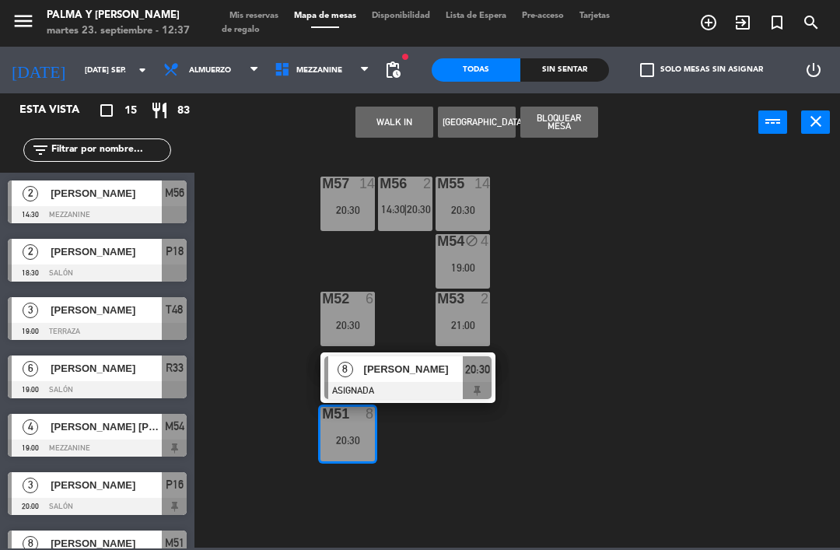
click at [369, 372] on span "[PERSON_NAME]" at bounding box center [414, 369] width 100 height 16
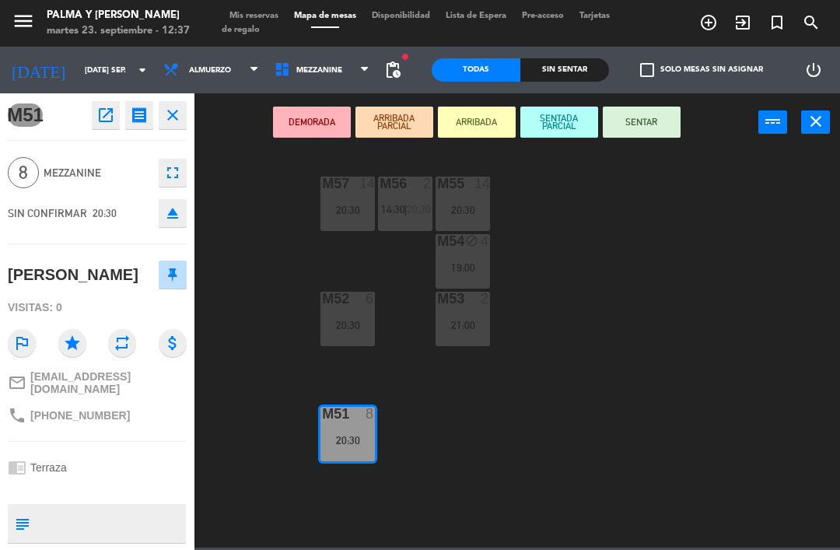
click at [104, 112] on icon "open_in_new" at bounding box center [105, 115] width 19 height 19
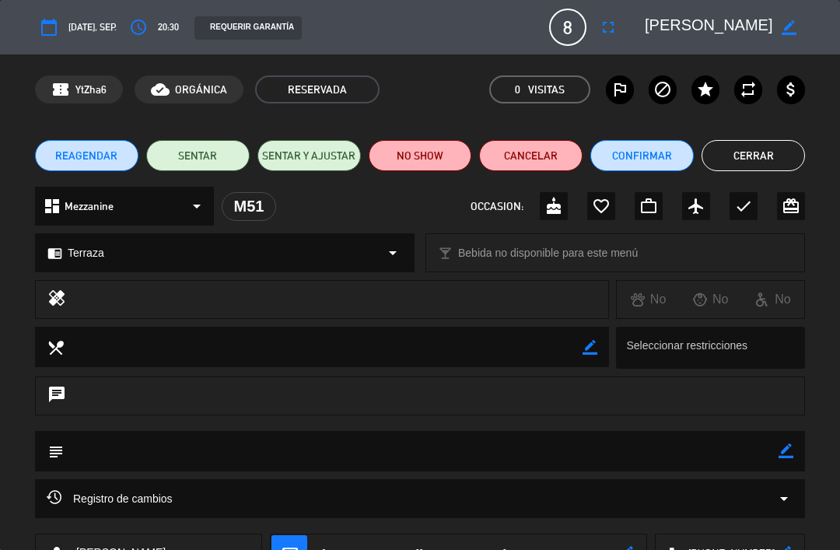
click at [631, 161] on button "Confirmar" at bounding box center [641, 155] width 103 height 31
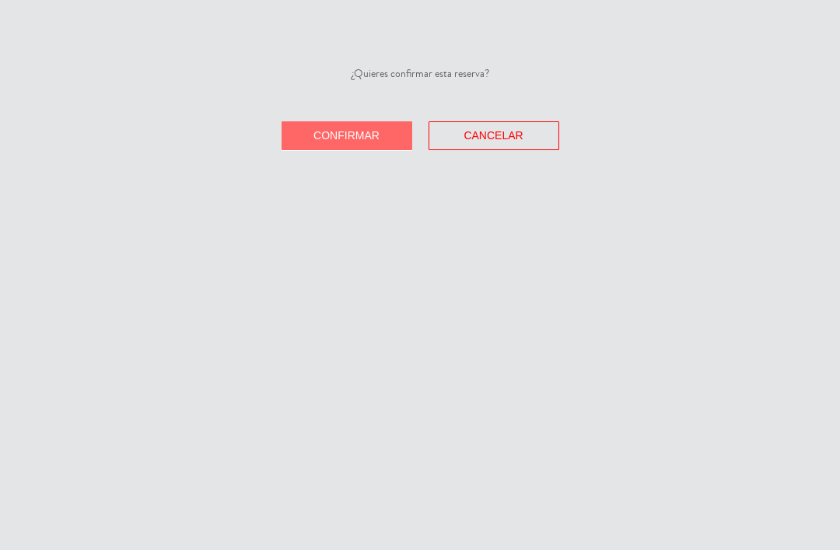
click at [299, 131] on button "Confirmar" at bounding box center [346, 135] width 131 height 29
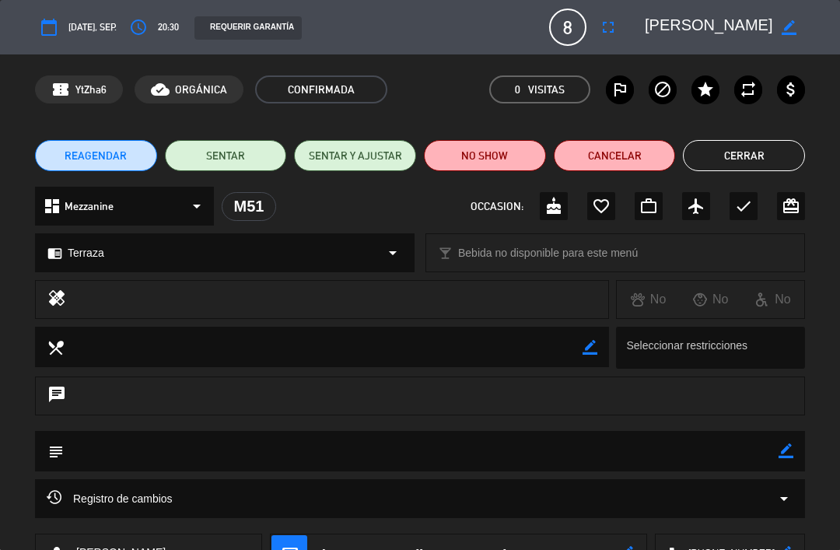
click at [725, 155] on button "Cerrar" at bounding box center [744, 155] width 122 height 31
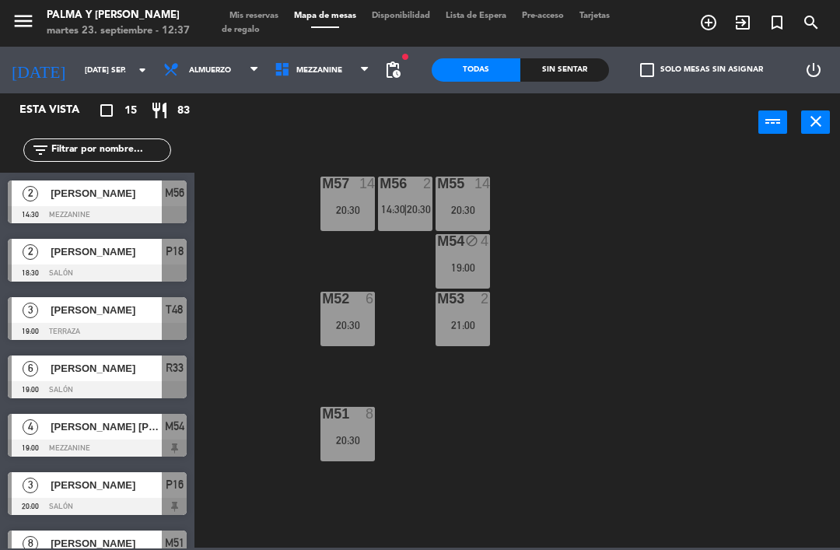
click at [705, 425] on div "M57 14 20:30 M56 2 14:30 | 20:30 M55 14 20:30 M54 block 4 19:00 M52 6 20:30 M53…" at bounding box center [521, 348] width 637 height 398
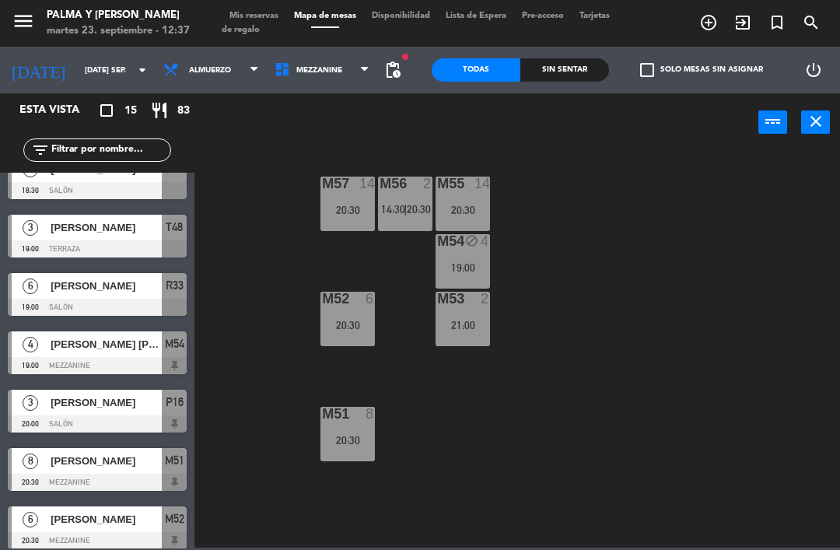
scroll to position [82, 0]
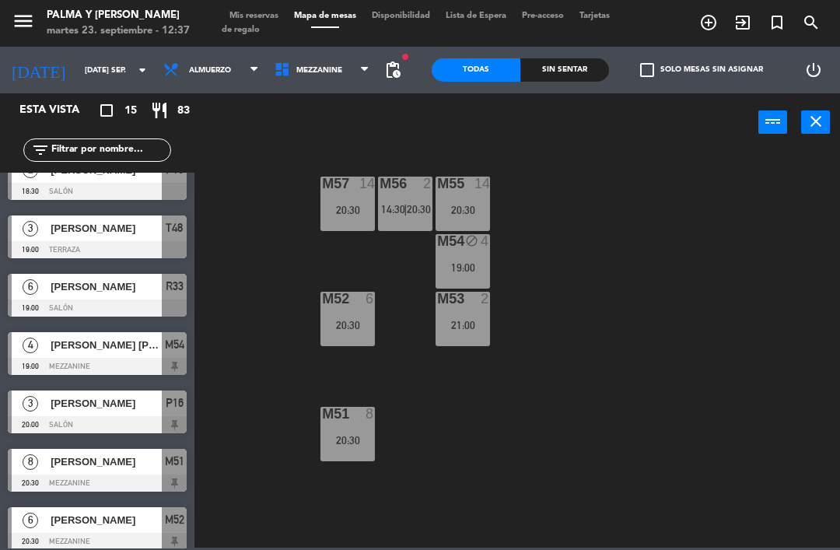
click at [71, 283] on span "[PERSON_NAME]" at bounding box center [106, 286] width 111 height 16
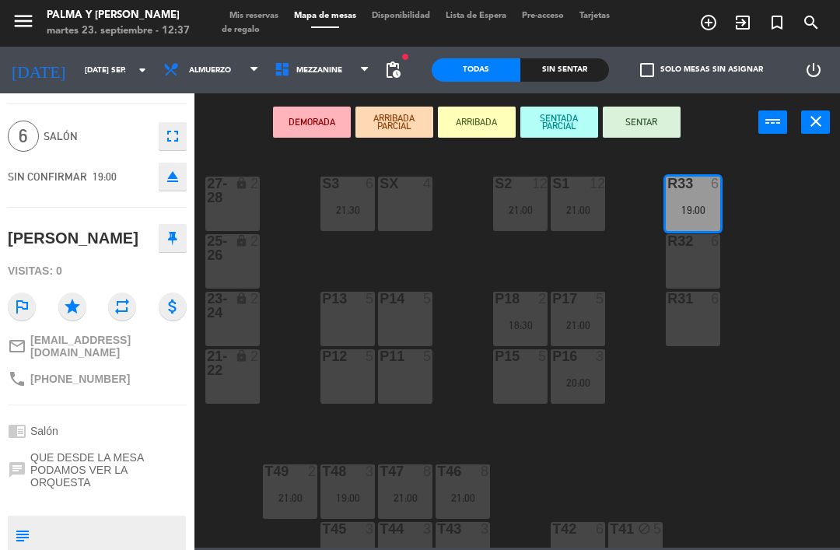
scroll to position [38, 0]
click at [408, 216] on div "SX 4" at bounding box center [405, 203] width 54 height 54
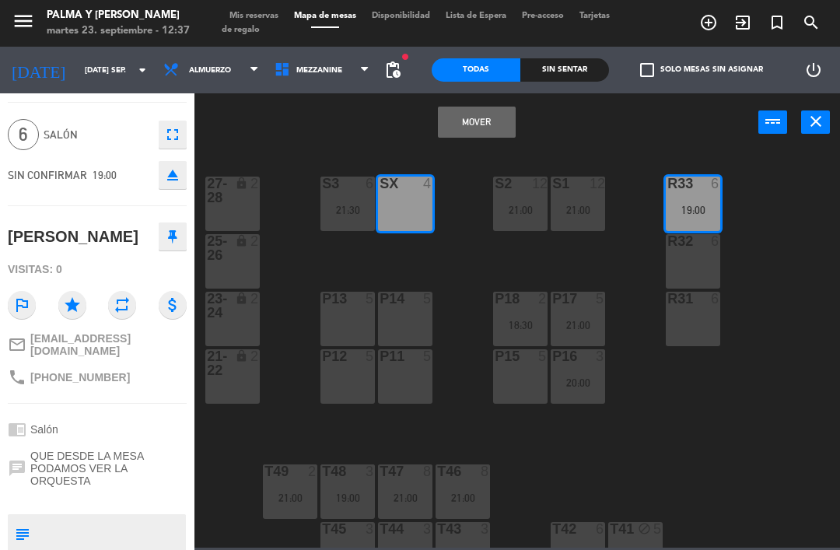
click at [472, 130] on button "Mover" at bounding box center [477, 122] width 78 height 31
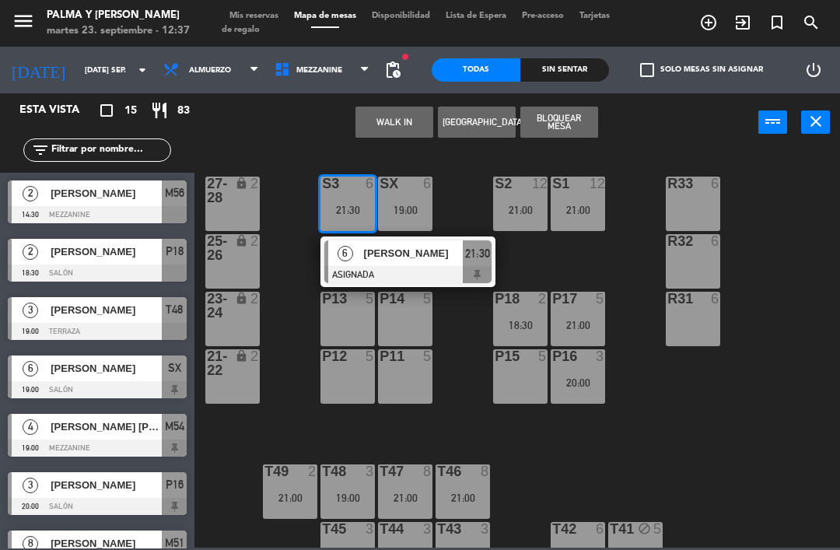
click at [425, 263] on div "[PERSON_NAME]" at bounding box center [412, 253] width 101 height 26
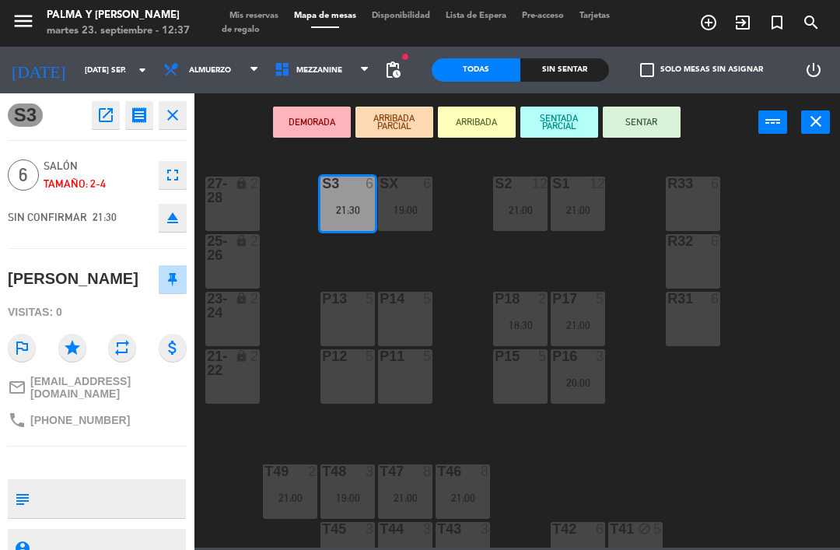
click at [702, 254] on div "R32 6" at bounding box center [693, 261] width 54 height 54
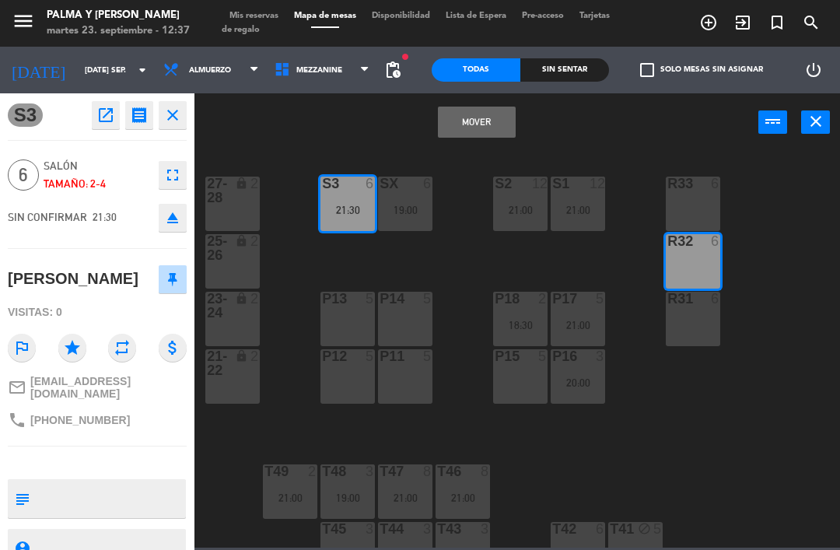
click at [489, 130] on button "Mover" at bounding box center [477, 122] width 78 height 31
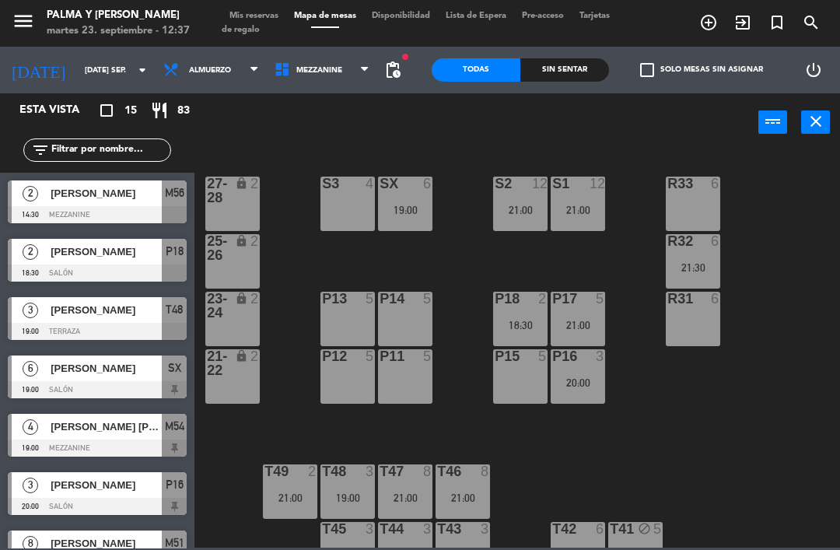
scroll to position [0, 0]
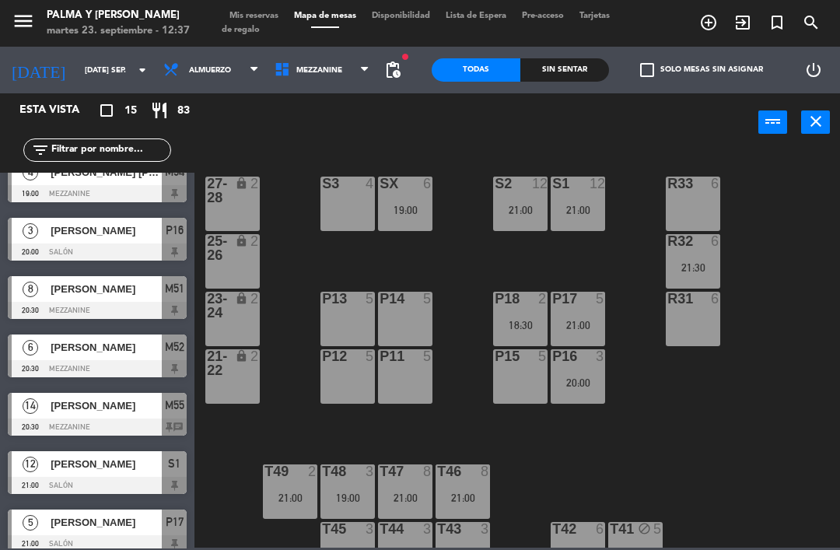
click at [733, 439] on div "R33 6 S1 12 21:00 S2 12 21:00 S3 4 SX 6 19:00 27-28 lock 2 R32 6 21:30 25-26 lo…" at bounding box center [521, 348] width 637 height 398
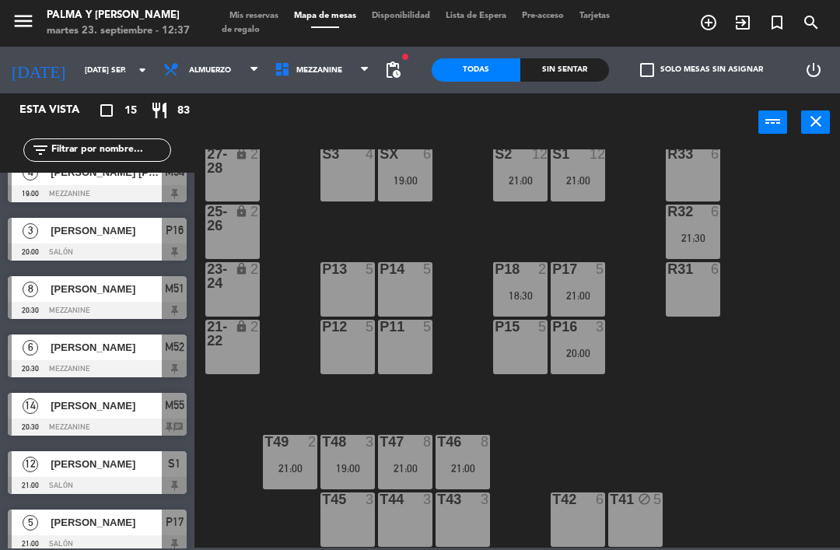
scroll to position [30, 0]
click at [464, 468] on div "21:00" at bounding box center [462, 468] width 54 height 11
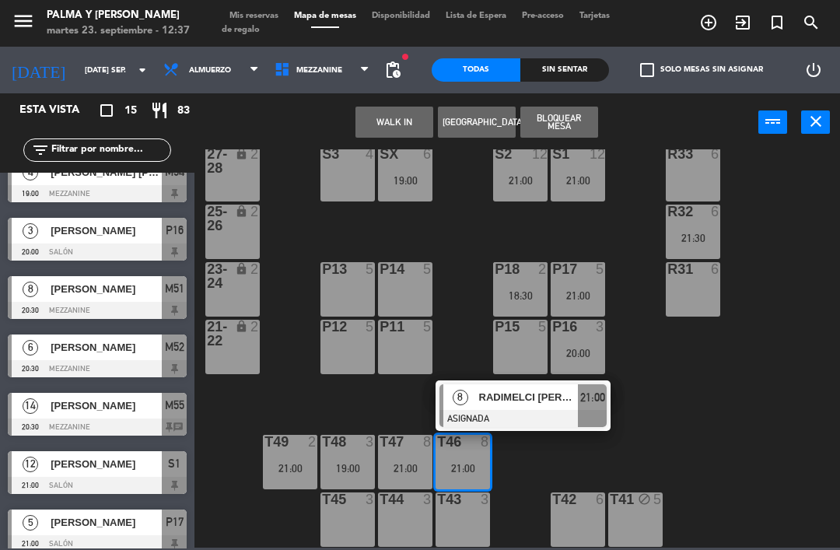
click at [539, 411] on div at bounding box center [522, 418] width 167 height 17
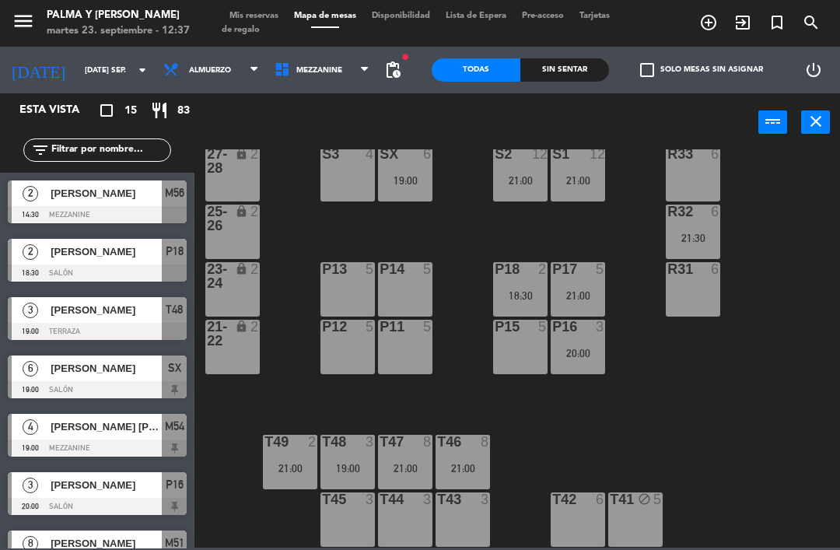
scroll to position [138, 0]
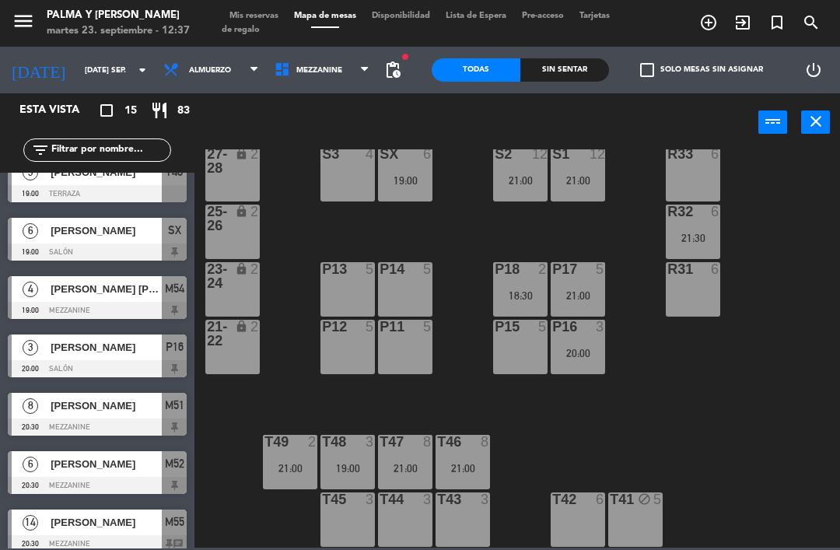
click at [358, 460] on div "T48 3 19:00" at bounding box center [347, 462] width 54 height 54
click at [652, 442] on div "R33 6 S1 12 21:00 S2 12 21:00 S3 4 SX 6 19:00 27-28 lock 2 R32 6 21:30 25-26 lo…" at bounding box center [521, 348] width 637 height 398
click at [299, 448] on div at bounding box center [291, 442] width 26 height 14
click at [702, 412] on div "R33 6 S1 12 21:00 S2 12 21:00 S3 4 SX 6 19:00 27-28 lock 2 R32 6 21:30 25-26 lo…" at bounding box center [521, 348] width 637 height 398
click at [401, 177] on div "19:00" at bounding box center [405, 180] width 54 height 11
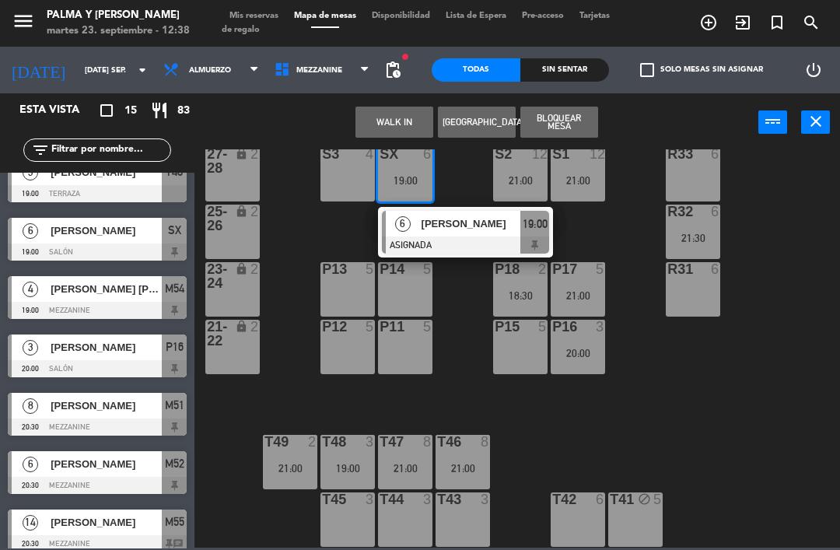
click at [428, 234] on div "[PERSON_NAME]" at bounding box center [470, 224] width 101 height 26
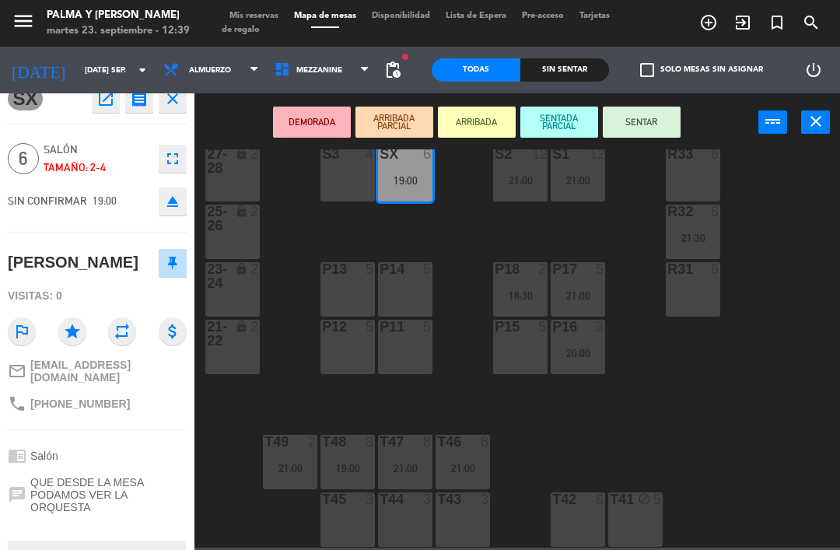
scroll to position [7, 0]
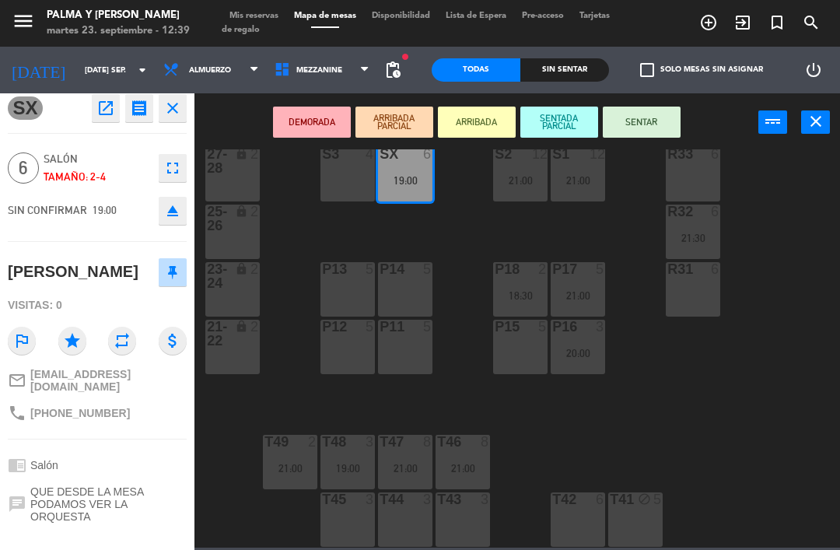
click at [103, 97] on button "open_in_new" at bounding box center [106, 108] width 28 height 28
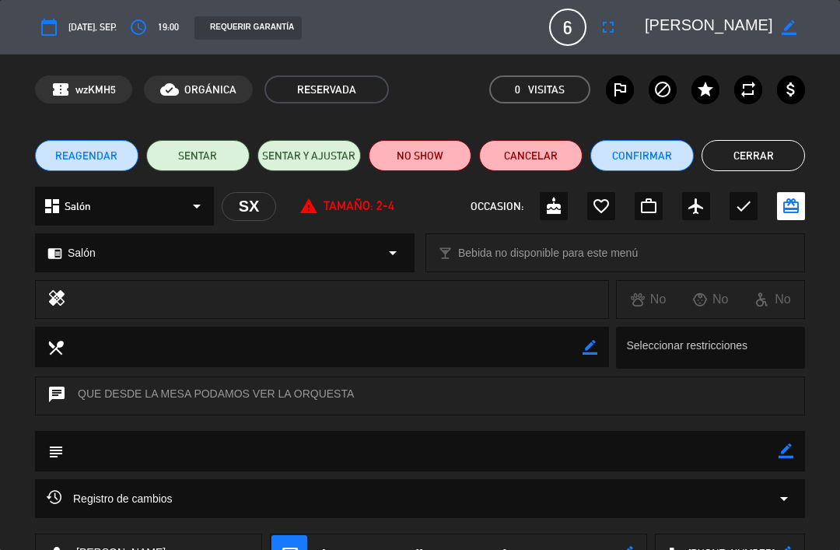
click at [632, 153] on button "Confirmar" at bounding box center [641, 155] width 103 height 31
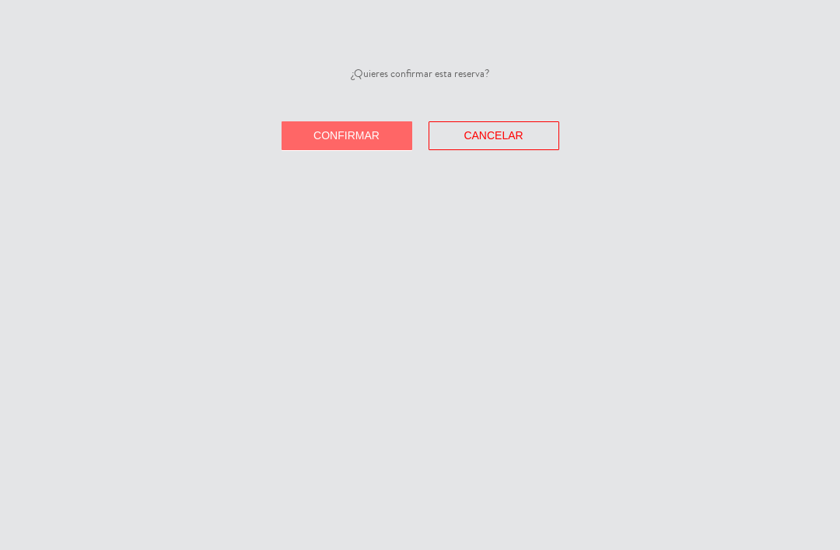
click at [346, 142] on button "Confirmar" at bounding box center [346, 135] width 131 height 29
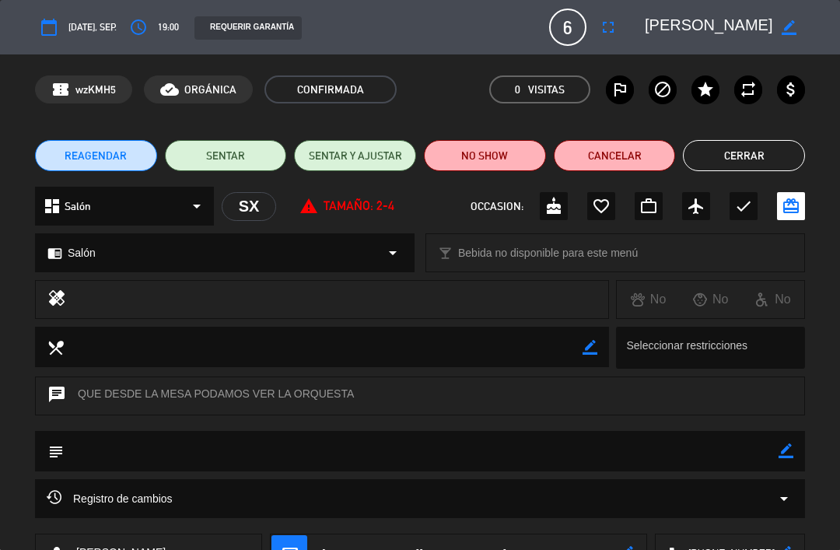
click at [774, 170] on button "Cerrar" at bounding box center [744, 155] width 122 height 31
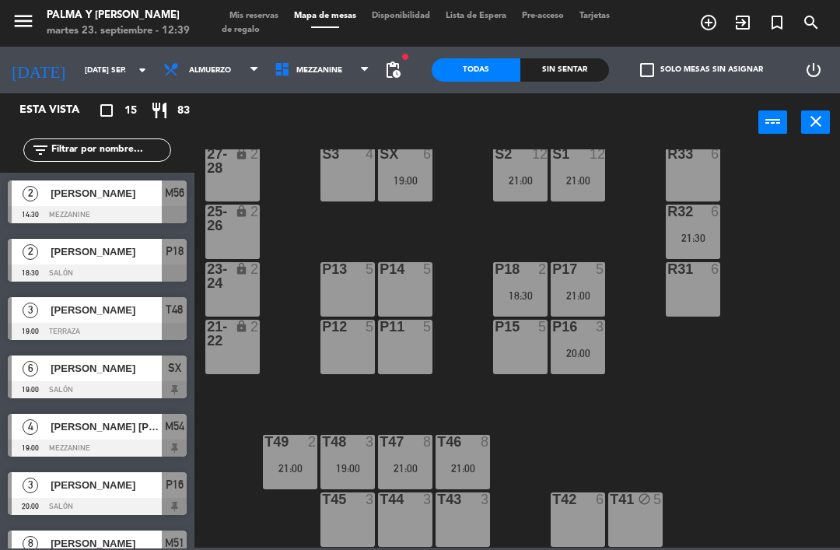
click at [752, 350] on div "R33 6 S1 12 21:00 S2 12 21:00 S3 4 SX 6 19:00 27-28 lock 2 R32 6 21:30 25-26 lo…" at bounding box center [521, 348] width 637 height 398
click at [68, 306] on span "[PERSON_NAME]" at bounding box center [106, 310] width 111 height 16
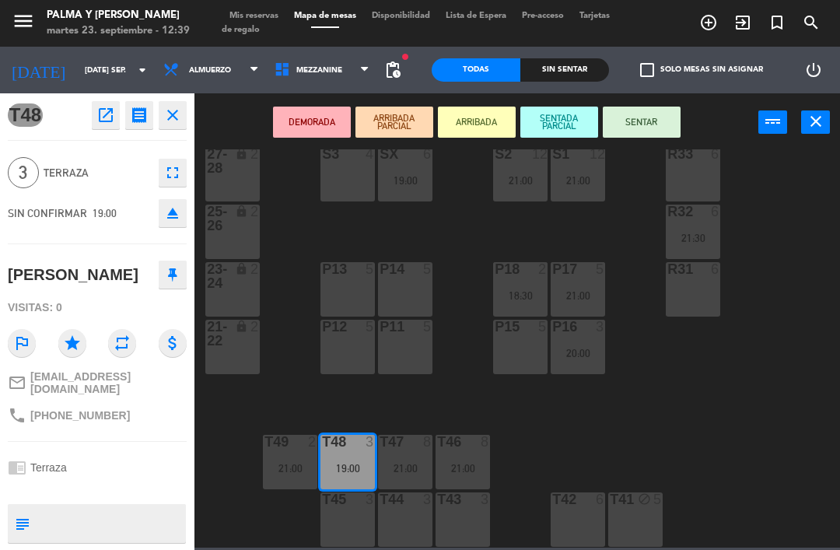
click at [102, 114] on icon "open_in_new" at bounding box center [105, 115] width 19 height 19
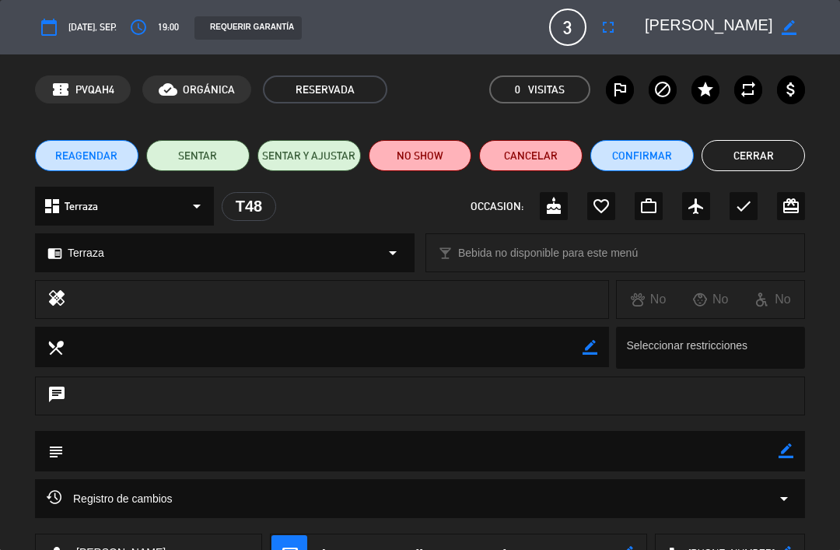
click at [627, 159] on button "Confirmar" at bounding box center [641, 155] width 103 height 31
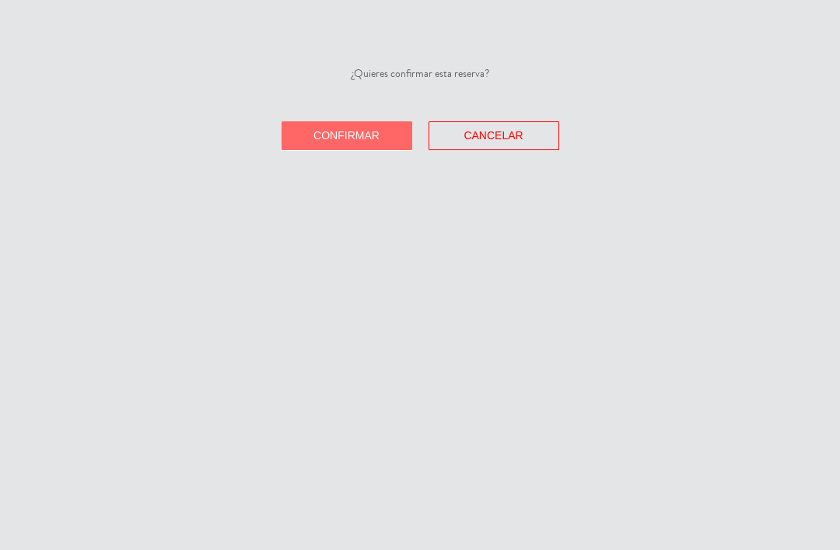
click at [351, 149] on button "Confirmar" at bounding box center [346, 135] width 131 height 29
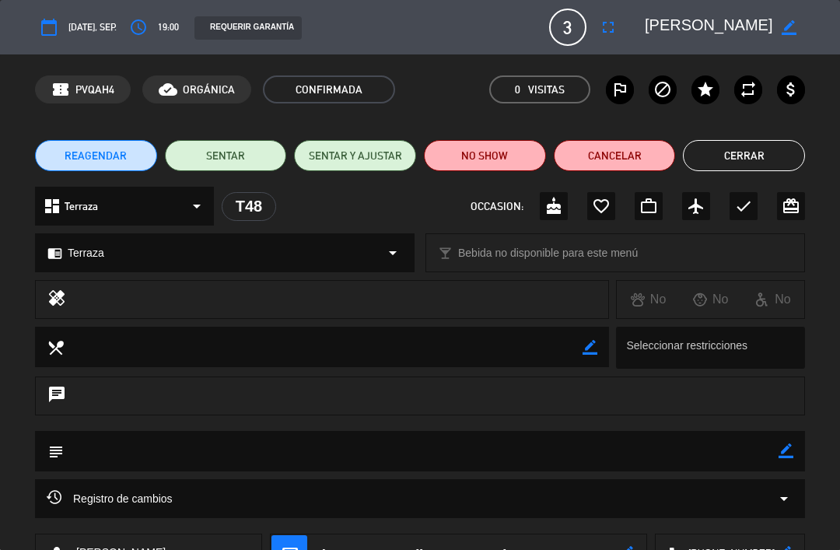
click at [761, 169] on button "Cerrar" at bounding box center [744, 155] width 122 height 31
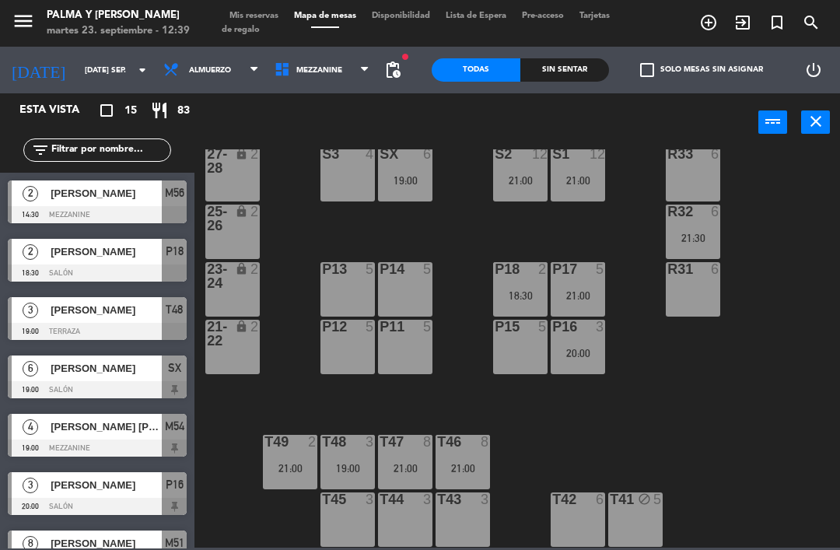
click at [251, 533] on div "R33 6 S1 12 21:00 S2 12 21:00 S3 4 SX 6 19:00 27-28 lock 2 R32 6 21:30 25-26 lo…" at bounding box center [521, 348] width 637 height 398
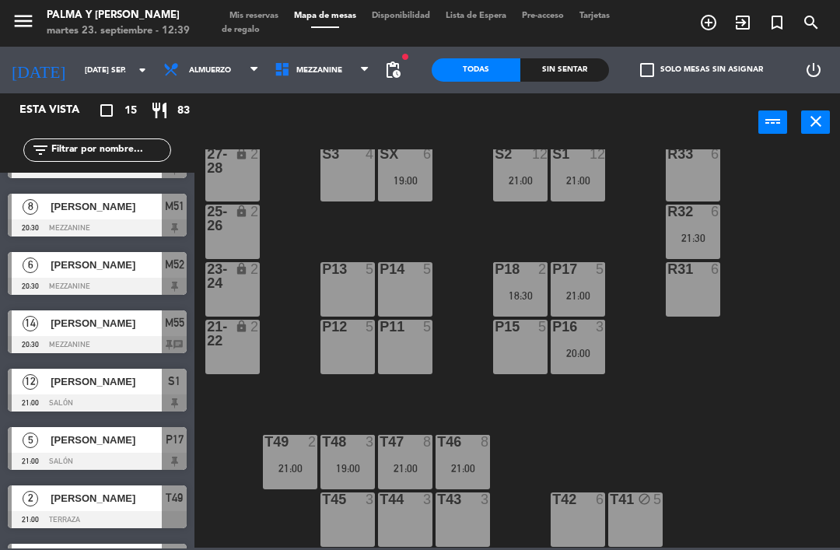
scroll to position [335, 0]
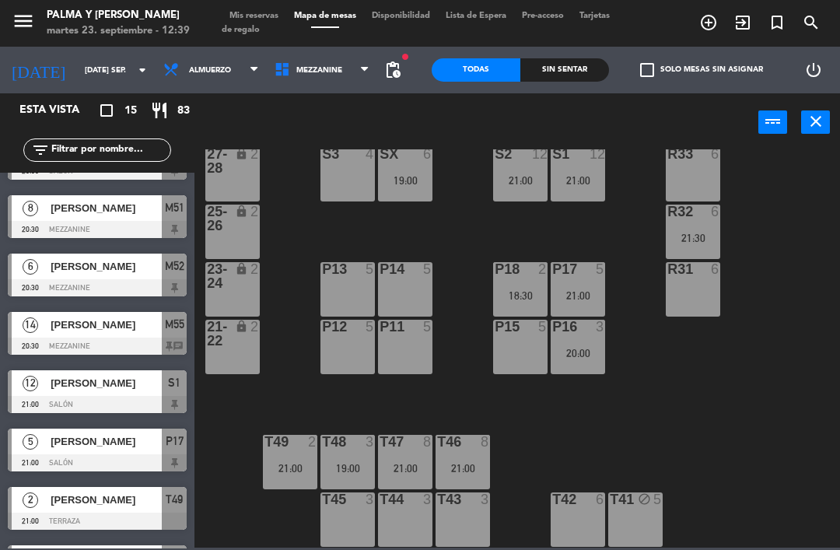
click at [73, 339] on div at bounding box center [97, 345] width 179 height 17
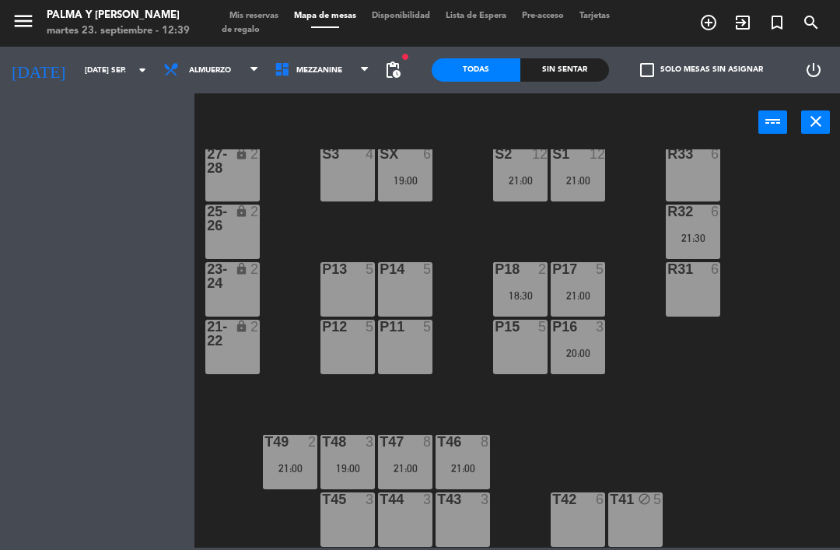
scroll to position [0, 0]
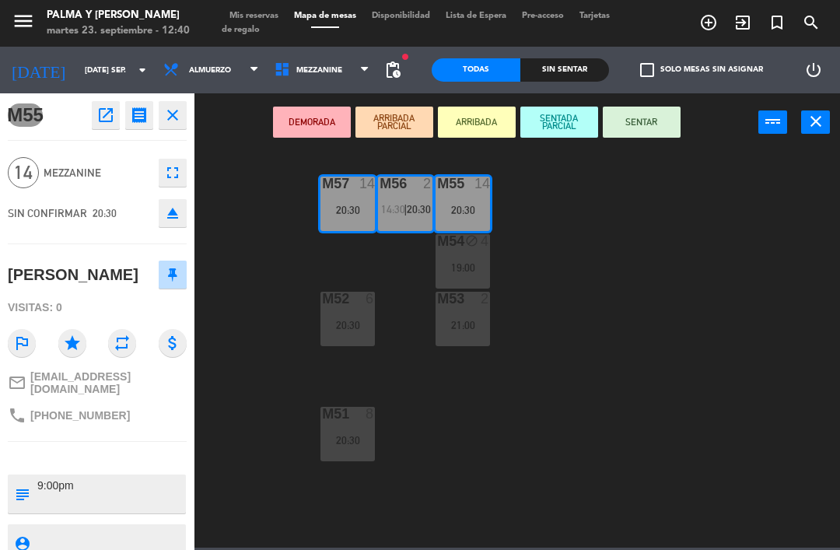
click at [107, 111] on icon "open_in_new" at bounding box center [105, 115] width 19 height 19
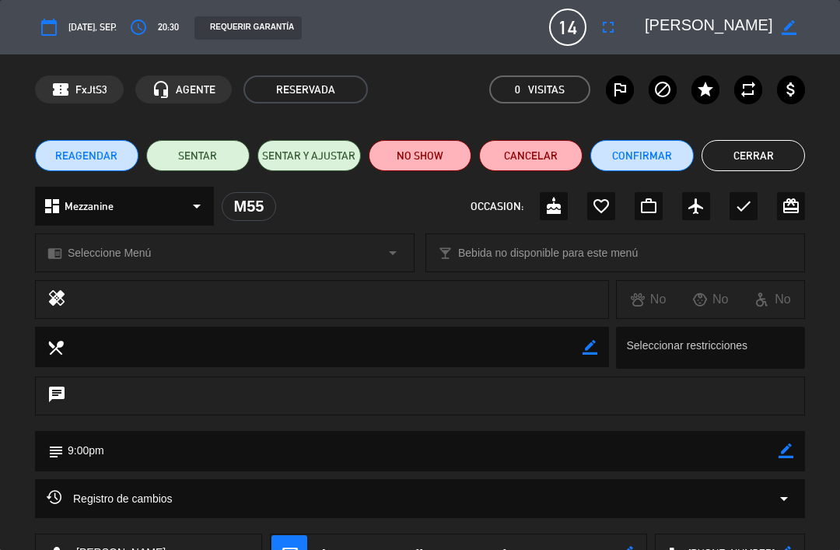
click at [614, 145] on button "Confirmar" at bounding box center [641, 155] width 103 height 31
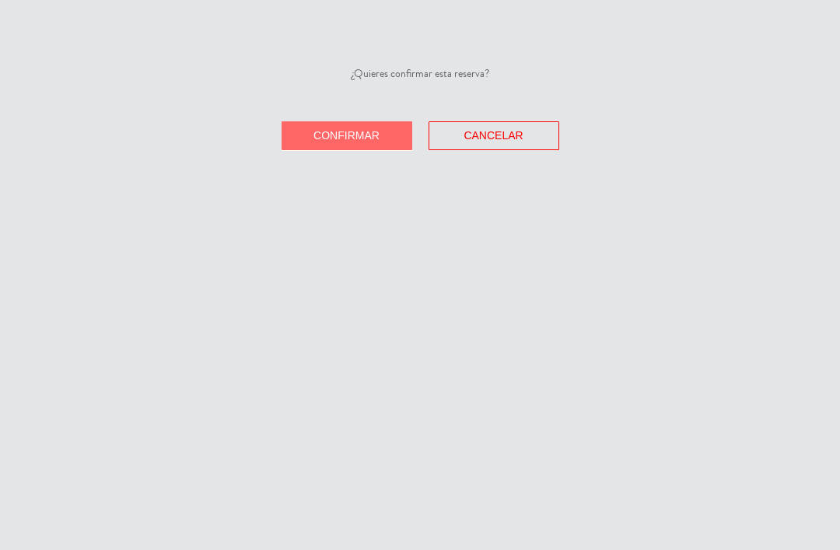
click at [322, 126] on button "Confirmar" at bounding box center [346, 135] width 131 height 29
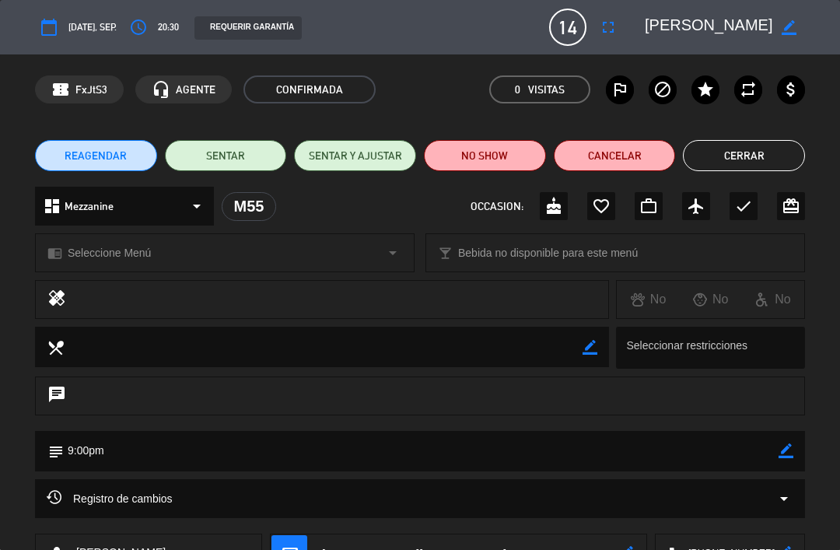
click at [717, 153] on button "Cerrar" at bounding box center [744, 155] width 122 height 31
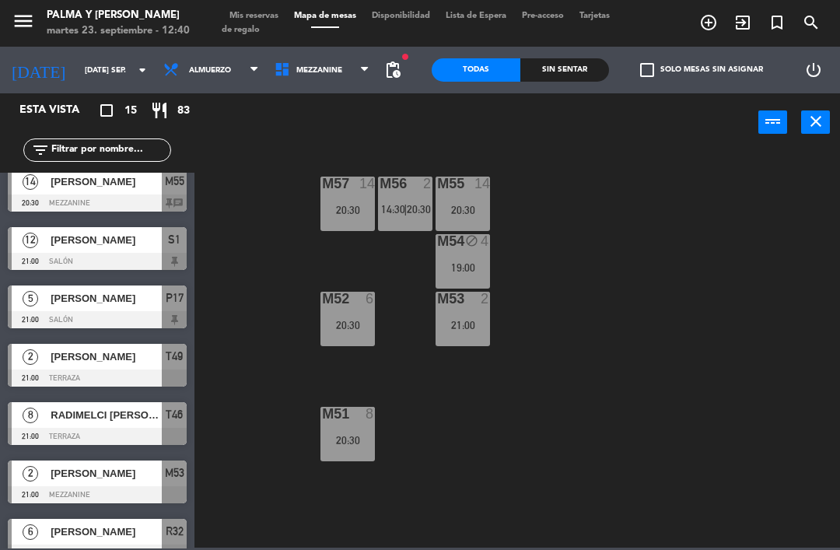
scroll to position [480, 0]
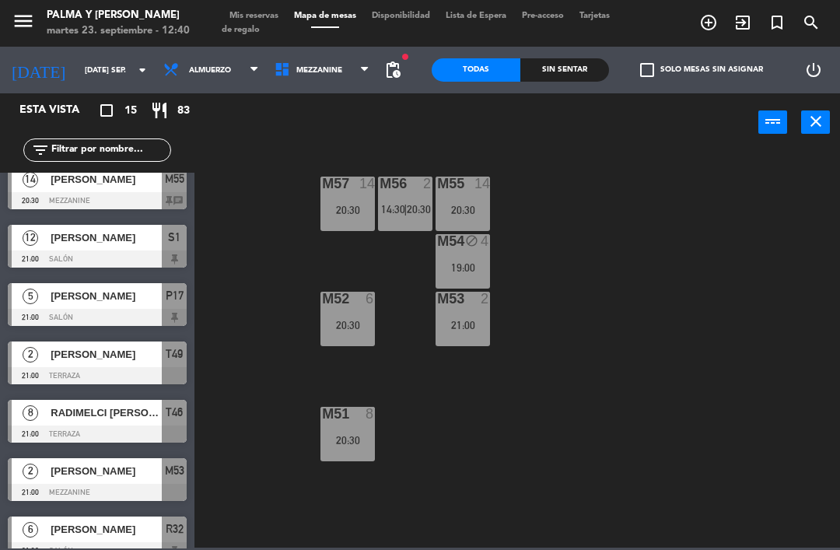
click at [76, 255] on div at bounding box center [97, 258] width 179 height 17
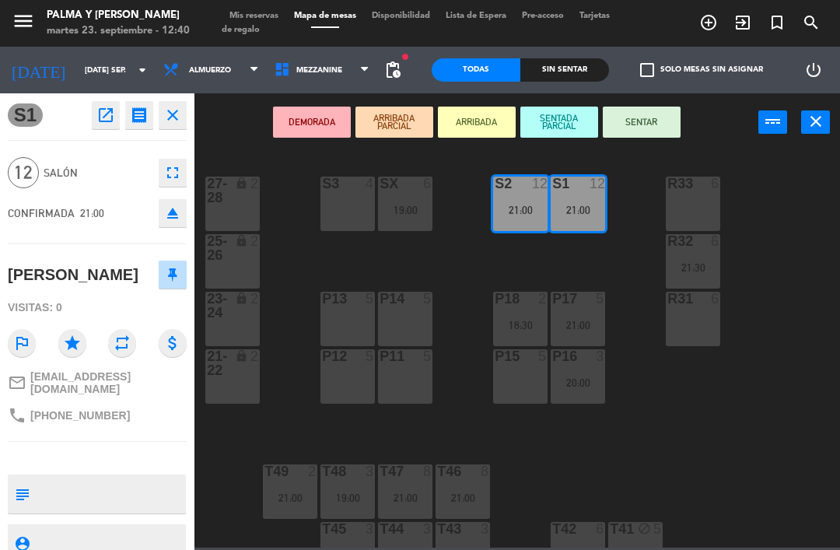
click at [169, 173] on icon "fullscreen" at bounding box center [172, 172] width 19 height 19
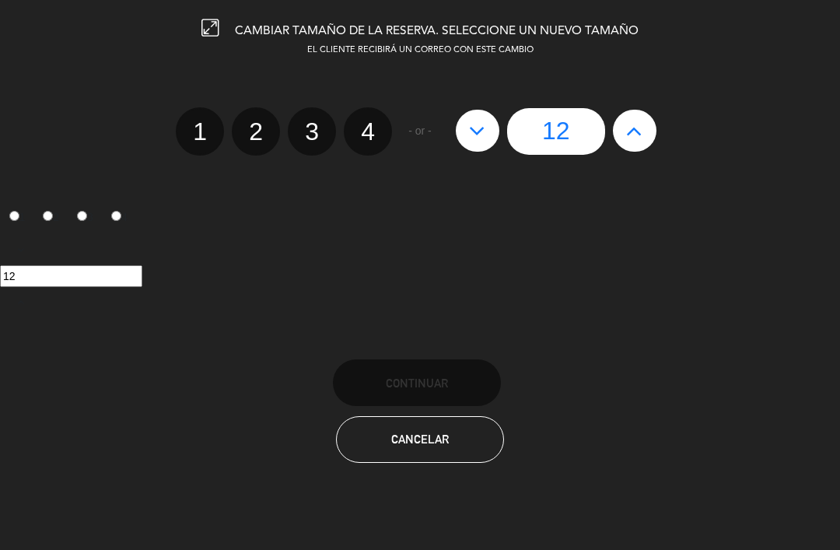
click at [631, 122] on icon at bounding box center [634, 130] width 16 height 25
type input "13"
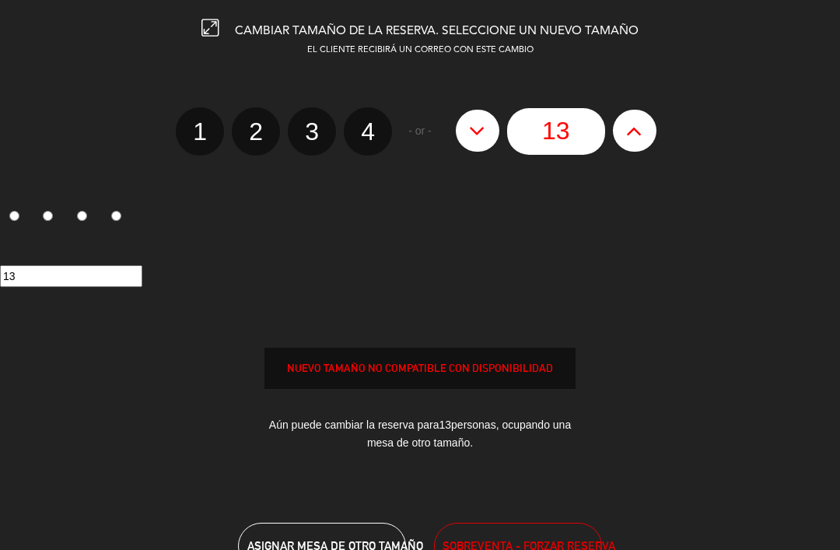
click at [639, 120] on icon at bounding box center [634, 130] width 16 height 25
type input "14"
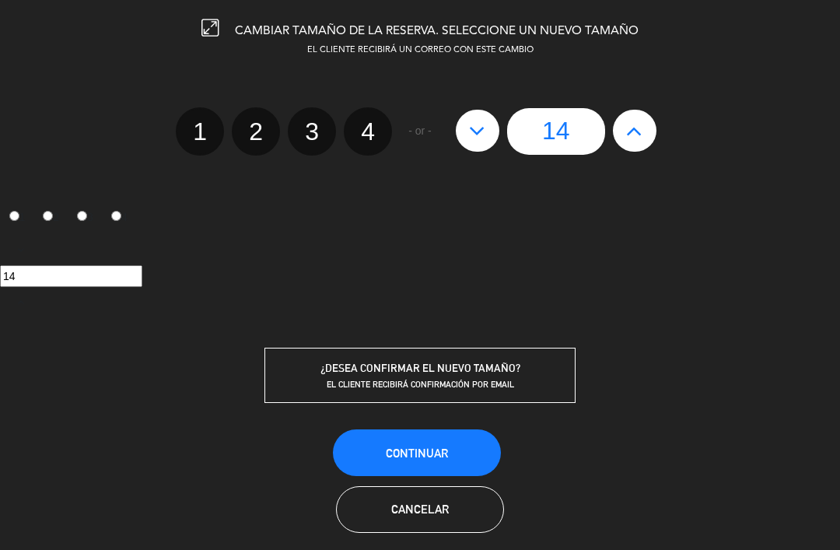
click at [353, 449] on button "Continuar" at bounding box center [417, 452] width 168 height 47
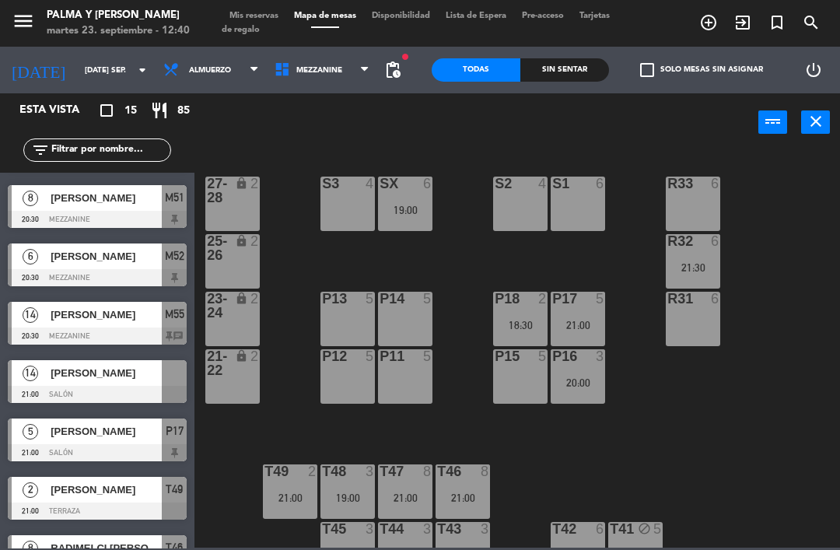
scroll to position [375, 0]
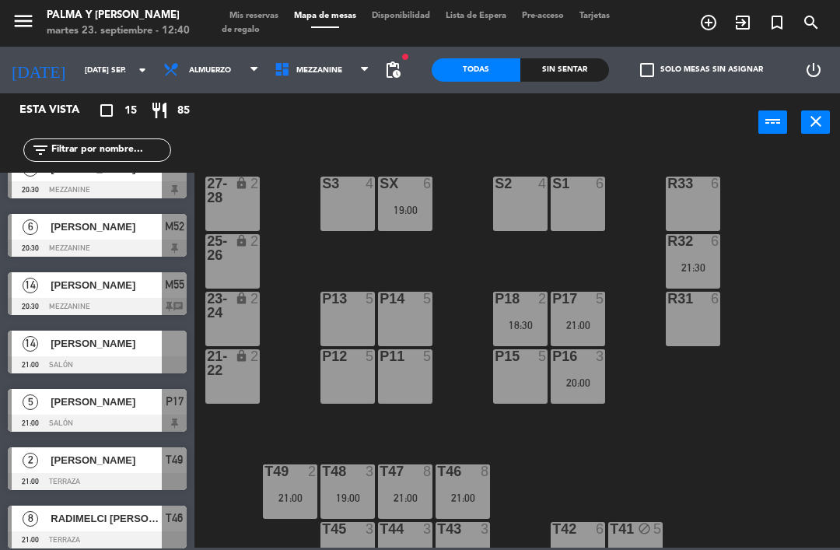
click at [56, 344] on span "[PERSON_NAME]" at bounding box center [106, 343] width 111 height 16
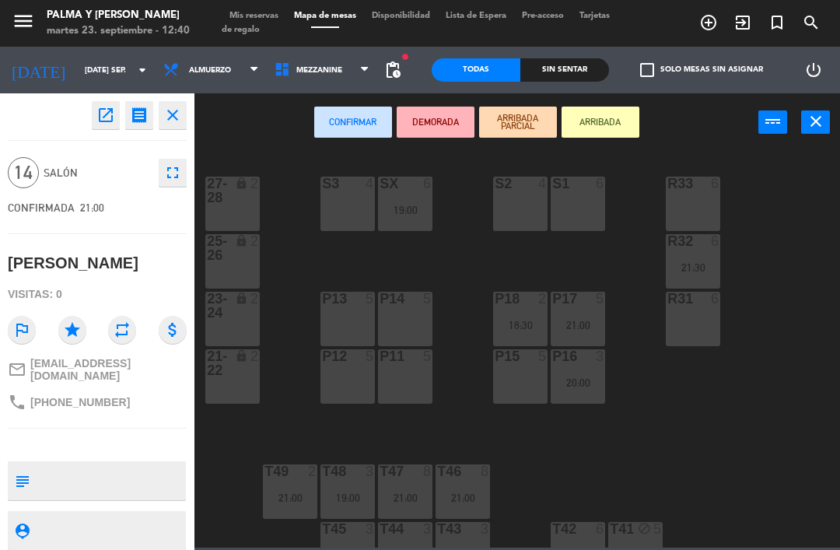
click at [519, 210] on div "S2 4" at bounding box center [520, 203] width 54 height 54
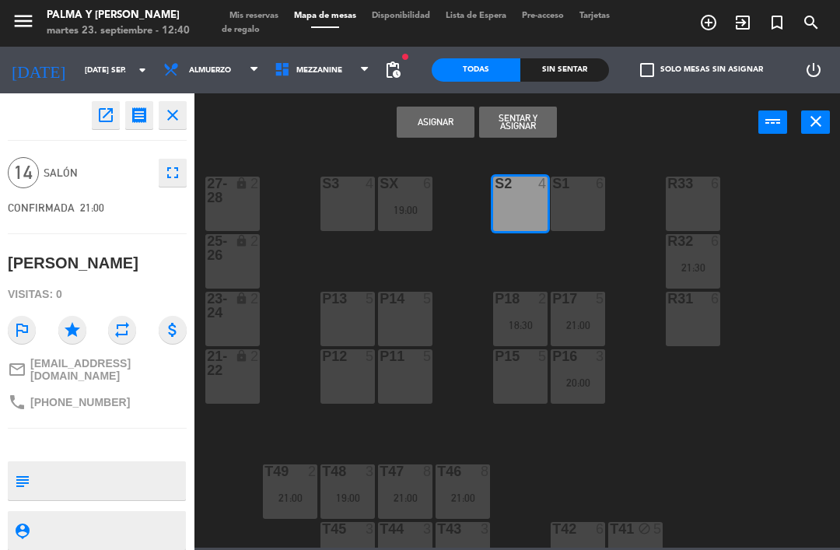
click at [584, 216] on div "S1 6" at bounding box center [577, 203] width 54 height 54
click at [423, 118] on button "Asignar" at bounding box center [436, 122] width 78 height 31
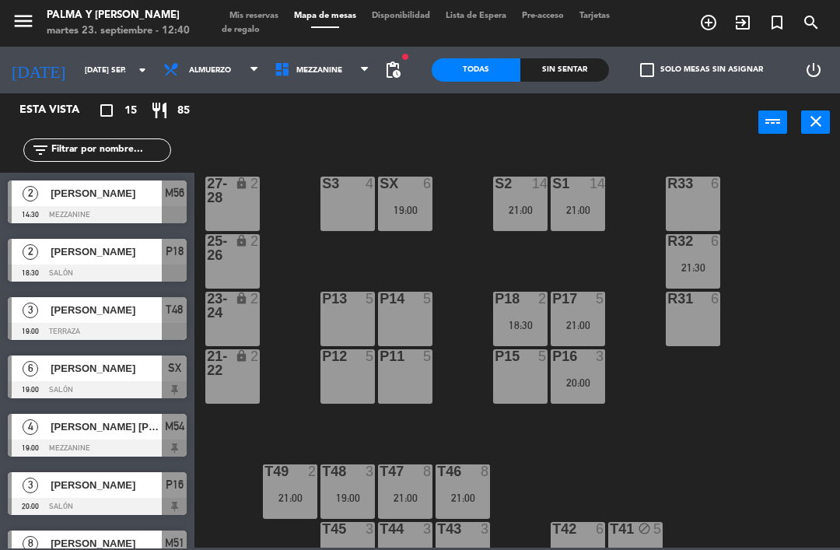
scroll to position [0, 0]
click at [683, 444] on div "R33 6 S1 14 21:00 S2 14 21:00 S3 4 SX 6 19:00 27-28 lock 2 R32 6 21:30 25-26 lo…" at bounding box center [521, 348] width 637 height 398
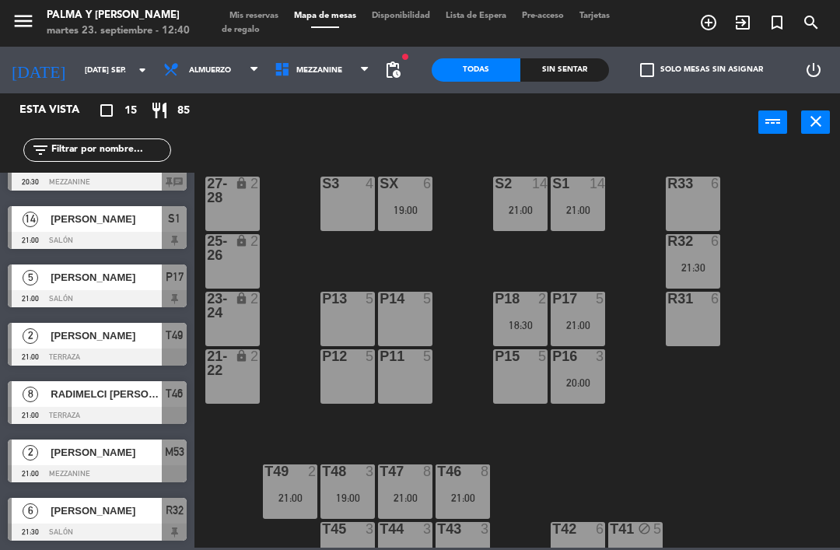
scroll to position [499, 0]
click at [65, 345] on div "[PERSON_NAME]" at bounding box center [105, 336] width 113 height 26
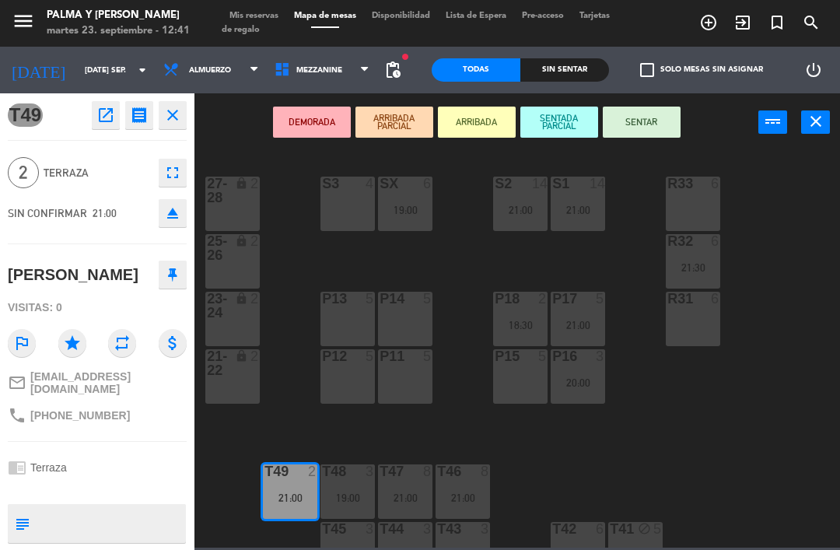
click at [110, 114] on icon "open_in_new" at bounding box center [105, 115] width 19 height 19
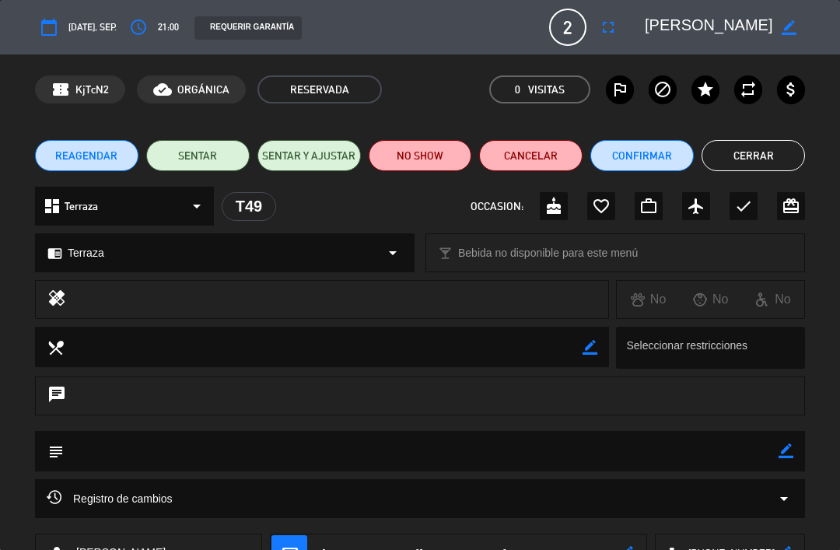
click at [625, 157] on button "Confirmar" at bounding box center [641, 155] width 103 height 31
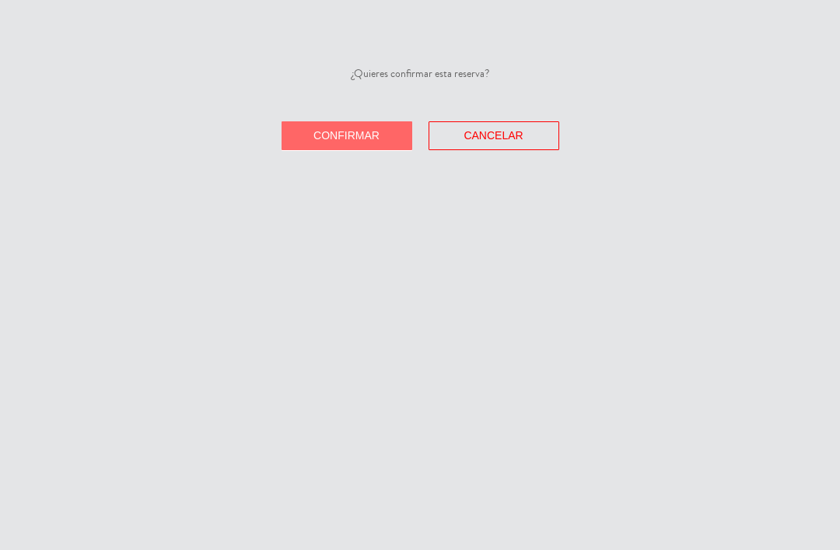
click at [329, 145] on button "Confirmar" at bounding box center [346, 135] width 131 height 29
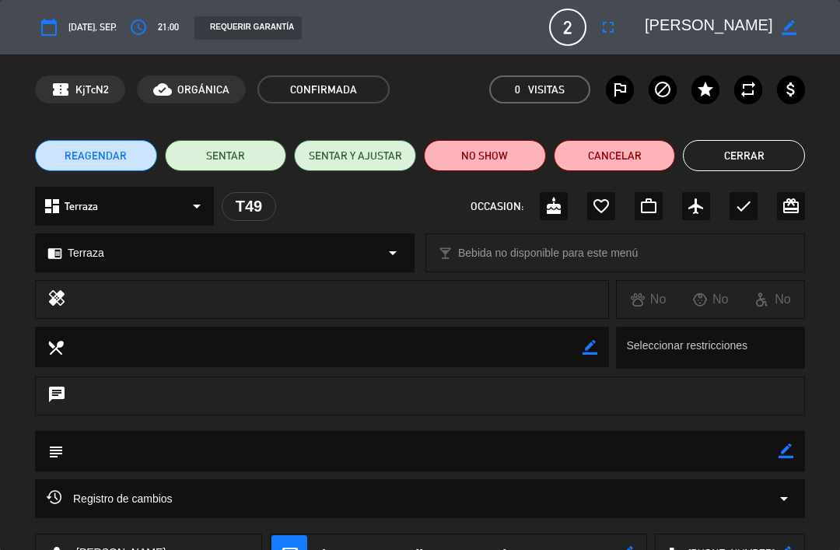
click at [708, 151] on button "Cerrar" at bounding box center [744, 155] width 122 height 31
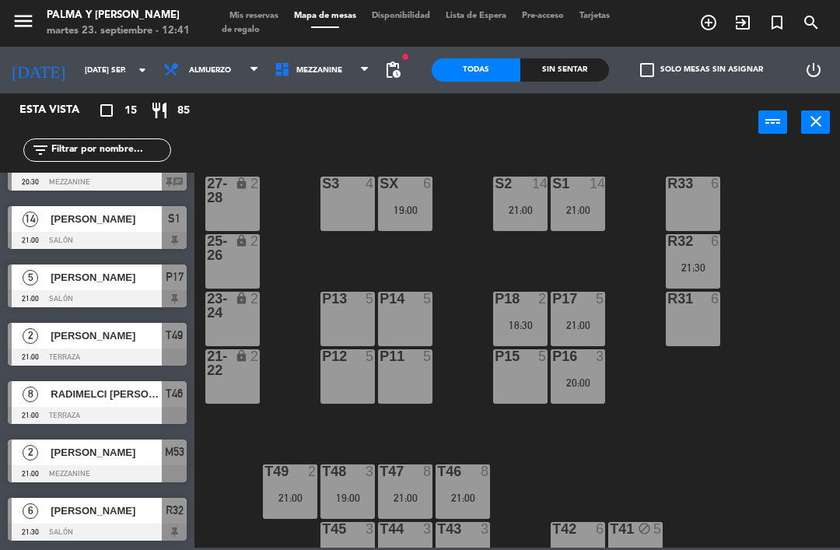
click at [86, 284] on span "[PERSON_NAME]" at bounding box center [106, 277] width 111 height 16
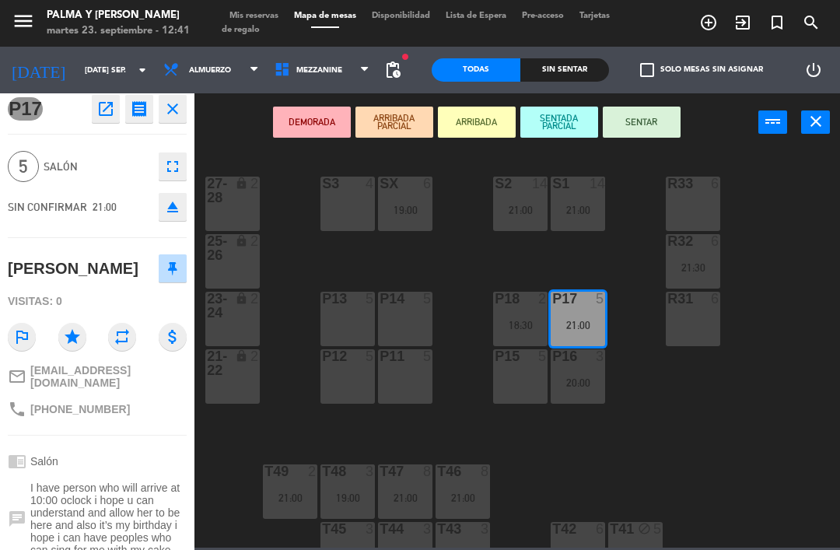
scroll to position [5, 0]
click at [108, 103] on icon "open_in_new" at bounding box center [105, 110] width 19 height 19
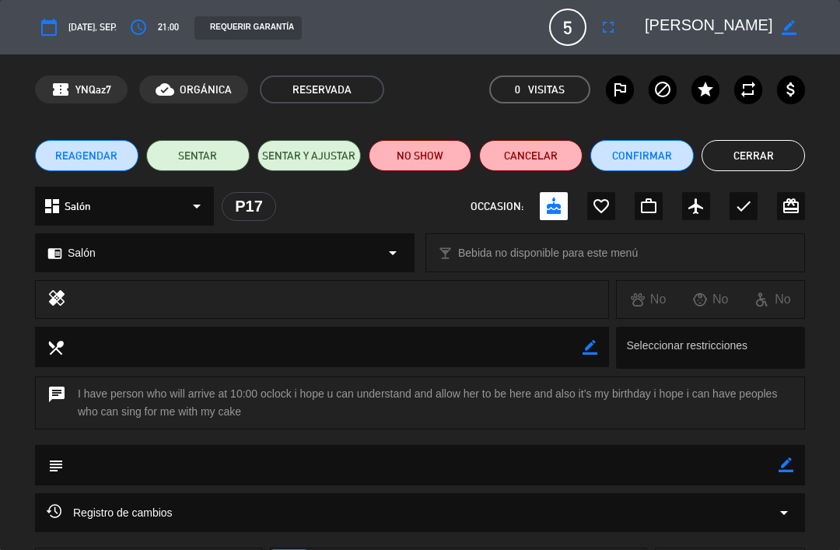
click at [625, 158] on button "Confirmar" at bounding box center [641, 155] width 103 height 31
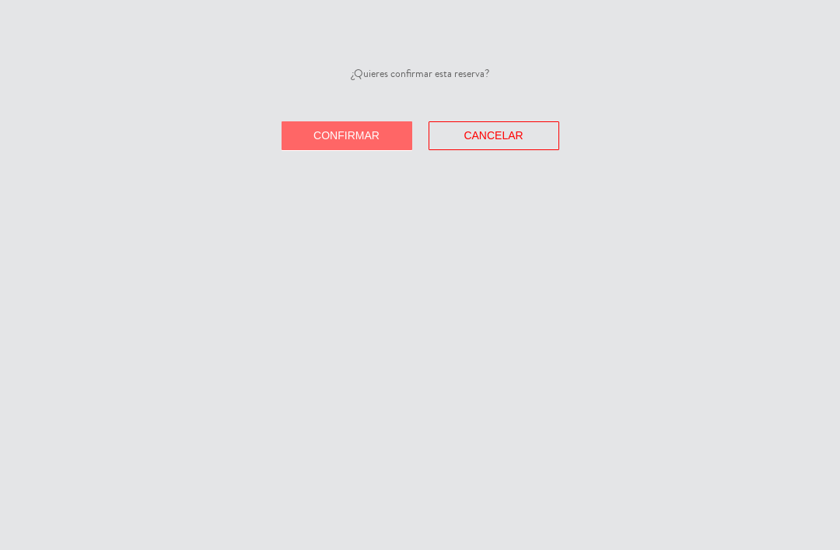
click at [306, 131] on button "Confirmar" at bounding box center [346, 135] width 131 height 29
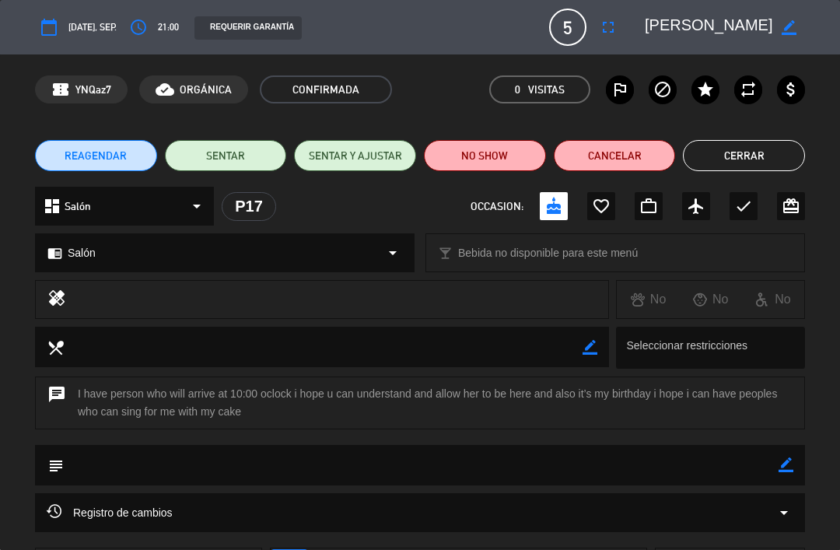
click at [746, 142] on button "Cerrar" at bounding box center [744, 155] width 122 height 31
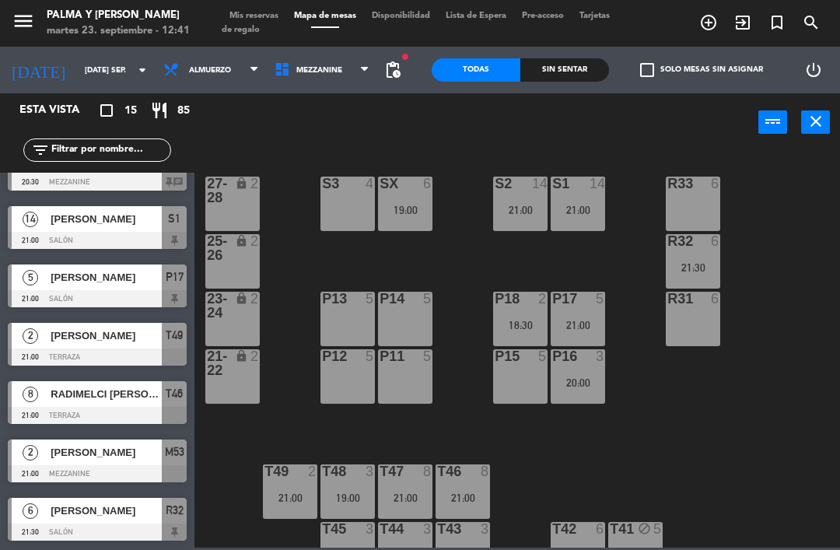
scroll to position [499, 0]
click at [562, 309] on div "P17 5 21:00" at bounding box center [577, 319] width 54 height 54
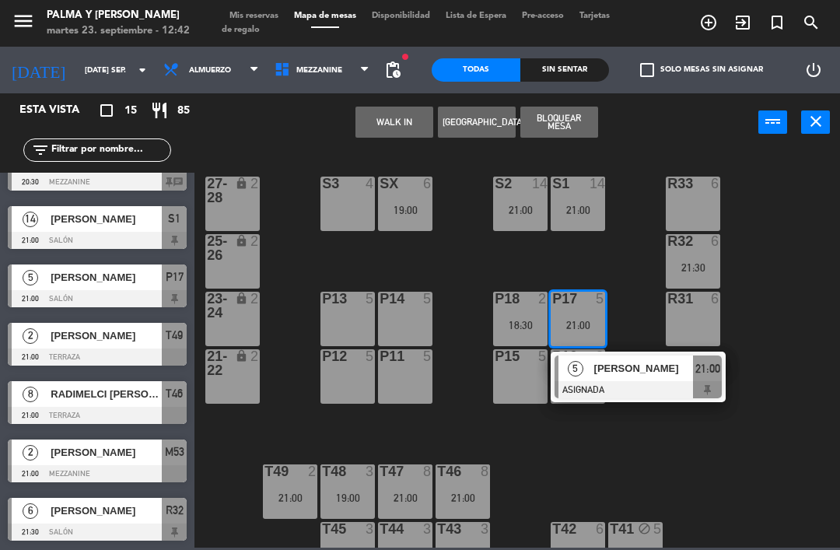
click at [622, 368] on span "[PERSON_NAME]" at bounding box center [644, 368] width 100 height 16
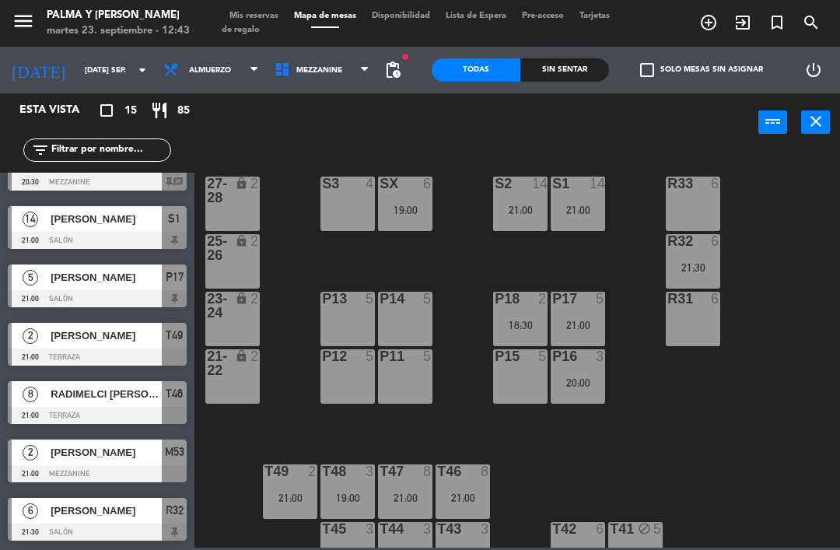
click at [97, 510] on span "[PERSON_NAME]" at bounding box center [106, 510] width 111 height 16
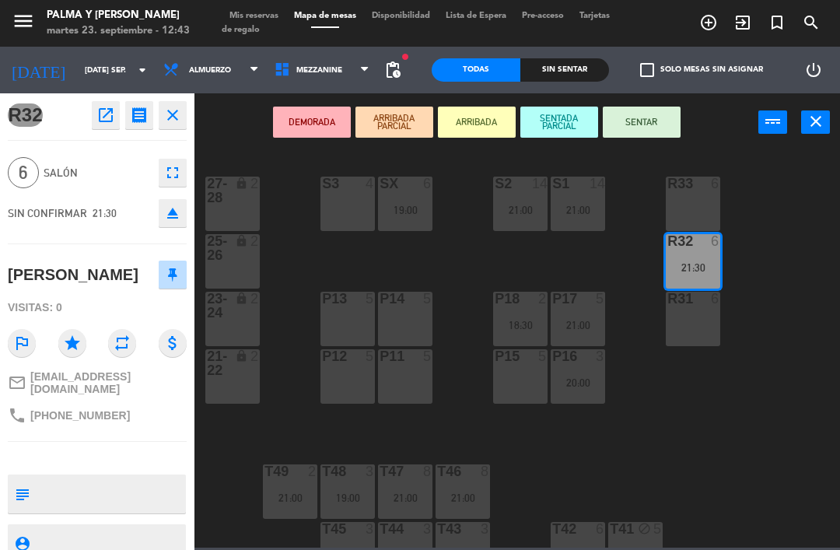
click at [94, 112] on button "open_in_new" at bounding box center [106, 115] width 28 height 28
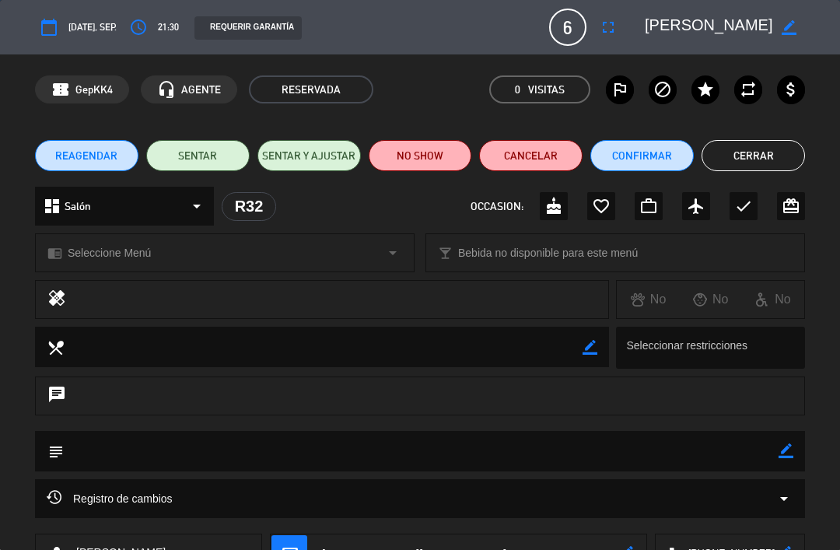
click at [631, 161] on button "Confirmar" at bounding box center [641, 155] width 103 height 31
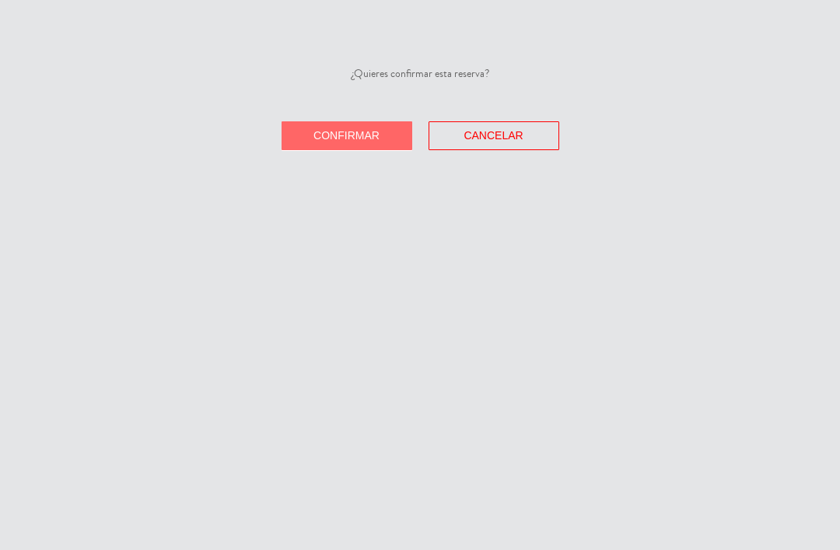
click at [317, 140] on span "Confirmar" at bounding box center [346, 135] width 66 height 12
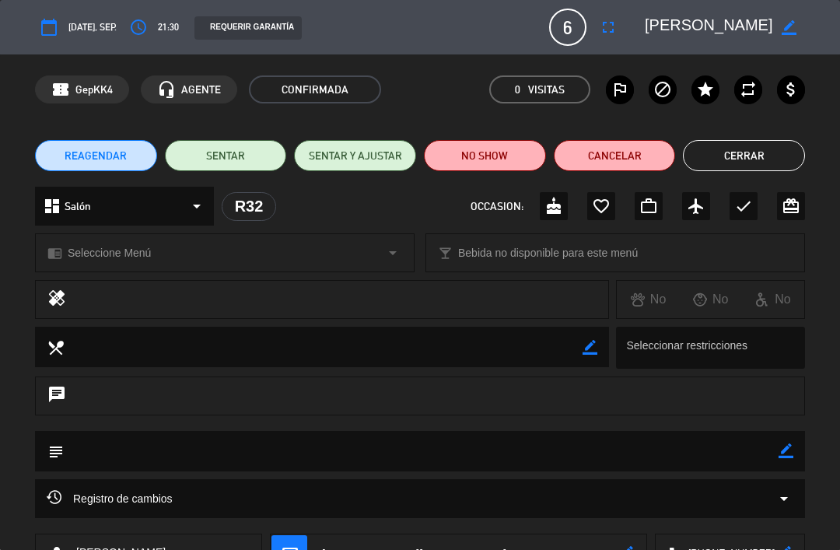
click at [746, 162] on button "Cerrar" at bounding box center [744, 155] width 122 height 31
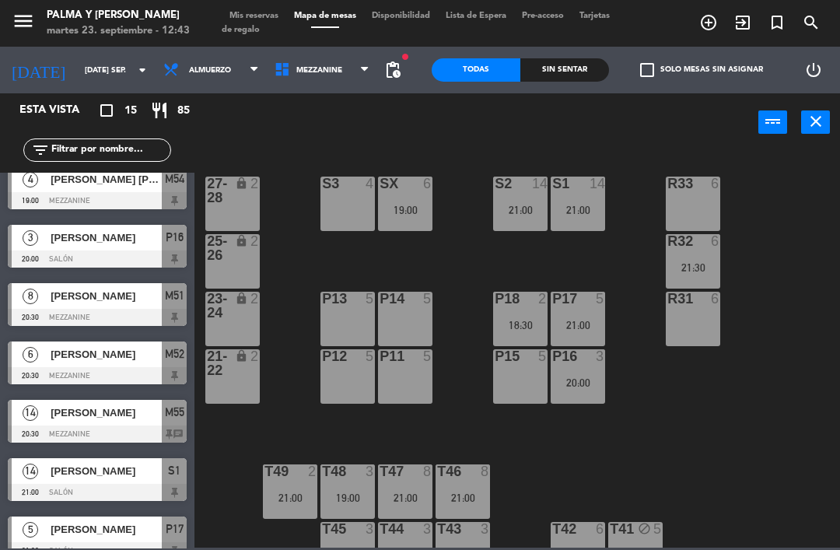
scroll to position [245, 0]
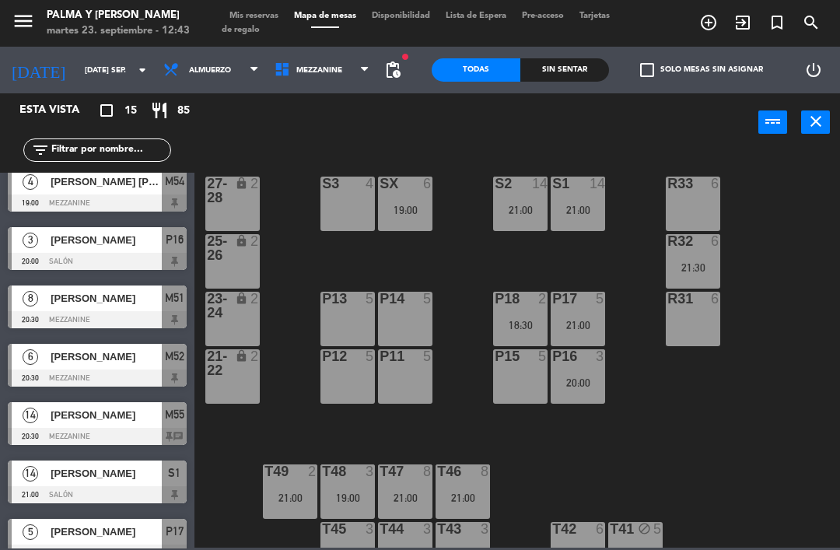
click at [58, 302] on span "[PERSON_NAME]" at bounding box center [106, 298] width 111 height 16
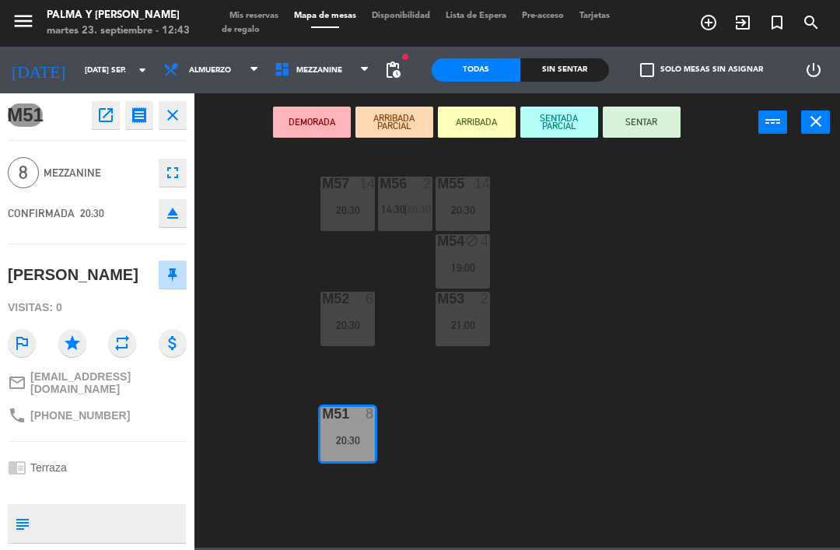
scroll to position [0, 0]
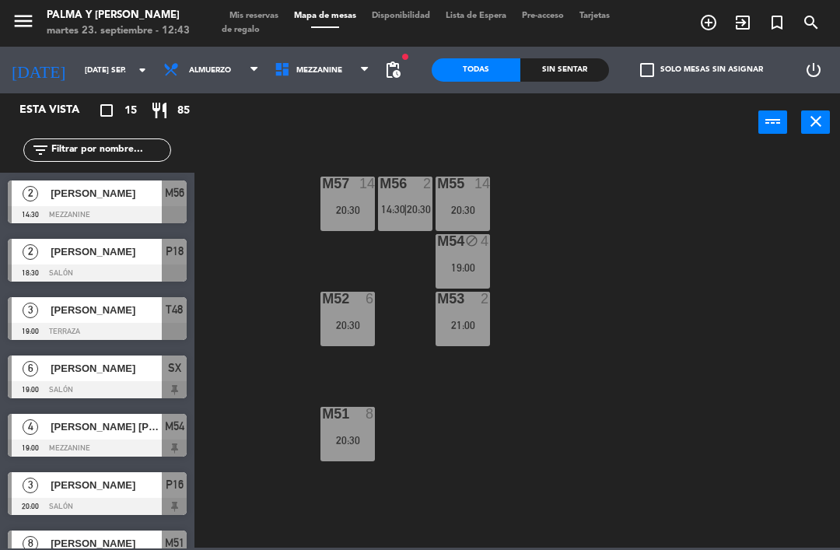
click at [286, 60] on span "Mezzanine" at bounding box center [322, 70] width 111 height 34
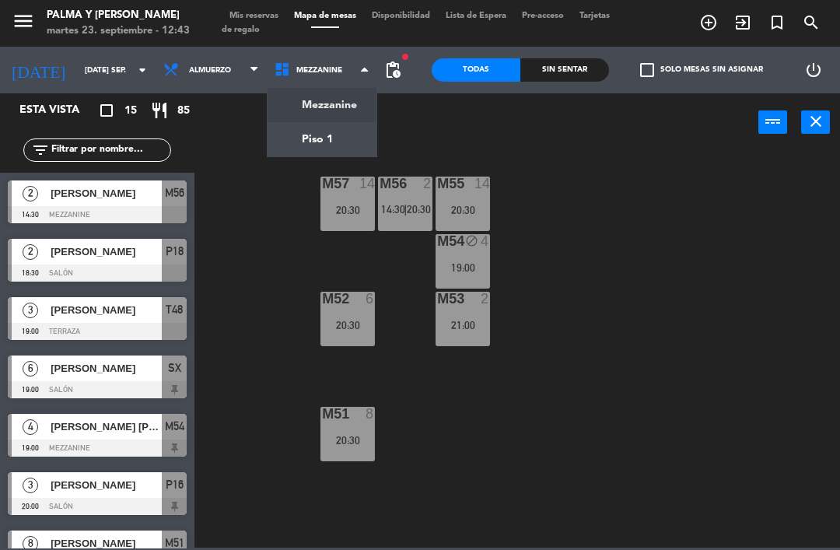
click at [298, 128] on ng-component "menu Palma y [PERSON_NAME] 23. septiembre - 12:43 Mis reservas Mapa de mesas Di…" at bounding box center [420, 273] width 840 height 547
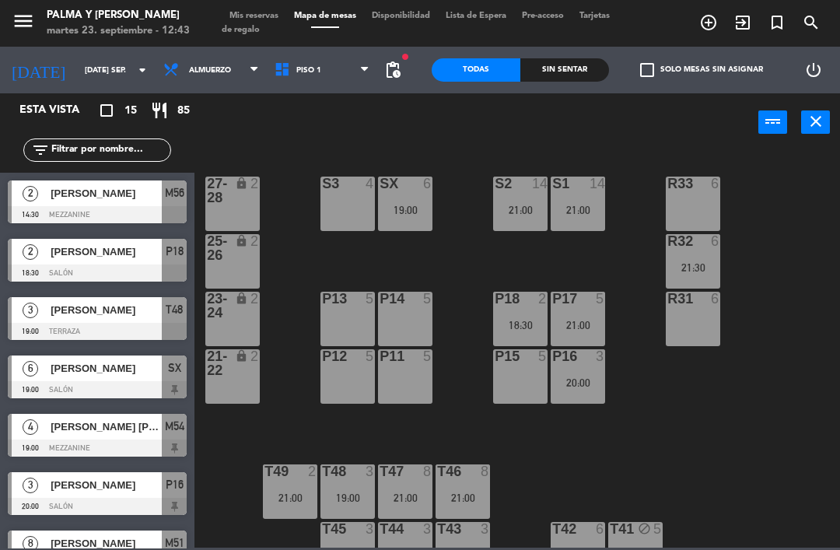
click at [253, 18] on span "Mis reservas" at bounding box center [254, 16] width 65 height 9
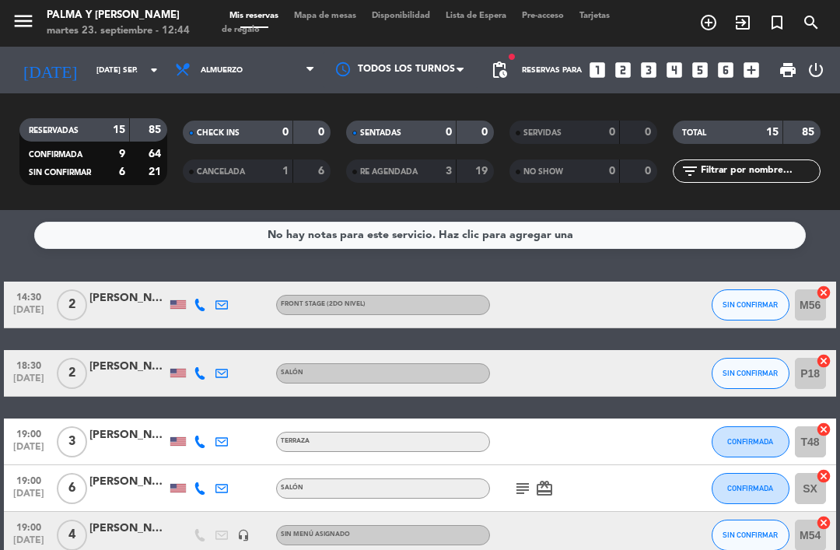
click at [342, 19] on span "Mapa de mesas" at bounding box center [325, 16] width 78 height 9
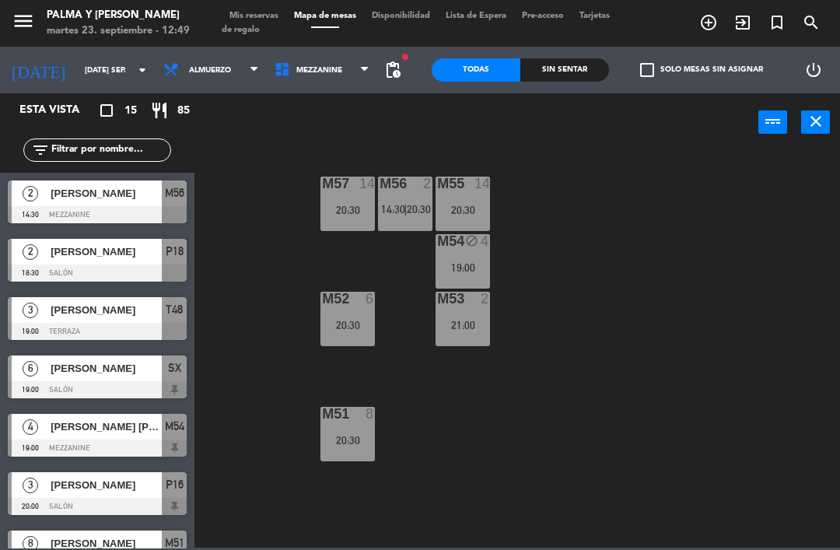
click at [778, 397] on div "M57 14 20:30 M56 2 14:30 | 20:30 M55 14 20:30 M54 block 4 19:00 M52 6 20:30 M53…" at bounding box center [521, 348] width 637 height 398
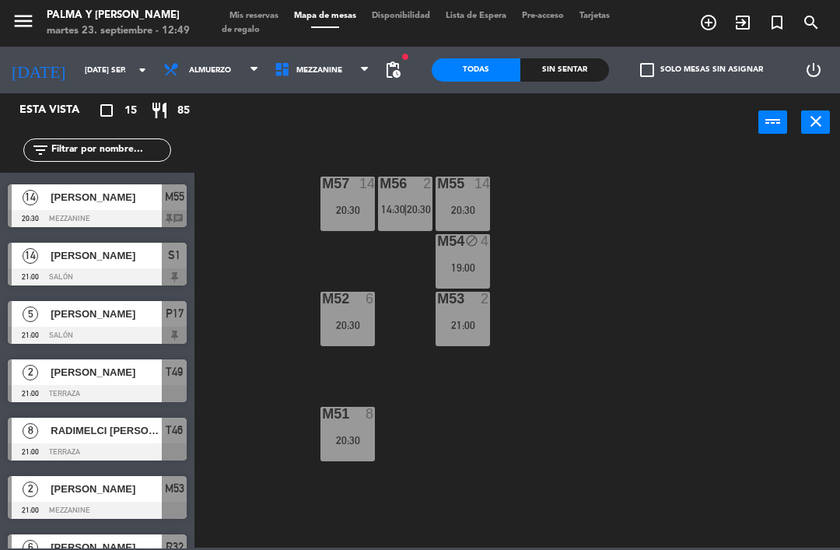
scroll to position [463, 0]
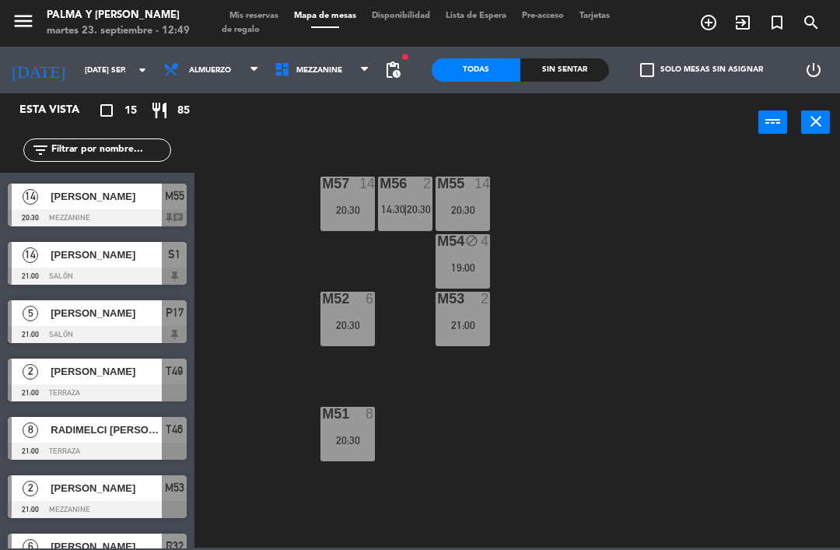
click at [58, 360] on div "[PERSON_NAME]" at bounding box center [105, 371] width 113 height 26
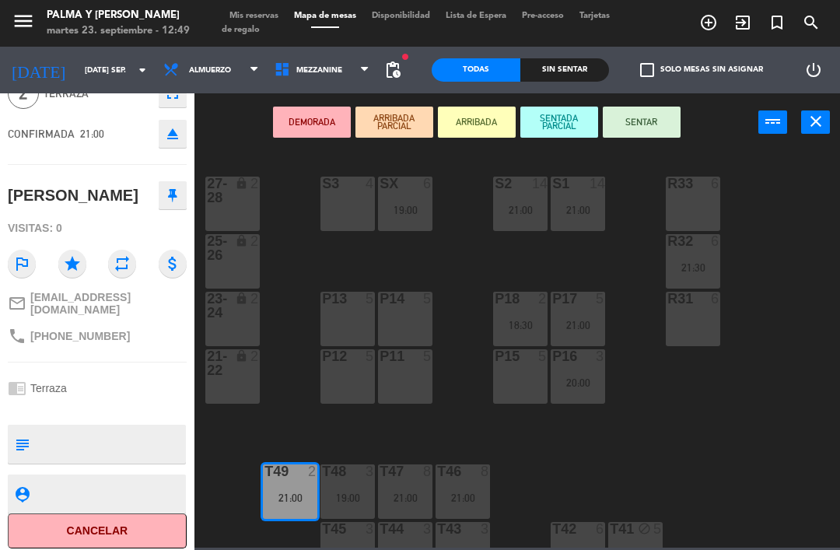
scroll to position [79, 0]
click at [130, 527] on button "Cancelar" at bounding box center [97, 531] width 179 height 35
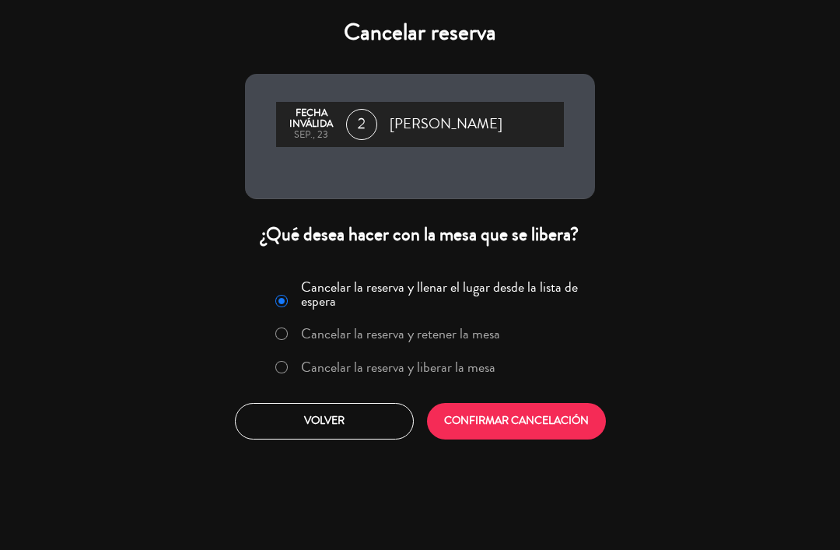
click at [423, 362] on label "Cancelar la reserva y liberar la mesa" at bounding box center [398, 367] width 194 height 14
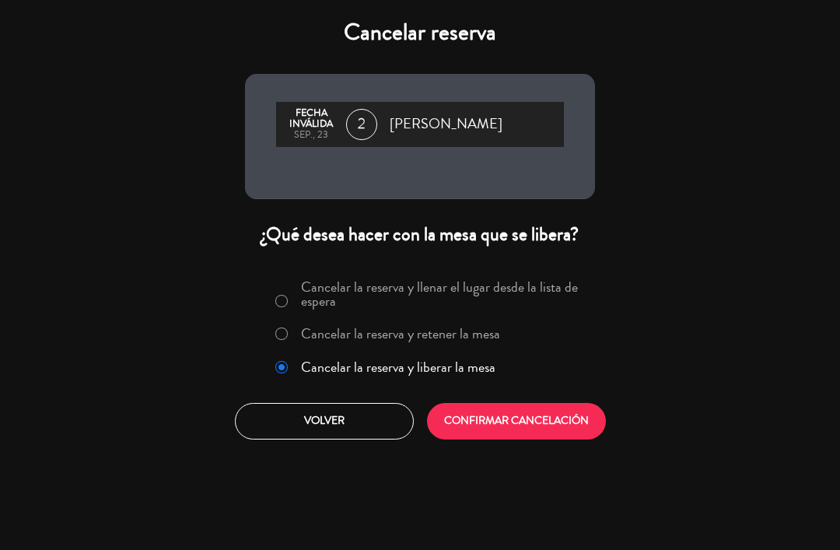
click at [498, 416] on button "CONFIRMAR CANCELACIÓN" at bounding box center [516, 421] width 179 height 37
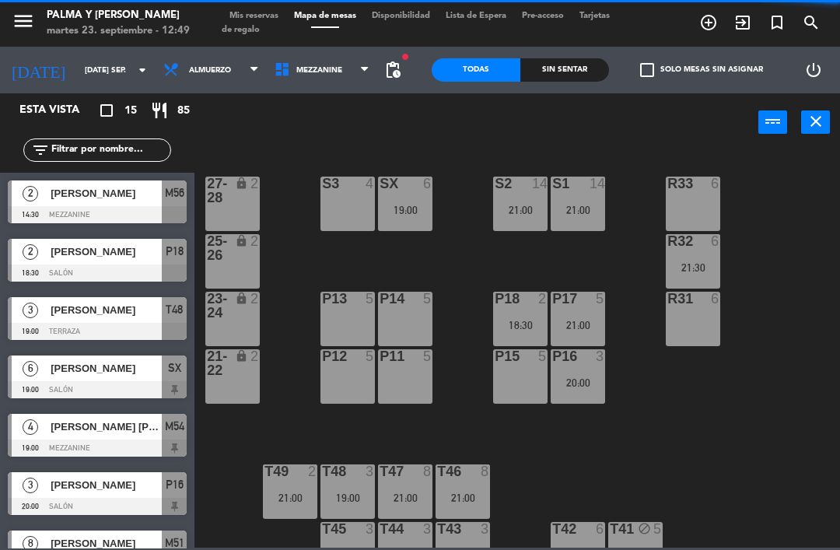
scroll to position [79, 0]
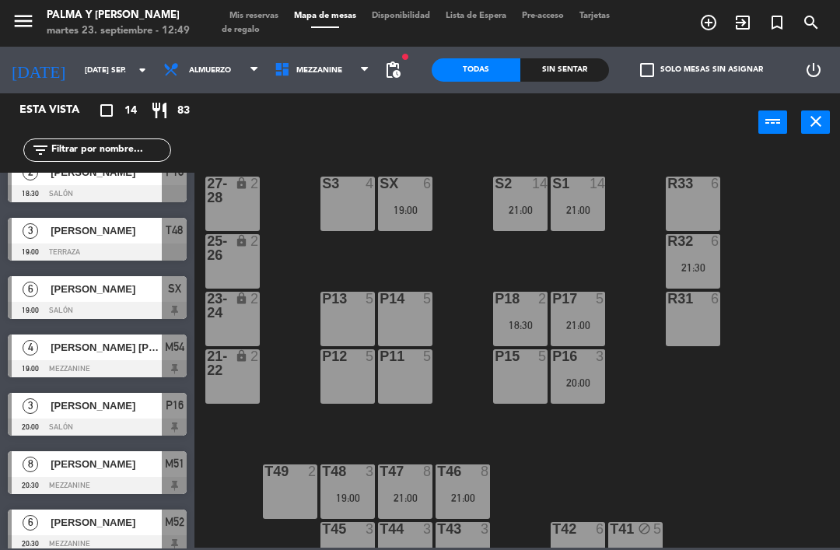
click at [772, 540] on div "R33 6 S1 14 21:00 S2 14 21:00 S3 4 SX 6 19:00 27-28 lock 2 R32 6 21:30 25-26 lo…" at bounding box center [521, 348] width 637 height 398
click at [438, 478] on div "T46" at bounding box center [437, 471] width 1 height 14
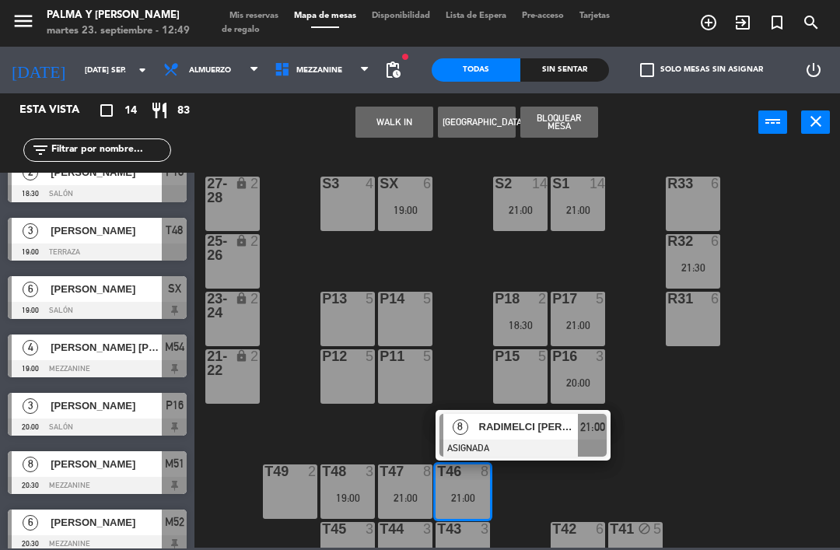
click at [523, 446] on div at bounding box center [522, 447] width 167 height 17
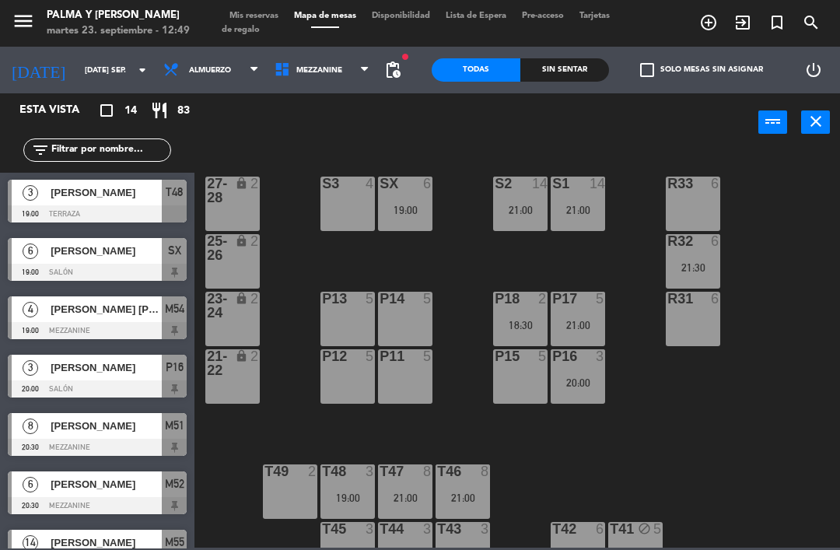
scroll to position [0, 0]
